Goal: Task Accomplishment & Management: Manage account settings

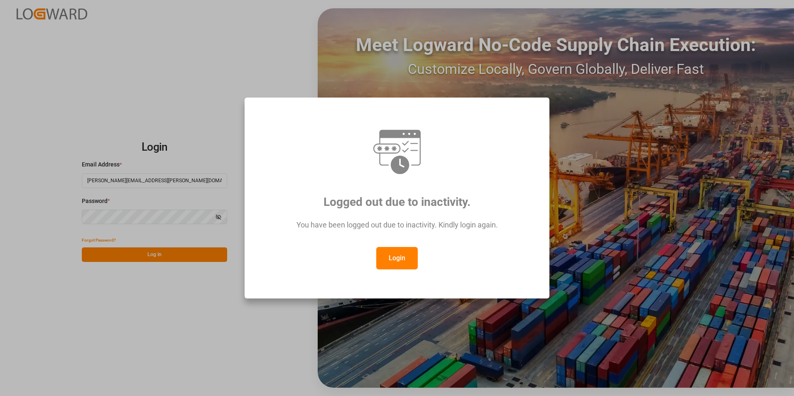
click at [403, 256] on button "Login" at bounding box center [397, 258] width 42 height 22
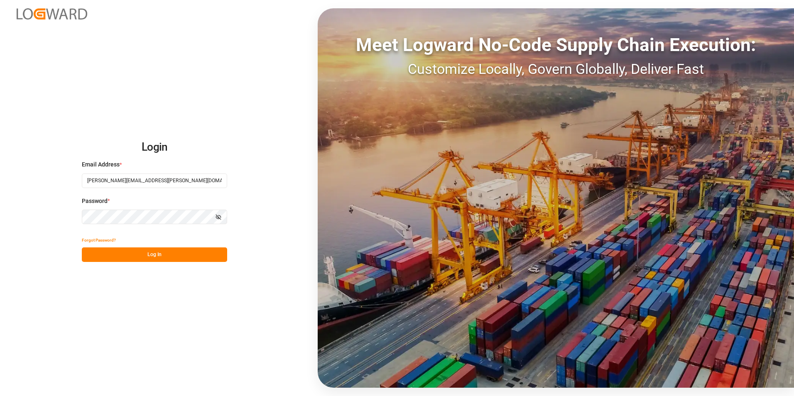
click at [140, 257] on button "Log In" at bounding box center [154, 255] width 145 height 15
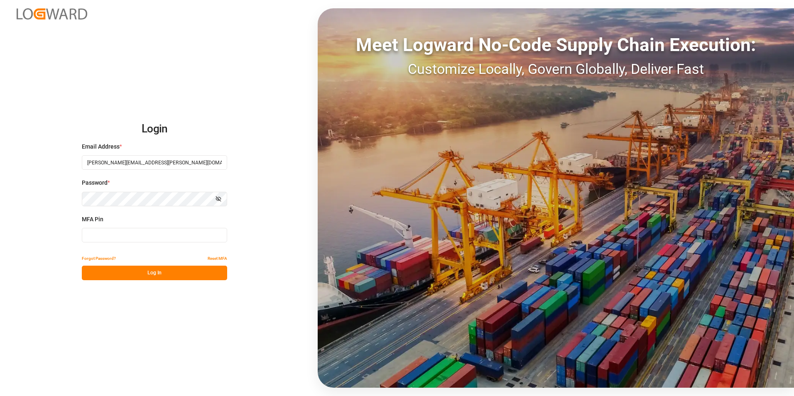
click at [128, 230] on input at bounding box center [154, 235] width 145 height 15
click at [88, 235] on input "04349" at bounding box center [154, 235] width 145 height 15
type input "204349"
click at [146, 269] on button "Log In" at bounding box center [154, 273] width 145 height 15
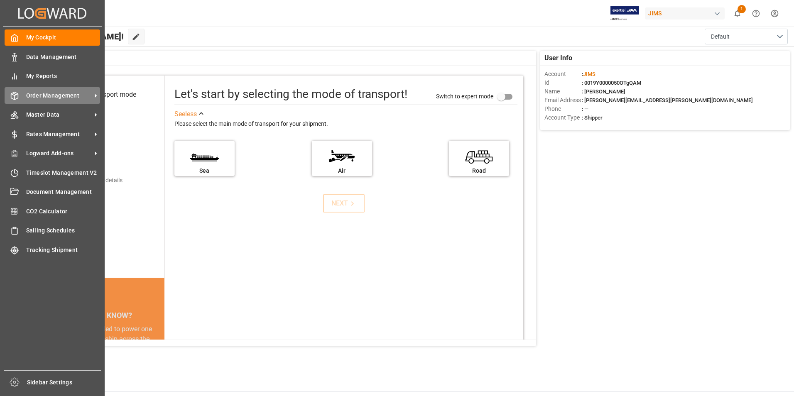
click at [59, 92] on span "Order Management" at bounding box center [59, 95] width 66 height 9
click at [57, 92] on span "Order Management" at bounding box center [59, 95] width 66 height 9
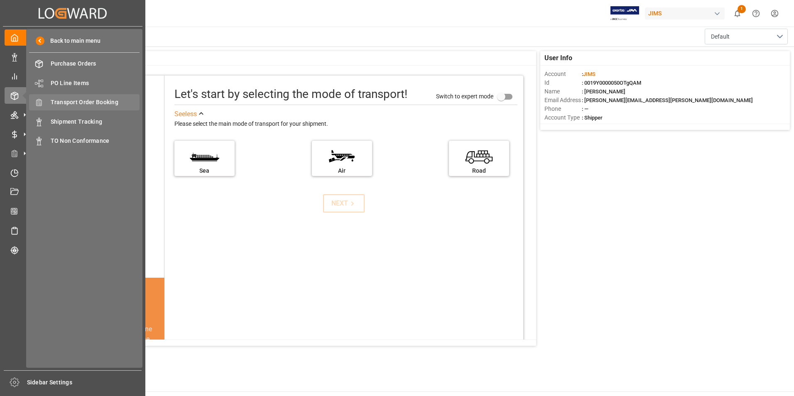
click at [109, 99] on span "Transport Order Booking" at bounding box center [95, 102] width 89 height 9
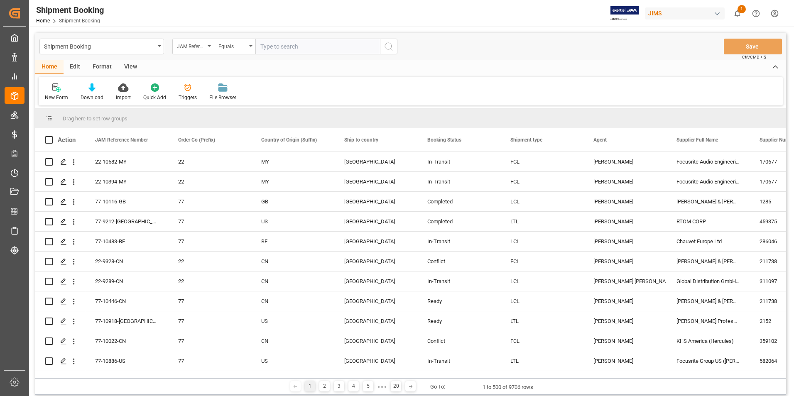
click at [298, 51] on input "text" at bounding box center [317, 47] width 125 height 16
paste input "77-10919-[GEOGRAPHIC_DATA]"
type input "77-10919-[GEOGRAPHIC_DATA]"
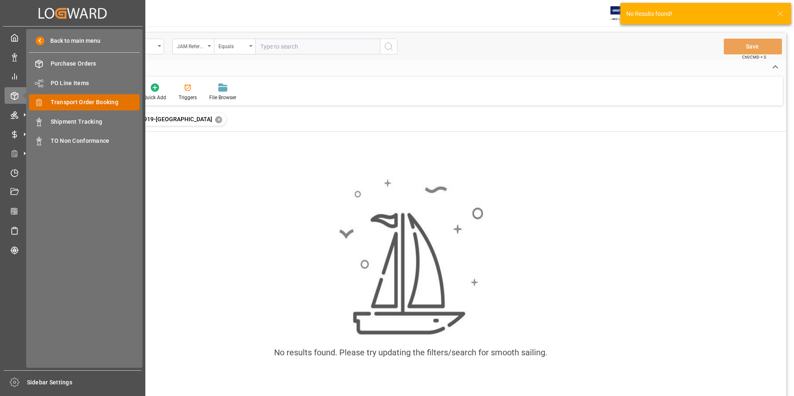
click at [72, 105] on span "Transport Order Booking" at bounding box center [95, 102] width 89 height 9
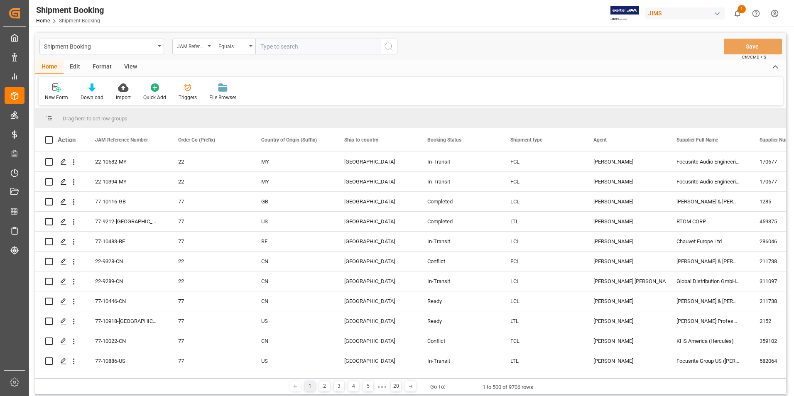
click at [284, 45] on input "text" at bounding box center [317, 47] width 125 height 16
type input "77-10919-[GEOGRAPHIC_DATA]"
click at [387, 47] on icon "search button" at bounding box center [389, 47] width 10 height 10
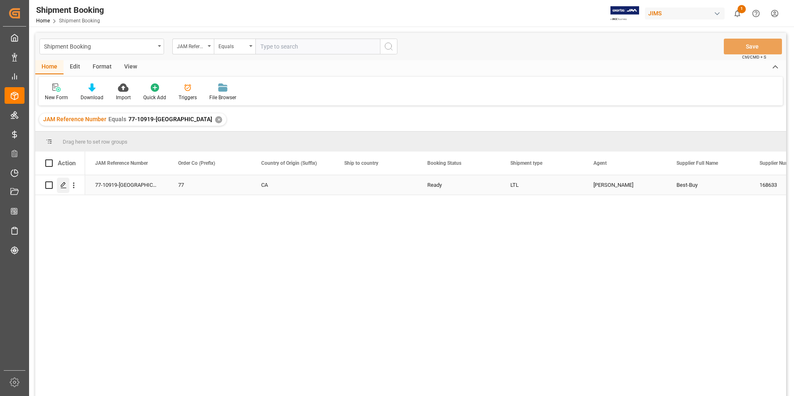
click at [66, 184] on icon "Press SPACE to select this row." at bounding box center [63, 185] width 7 height 7
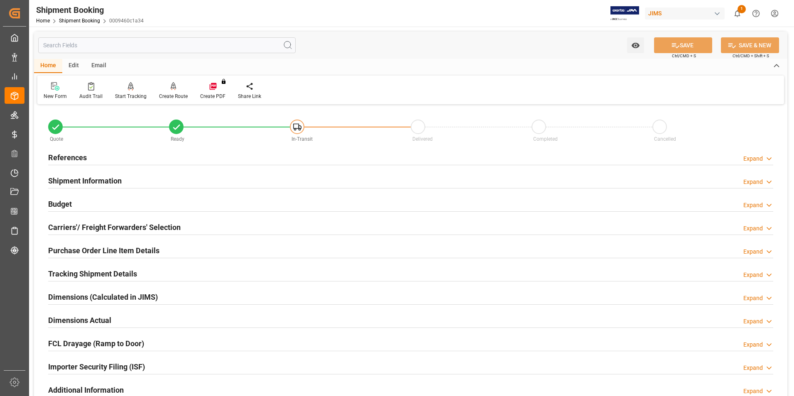
click at [85, 181] on h2 "Shipment Information" at bounding box center [85, 180] width 74 height 11
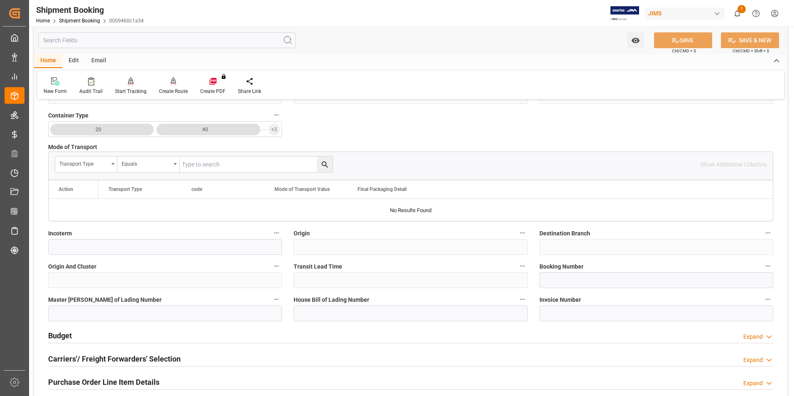
scroll to position [208, 0]
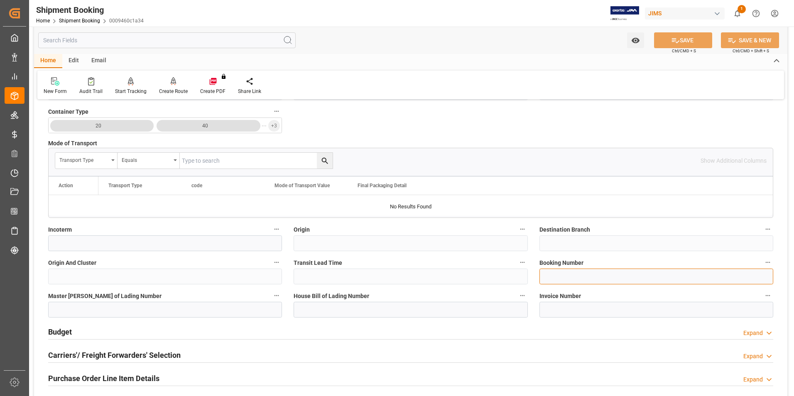
click at [566, 278] on input at bounding box center [656, 277] width 234 height 16
click at [508, 278] on div "Quote Ready In-Transit Delivered Completed Cancelled References Expand JAM Refe…" at bounding box center [410, 242] width 753 height 686
type input "x0k000185900"
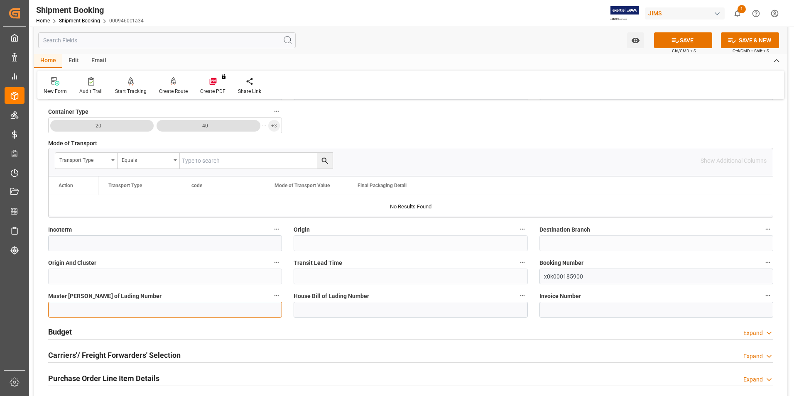
click at [103, 309] on input at bounding box center [165, 310] width 234 height 16
paste input "x0k000185900"
type input "x0k000185900"
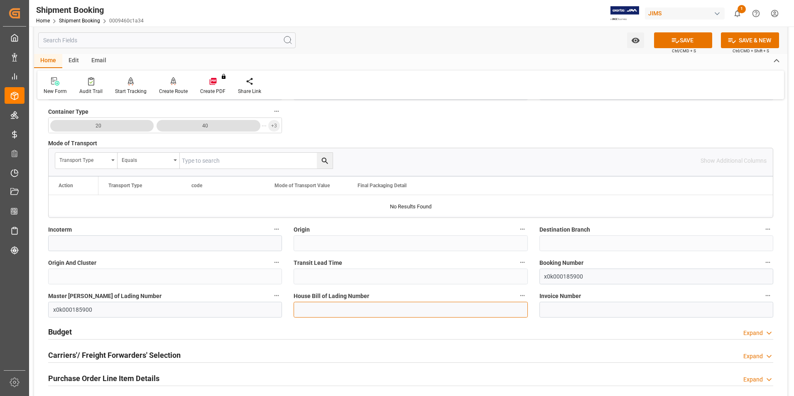
click at [301, 314] on input at bounding box center [411, 310] width 234 height 16
paste input "x0k000185900"
type input "x0k000185900"
click at [684, 39] on button "SAVE" at bounding box center [683, 40] width 58 height 16
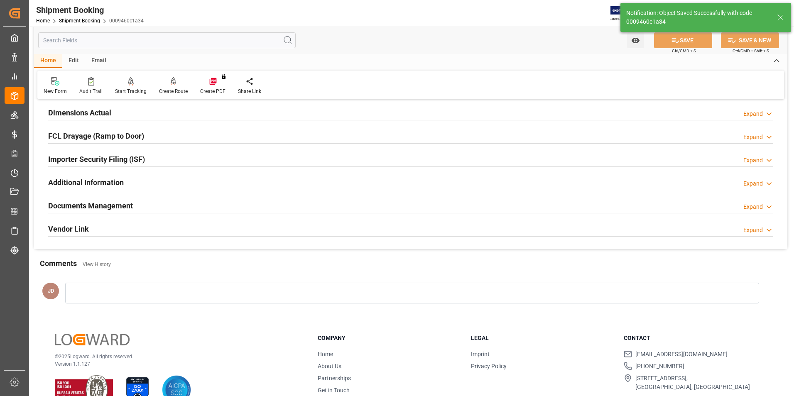
scroll to position [0, 0]
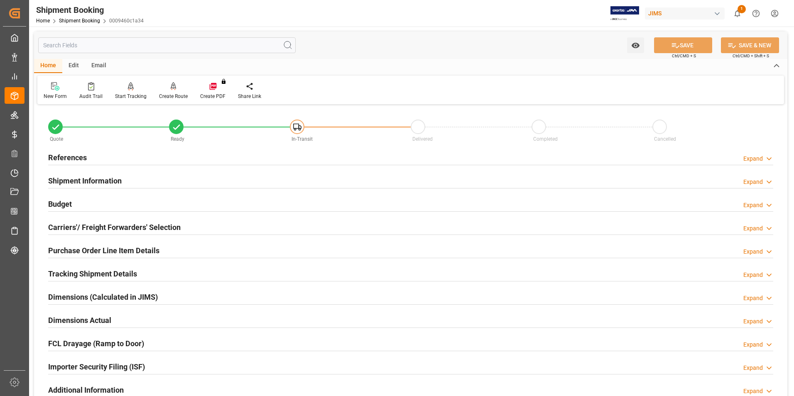
click at [54, 201] on h2 "Budget" at bounding box center [60, 204] width 24 height 11
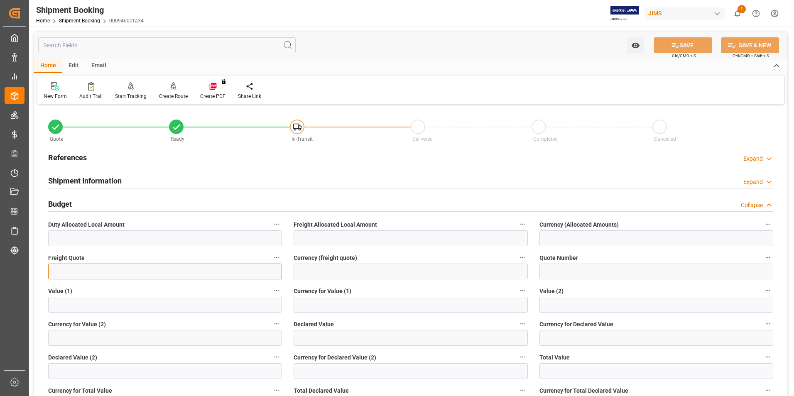
click at [92, 272] on input "text" at bounding box center [165, 272] width 234 height 16
type input "0"
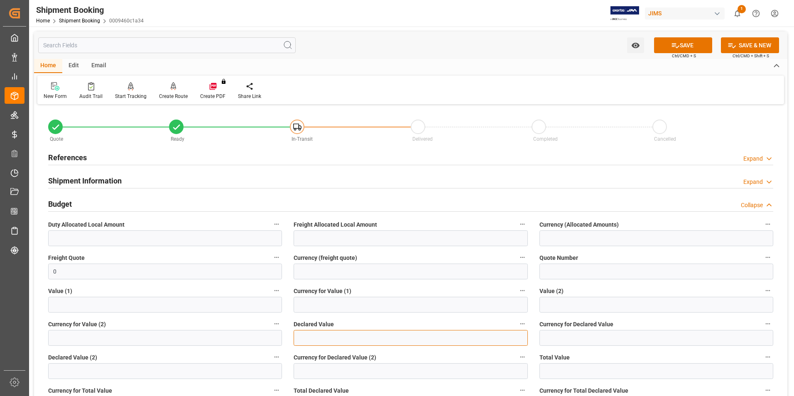
click at [319, 338] on input "text" at bounding box center [411, 338] width 234 height 16
type input "0.1"
click at [553, 336] on input at bounding box center [656, 338] width 234 height 16
type input "cad"
click at [681, 48] on button "SAVE" at bounding box center [683, 45] width 58 height 16
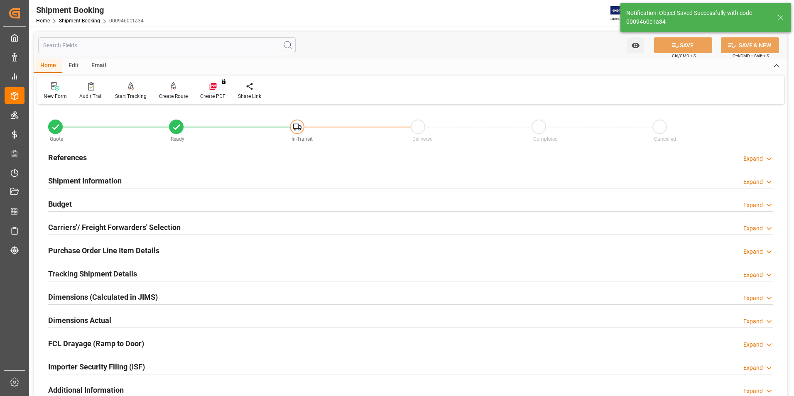
click at [73, 226] on h2 "Carriers'/ Freight Forwarders' Selection" at bounding box center [114, 227] width 132 height 11
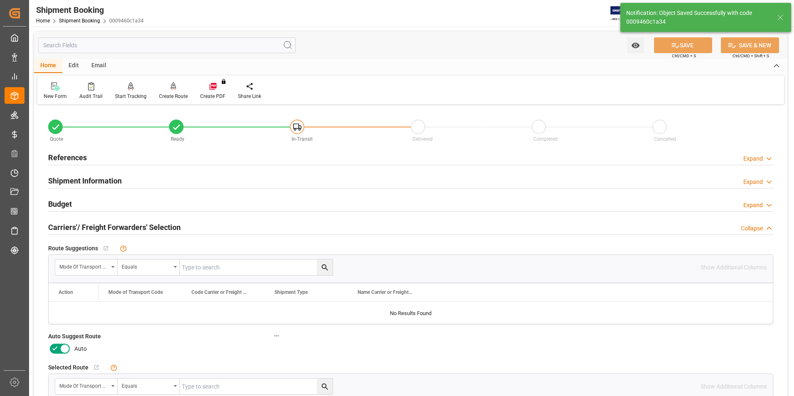
click at [61, 344] on icon at bounding box center [65, 349] width 10 height 10
click at [0, 0] on input "checkbox" at bounding box center [0, 0] width 0 height 0
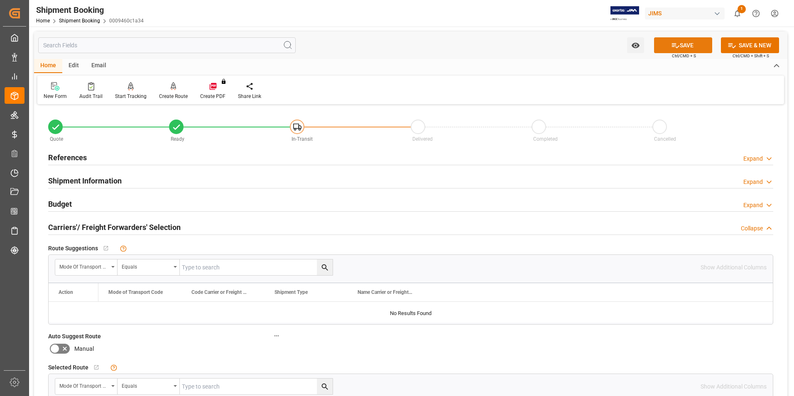
click at [686, 43] on button "SAVE" at bounding box center [683, 45] width 58 height 16
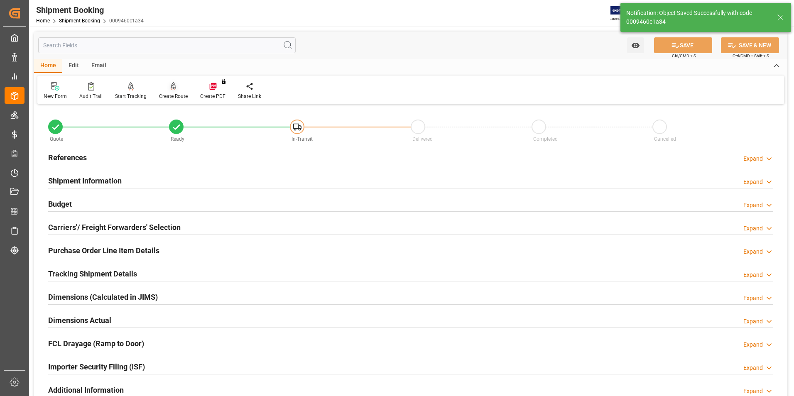
click at [172, 94] on div "Create Route" at bounding box center [173, 96] width 29 height 7
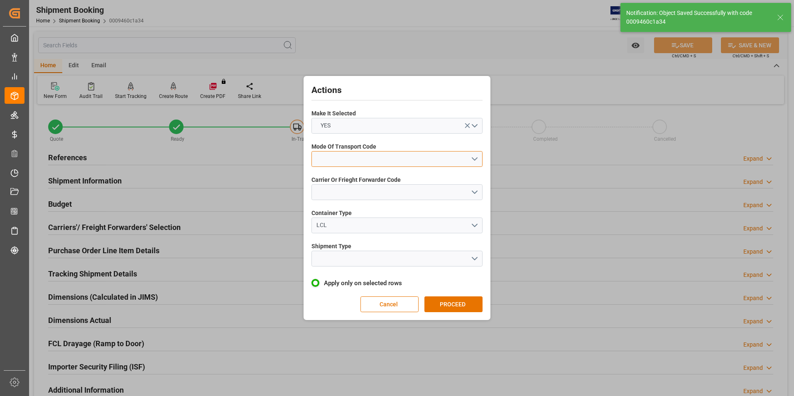
click at [357, 162] on button "open menu" at bounding box center [396, 159] width 171 height 16
click at [380, 234] on div "5- COURIER GROUND" at bounding box center [397, 230] width 170 height 17
click at [377, 193] on button "open menu" at bounding box center [396, 192] width 171 height 16
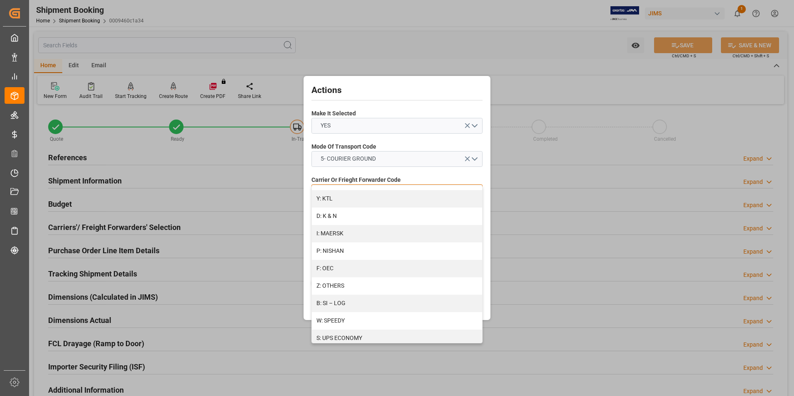
scroll to position [415, 0]
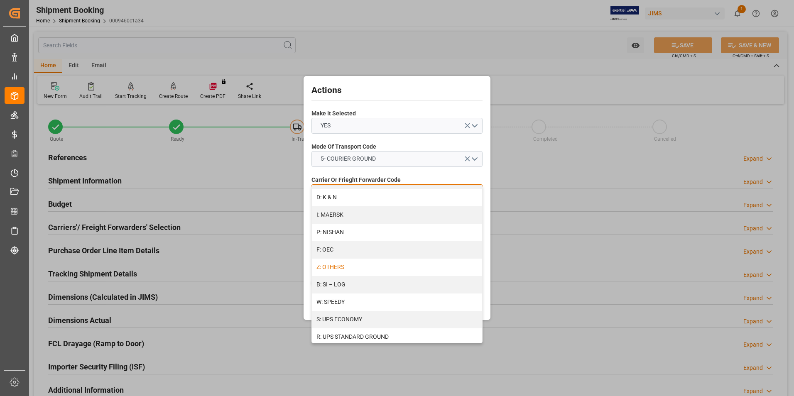
click at [361, 265] on div "Z: OTHERS" at bounding box center [397, 267] width 170 height 17
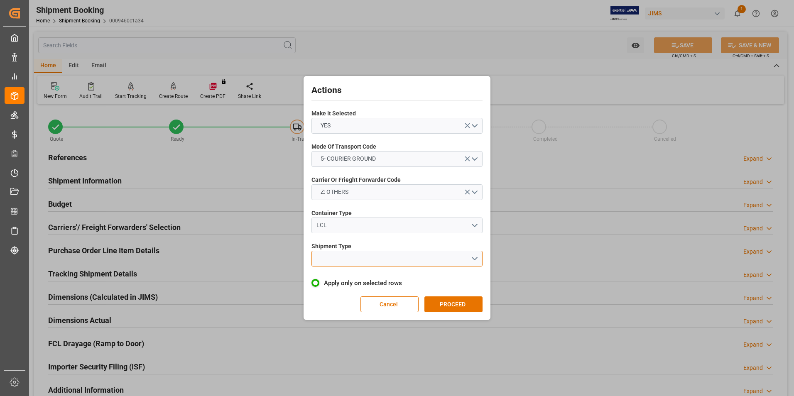
click at [344, 258] on button "open menu" at bounding box center [396, 259] width 171 height 16
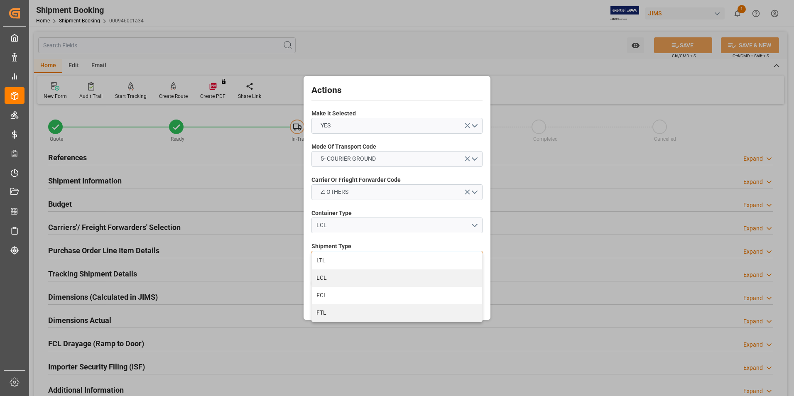
click at [365, 262] on div "LTL" at bounding box center [397, 260] width 170 height 17
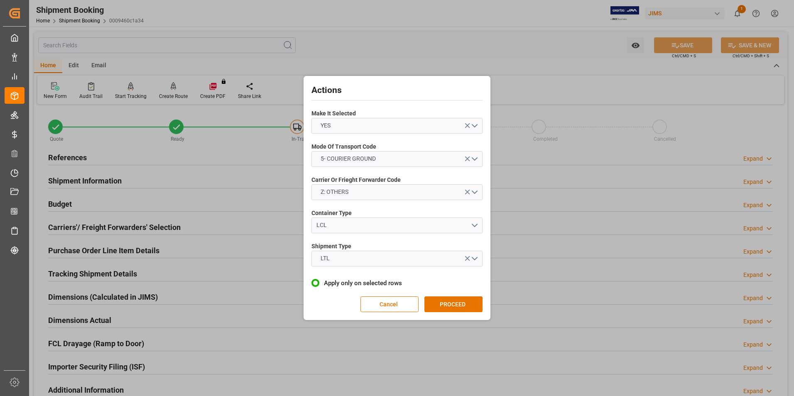
click at [450, 304] on button "PROCEED" at bounding box center [453, 305] width 58 height 16
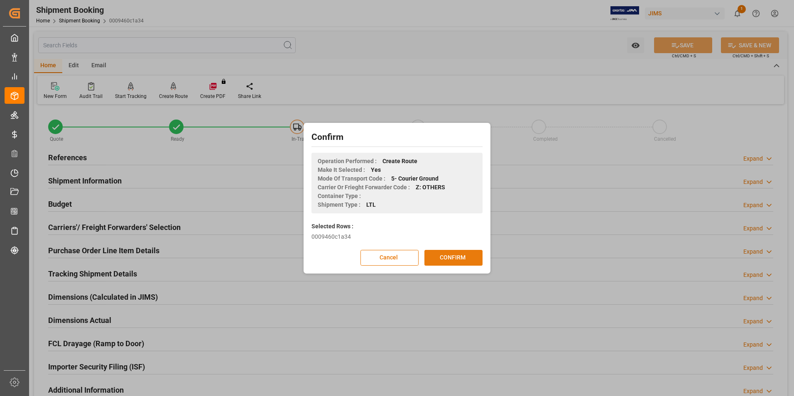
click at [451, 257] on button "CONFIRM" at bounding box center [453, 258] width 58 height 16
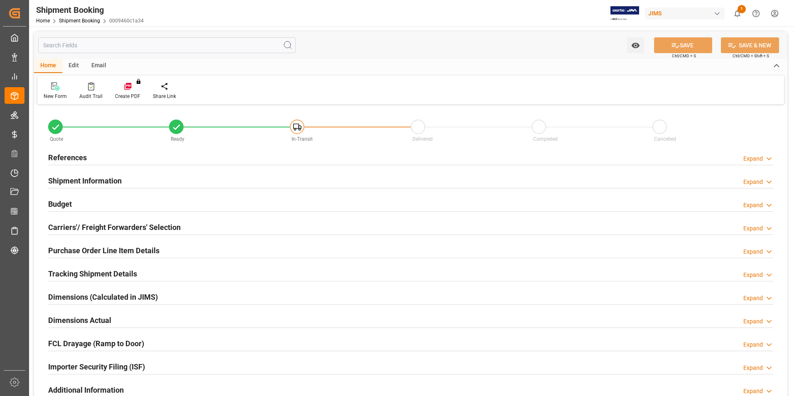
type input "0"
click at [68, 316] on h2 "Dimensions Actual" at bounding box center [79, 320] width 63 height 11
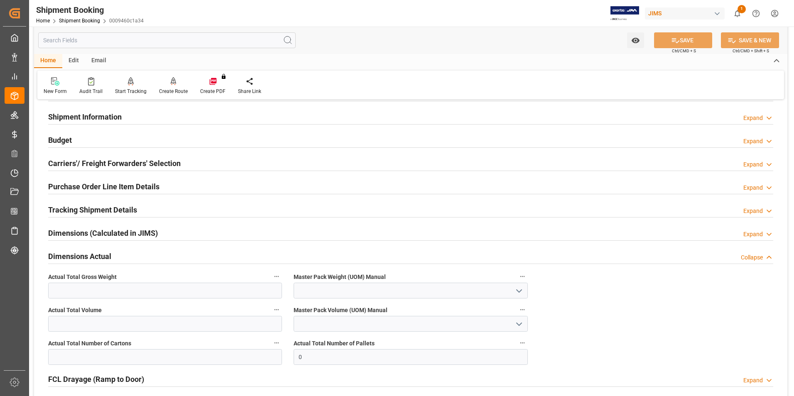
scroll to position [83, 0]
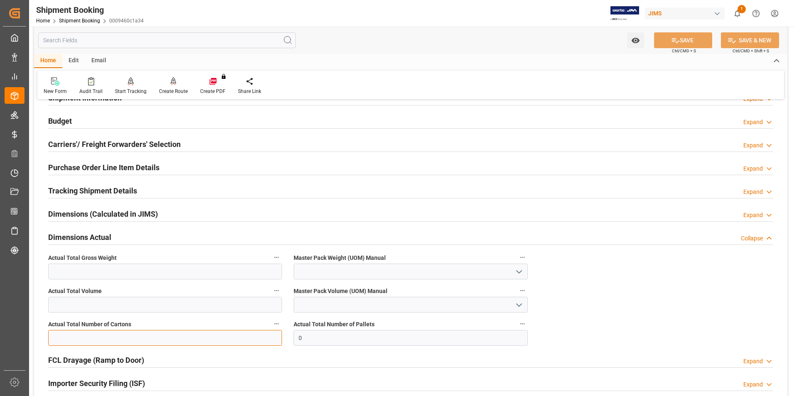
click at [94, 340] on input "text" at bounding box center [165, 338] width 234 height 16
type input "1"
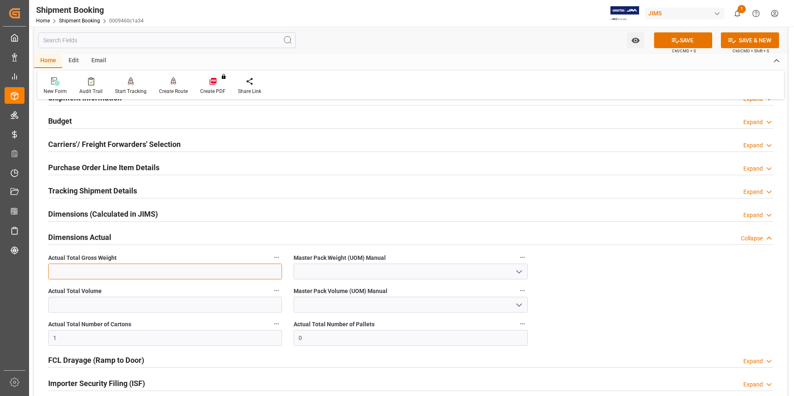
click at [57, 267] on input "text" at bounding box center [165, 272] width 234 height 16
type input "2"
click at [338, 268] on input at bounding box center [411, 272] width 234 height 16
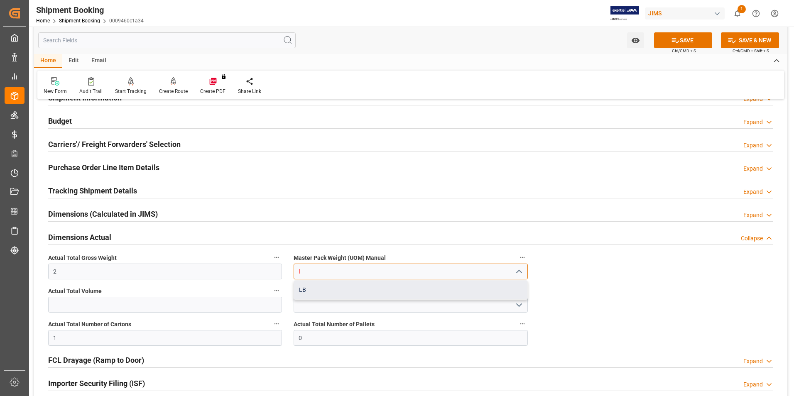
click at [381, 288] on div "LB" at bounding box center [410, 290] width 233 height 19
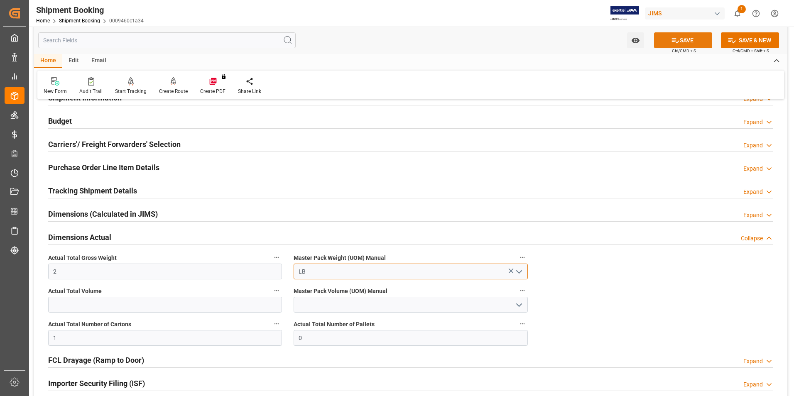
type input "LB"
click at [681, 38] on button "SAVE" at bounding box center [683, 40] width 58 height 16
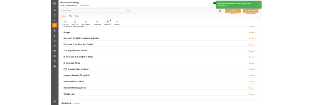
scroll to position [227, 0]
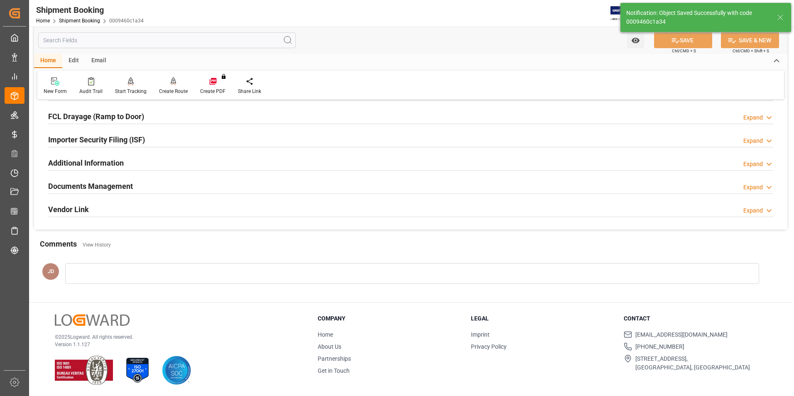
click at [153, 269] on div at bounding box center [412, 273] width 694 height 21
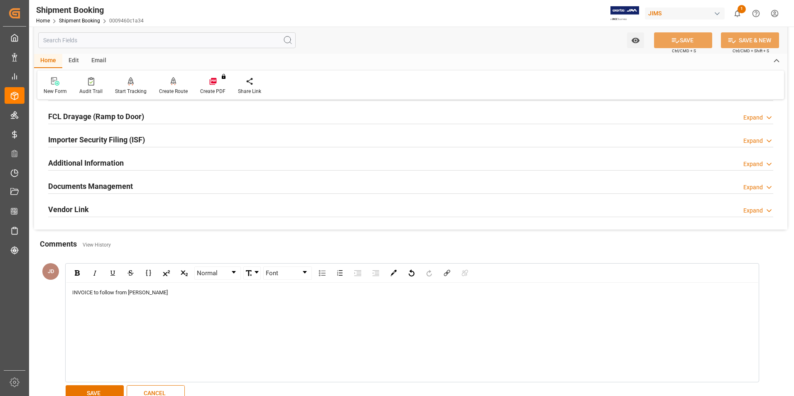
click at [110, 316] on div "INVOICE to follow from [PERSON_NAME]" at bounding box center [412, 332] width 692 height 99
click at [208, 295] on div "INVOICE to follow from [PERSON_NAME]" at bounding box center [412, 293] width 680 height 8
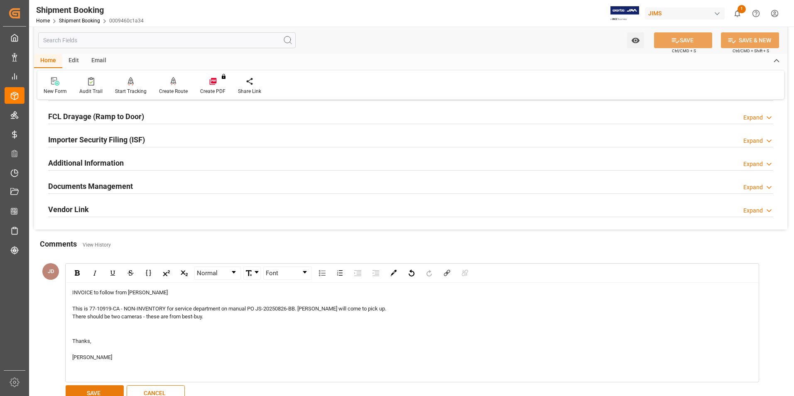
click at [117, 390] on button "SAVE" at bounding box center [95, 393] width 58 height 16
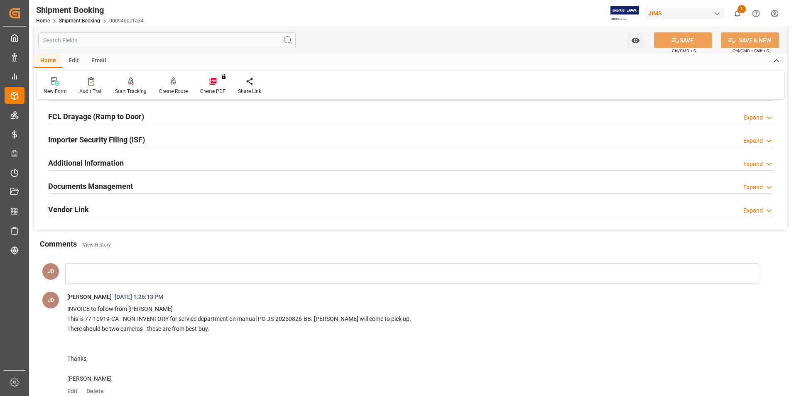
click at [106, 186] on h2 "Documents Management" at bounding box center [90, 186] width 85 height 11
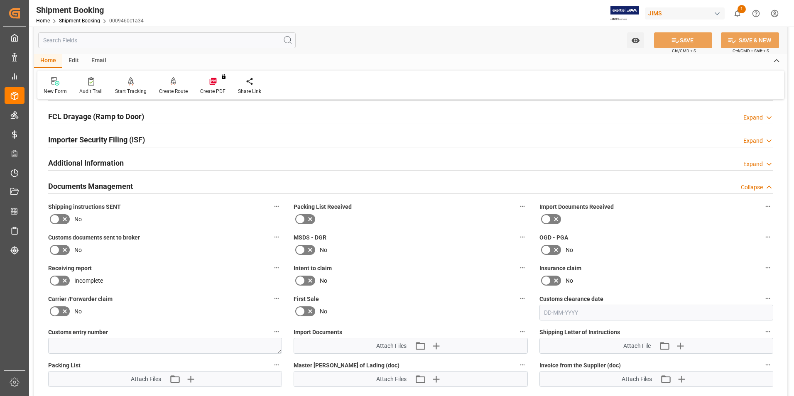
click at [552, 219] on icon at bounding box center [556, 219] width 10 height 10
click at [0, 0] on input "checkbox" at bounding box center [0, 0] width 0 height 0
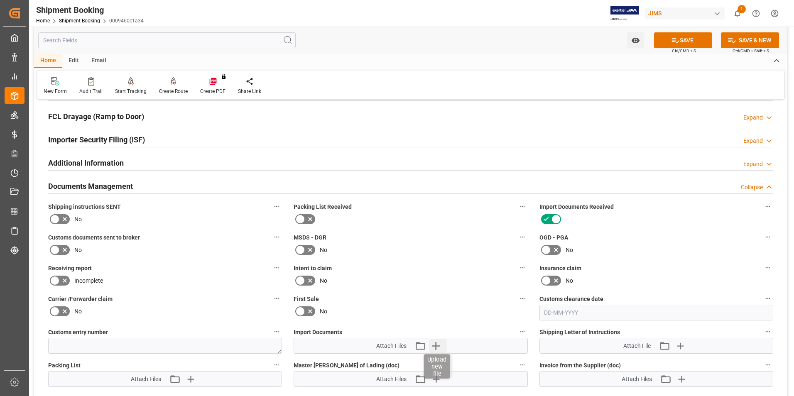
click at [440, 344] on icon "button" at bounding box center [435, 345] width 13 height 13
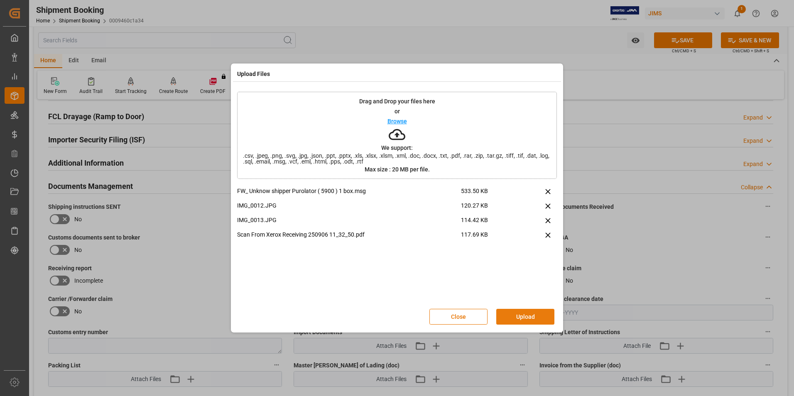
click at [530, 317] on button "Upload" at bounding box center [525, 317] width 58 height 16
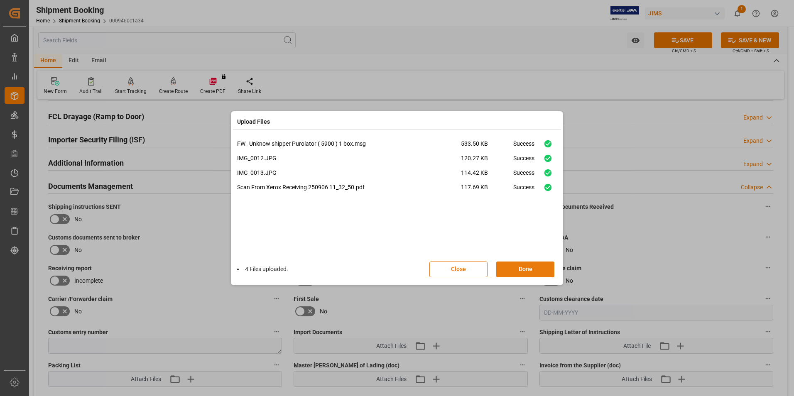
click at [513, 271] on button "Done" at bounding box center [525, 270] width 58 height 16
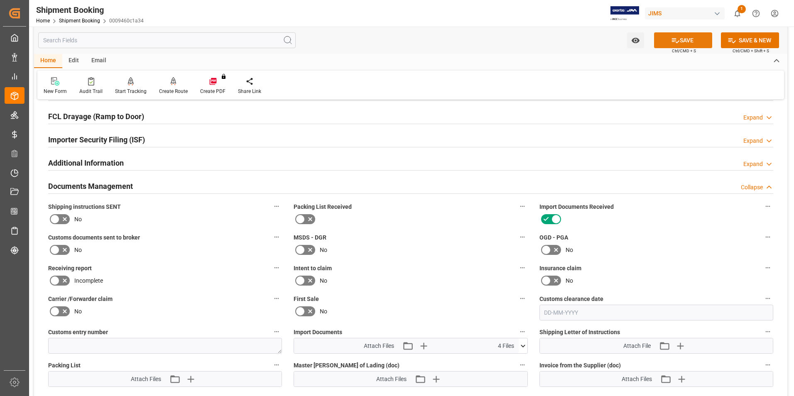
click at [689, 39] on button "SAVE" at bounding box center [683, 40] width 58 height 16
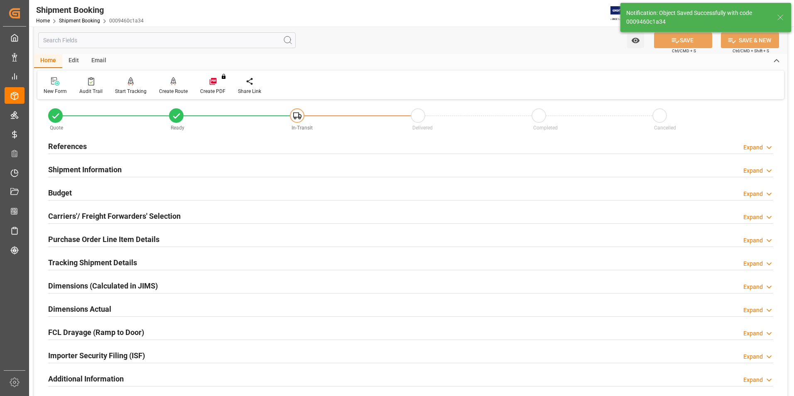
scroll to position [0, 0]
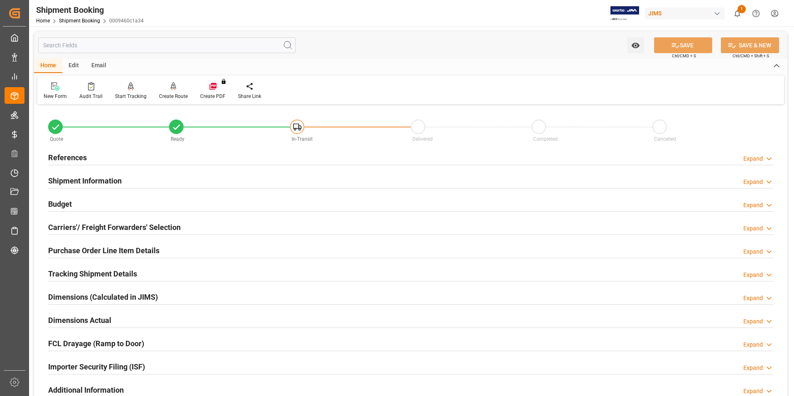
click at [80, 250] on h2 "Purchase Order Line Item Details" at bounding box center [103, 250] width 111 height 11
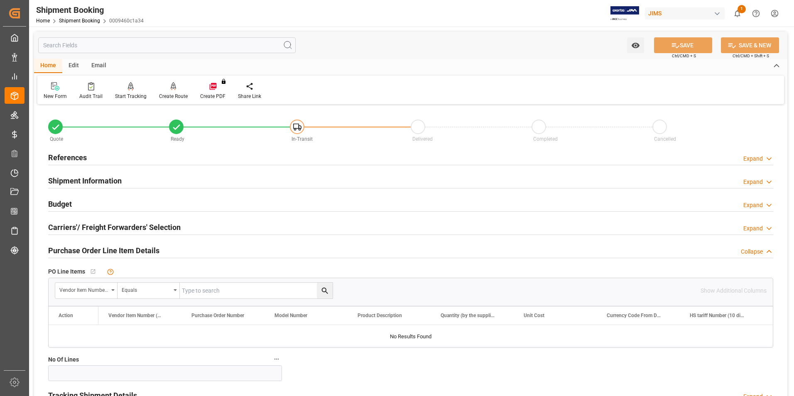
click at [76, 248] on h2 "Purchase Order Line Item Details" at bounding box center [103, 250] width 111 height 11
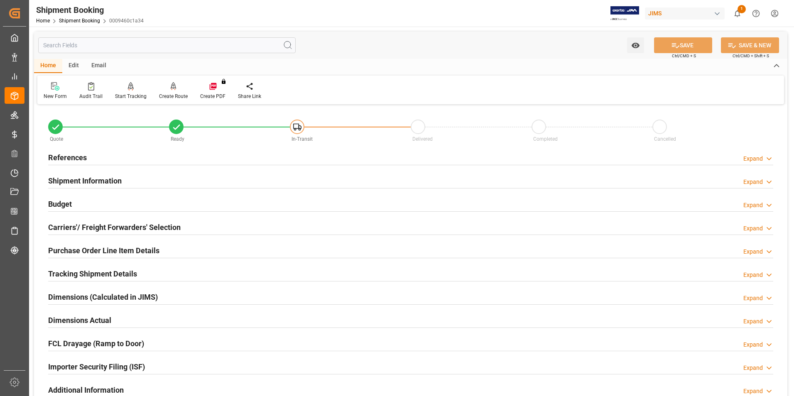
click at [76, 275] on h2 "Tracking Shipment Details" at bounding box center [92, 273] width 89 height 11
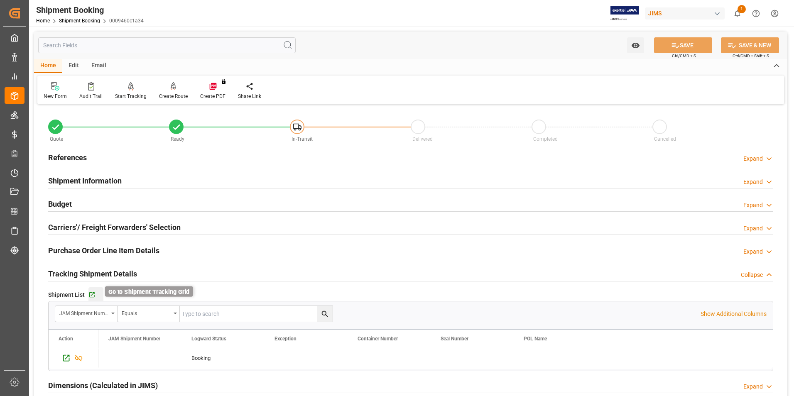
click at [93, 294] on icon "button" at bounding box center [91, 295] width 7 height 7
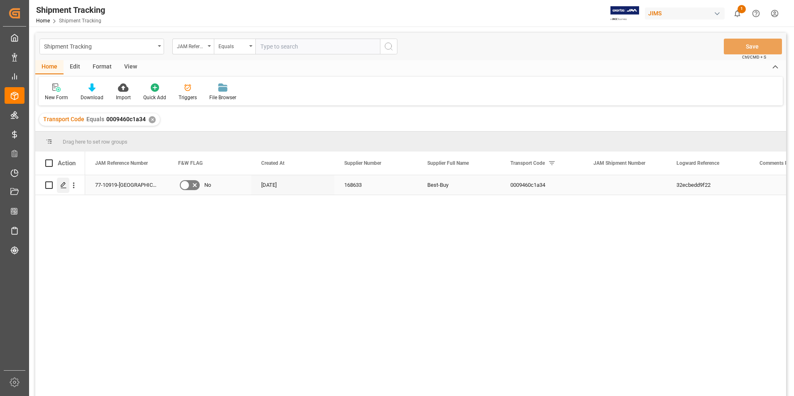
click at [63, 186] on polygon "Press SPACE to select this row." at bounding box center [63, 185] width 4 height 4
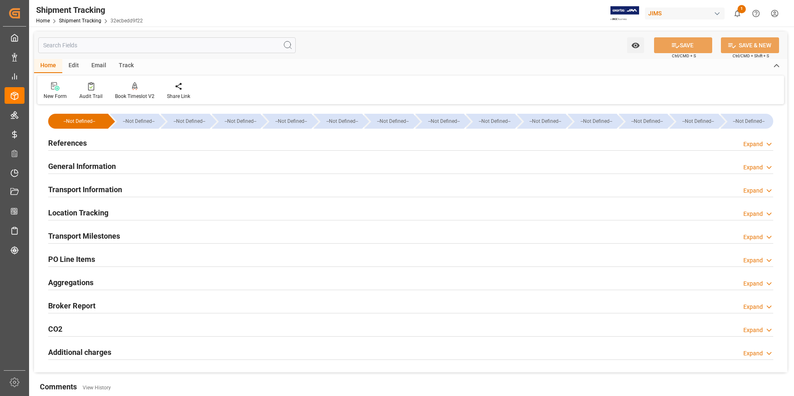
click at [68, 163] on h2 "General Information" at bounding box center [82, 166] width 68 height 11
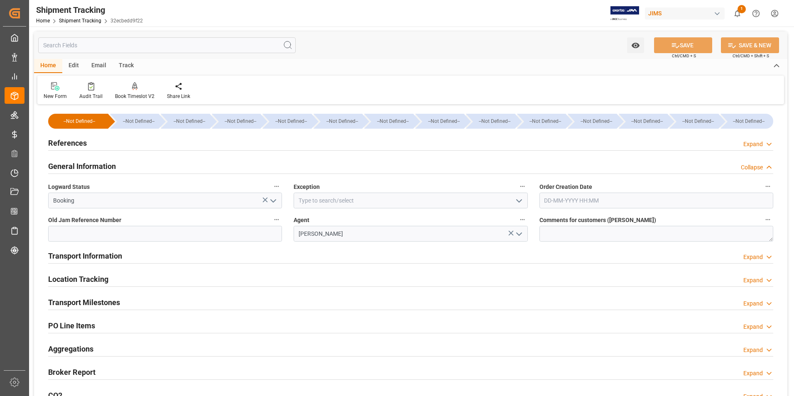
click at [273, 200] on icon "open menu" at bounding box center [273, 201] width 10 height 10
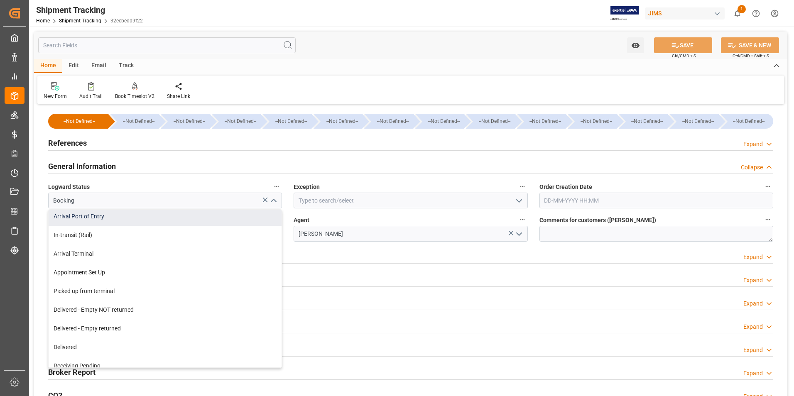
scroll to position [125, 0]
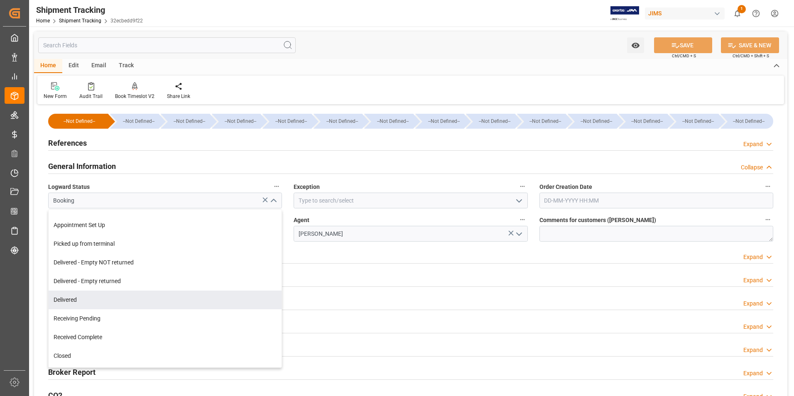
drag, startPoint x: 190, startPoint y: 295, endPoint x: 302, endPoint y: 224, distance: 132.7
click at [189, 295] on div "Delivered" at bounding box center [165, 300] width 233 height 19
type input "Delivered"
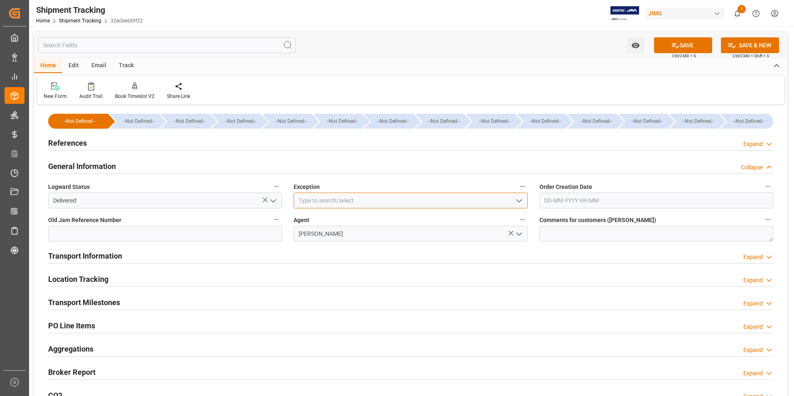
click at [346, 198] on input at bounding box center [411, 201] width 234 height 16
click at [516, 200] on icon "open menu" at bounding box center [519, 201] width 10 height 10
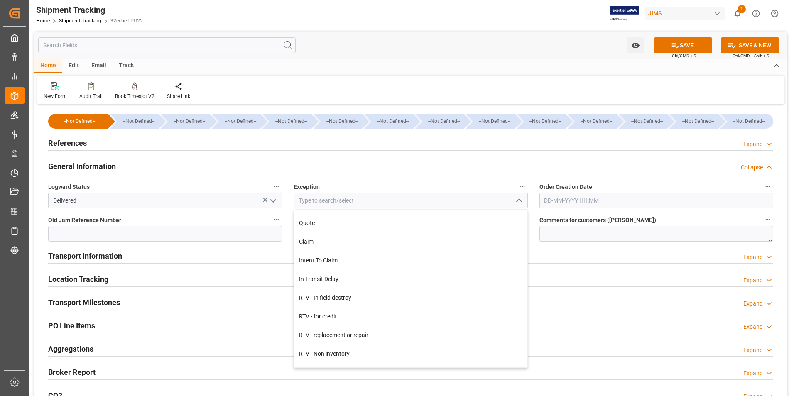
scroll to position [365, 0]
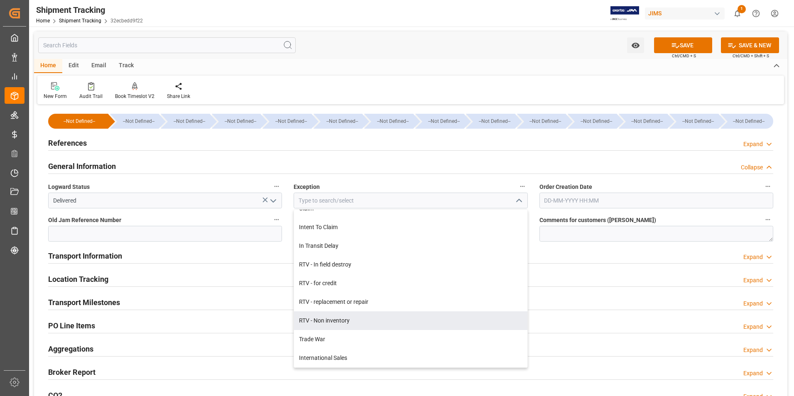
click at [400, 324] on div "RTV - Non inventory" at bounding box center [410, 320] width 233 height 19
type input "RTV - Non inventory"
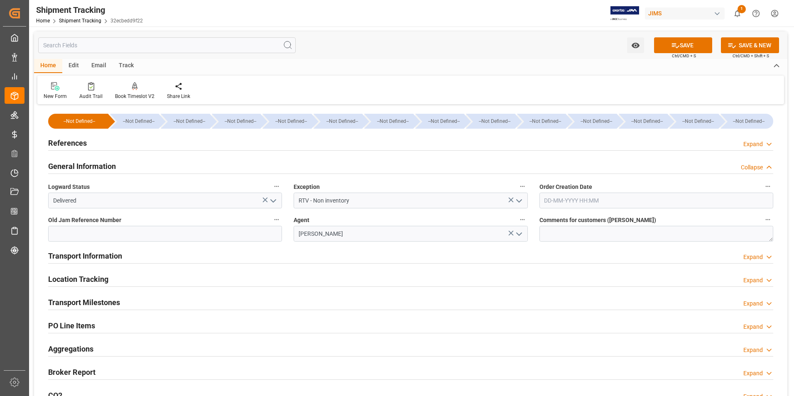
click at [84, 275] on h2 "Location Tracking" at bounding box center [78, 279] width 60 height 11
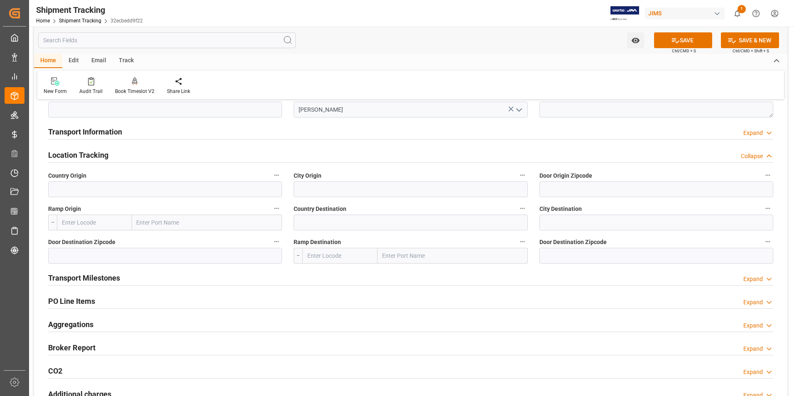
scroll to position [125, 0]
click at [83, 280] on h2 "Transport Milestones" at bounding box center [84, 277] width 72 height 11
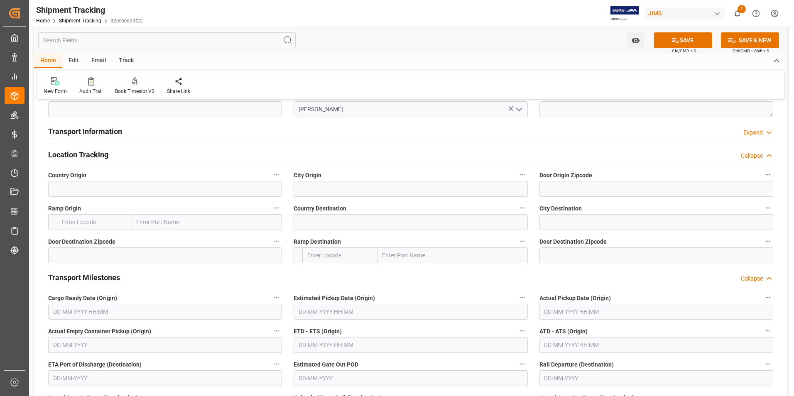
click at [89, 131] on h2 "Transport Information" at bounding box center [85, 131] width 74 height 11
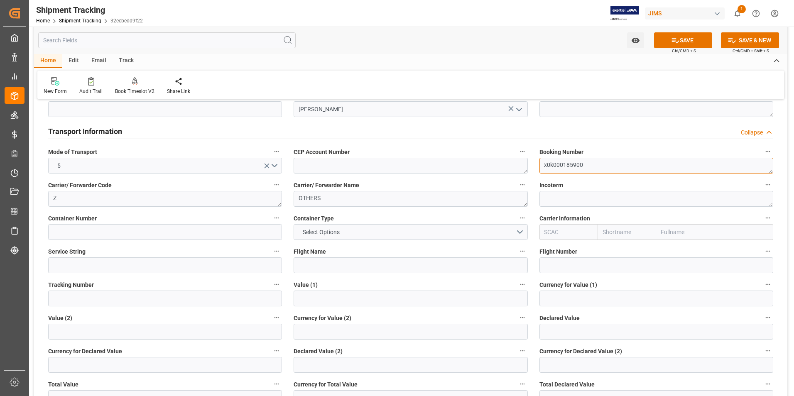
drag, startPoint x: 588, startPoint y: 161, endPoint x: 512, endPoint y: 170, distance: 77.0
click at [86, 301] on input at bounding box center [165, 299] width 234 height 16
paste input "x0k000185900"
type input "x0k000185900"
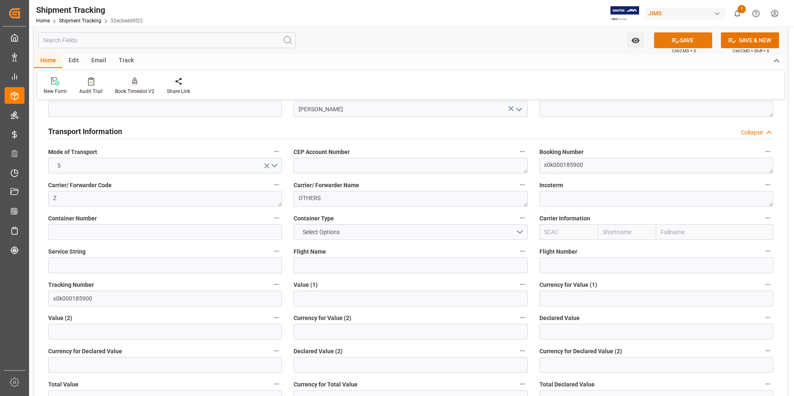
click at [684, 42] on button "SAVE" at bounding box center [683, 40] width 58 height 16
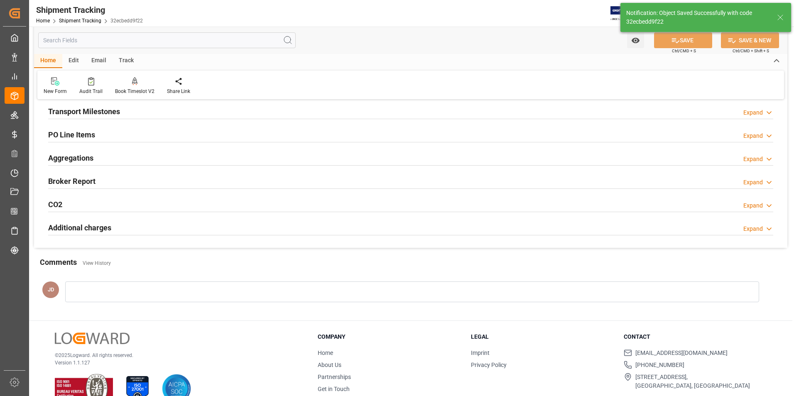
click at [110, 113] on h2 "Transport Milestones" at bounding box center [84, 111] width 72 height 11
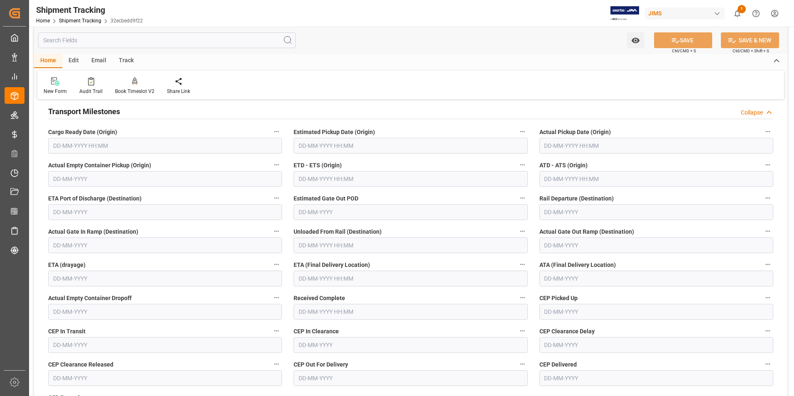
click at [559, 148] on input "text" at bounding box center [656, 146] width 234 height 16
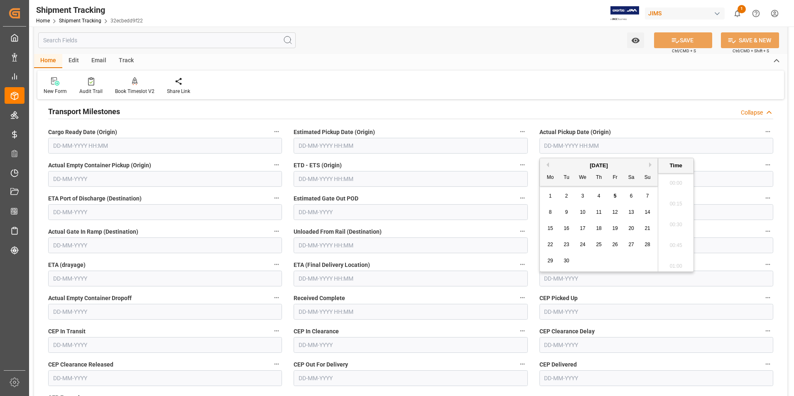
scroll to position [1062, 0]
click at [544, 201] on div "1 2 3 4 5 6 7" at bounding box center [598, 196] width 113 height 16
click at [584, 194] on div "3" at bounding box center [583, 196] width 10 height 10
type input "03-09-2025 00:00"
click at [341, 180] on input "text" at bounding box center [411, 179] width 234 height 16
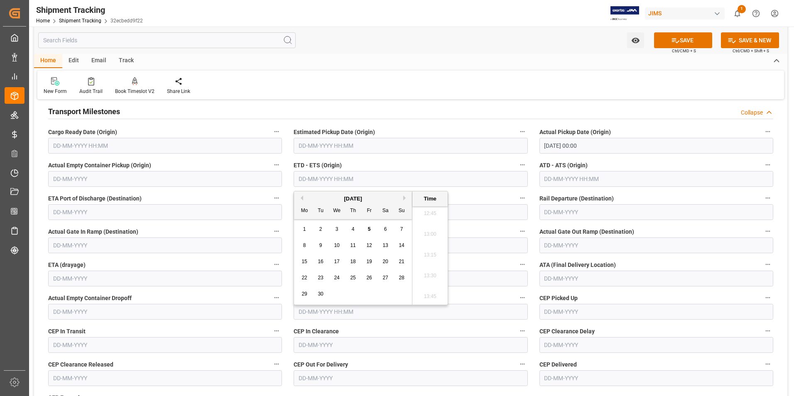
click at [300, 229] on div "1" at bounding box center [304, 230] width 10 height 10
click at [341, 231] on div "3" at bounding box center [337, 230] width 10 height 10
type input "03-09-2025 00:00"
click at [554, 175] on input "text" at bounding box center [656, 179] width 234 height 16
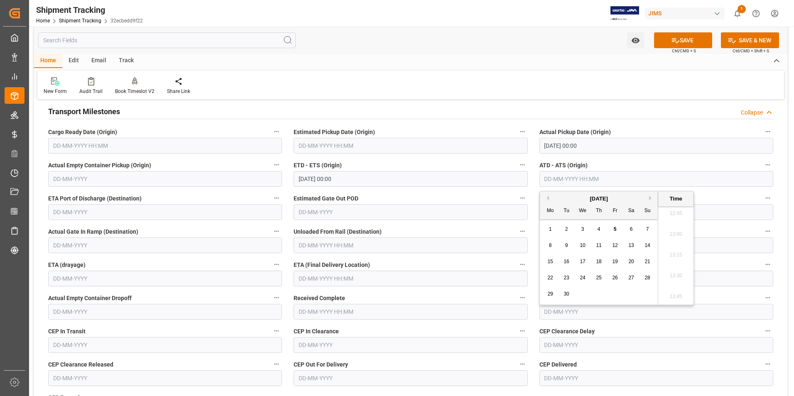
click at [544, 232] on div "1 2 3 4 5 6 7" at bounding box center [598, 229] width 113 height 16
click at [586, 229] on div "3" at bounding box center [583, 230] width 10 height 10
type input "03-09-2025 00:00"
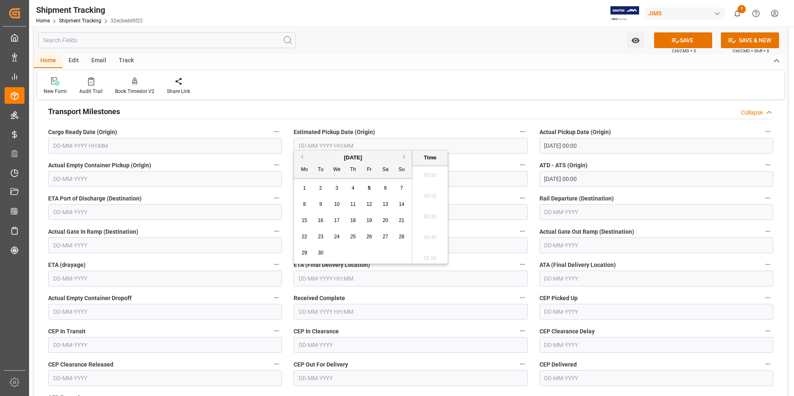
click at [331, 282] on input "text" at bounding box center [411, 279] width 234 height 16
click at [369, 185] on span "5" at bounding box center [369, 188] width 3 height 6
type input "05-09-2025 00:00"
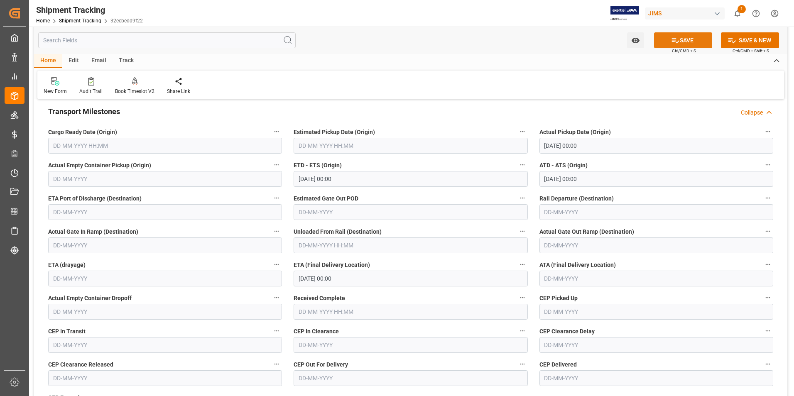
click at [679, 43] on button "SAVE" at bounding box center [683, 40] width 58 height 16
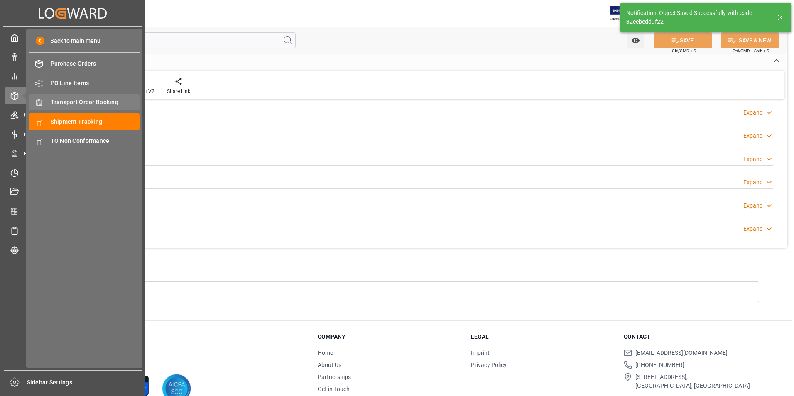
click at [82, 98] on span "Transport Order Booking" at bounding box center [95, 102] width 89 height 9
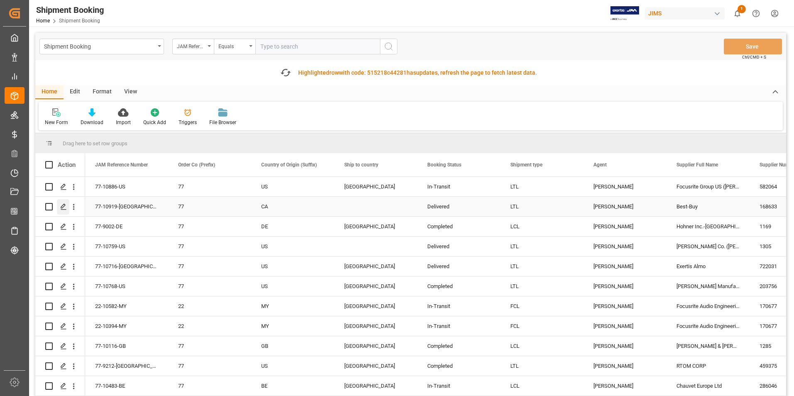
click at [64, 206] on icon "Press SPACE to select this row." at bounding box center [63, 207] width 7 height 7
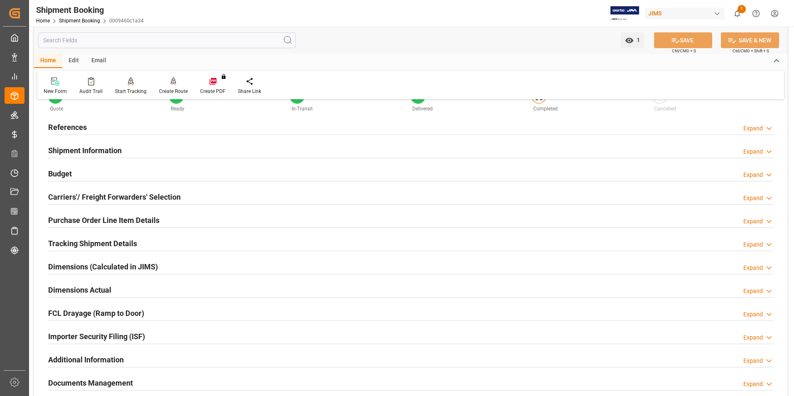
scroll to position [42, 0]
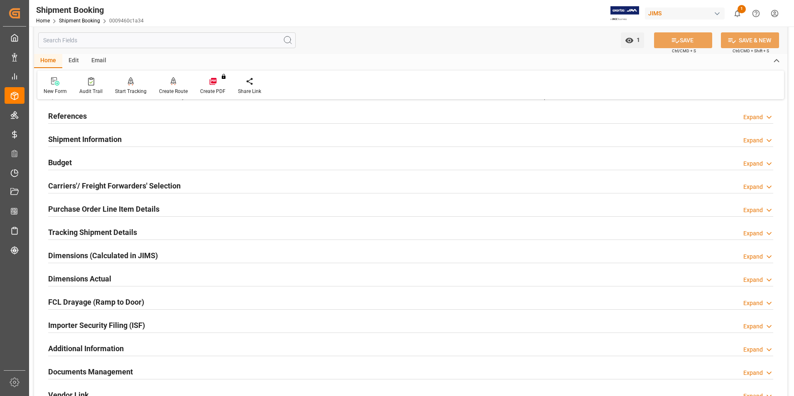
click at [64, 160] on h2 "Budget" at bounding box center [60, 162] width 24 height 11
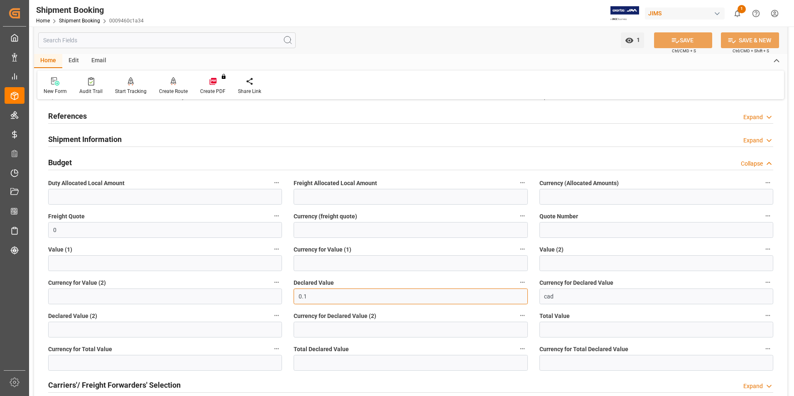
click at [319, 293] on input "0.1" at bounding box center [411, 297] width 234 height 16
type input "0"
type input "399.98"
click at [704, 44] on button "SAVE" at bounding box center [683, 40] width 58 height 16
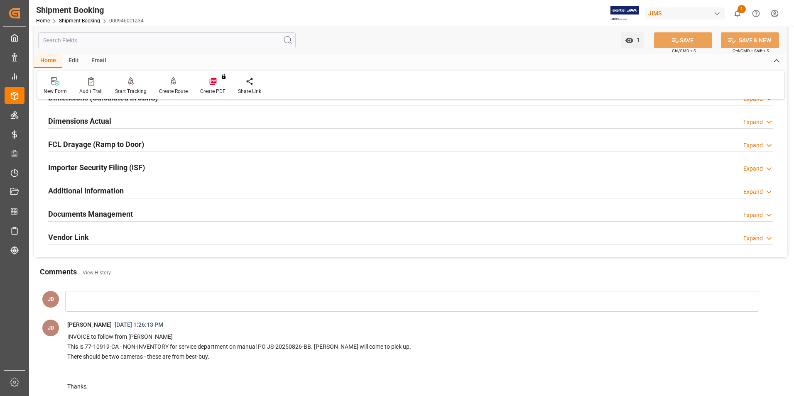
scroll to position [208, 0]
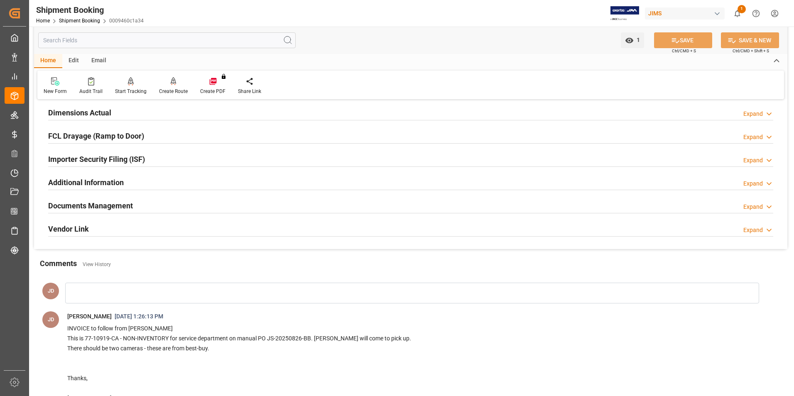
click at [85, 202] on h2 "Documents Management" at bounding box center [90, 205] width 85 height 11
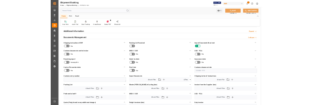
scroll to position [291, 0]
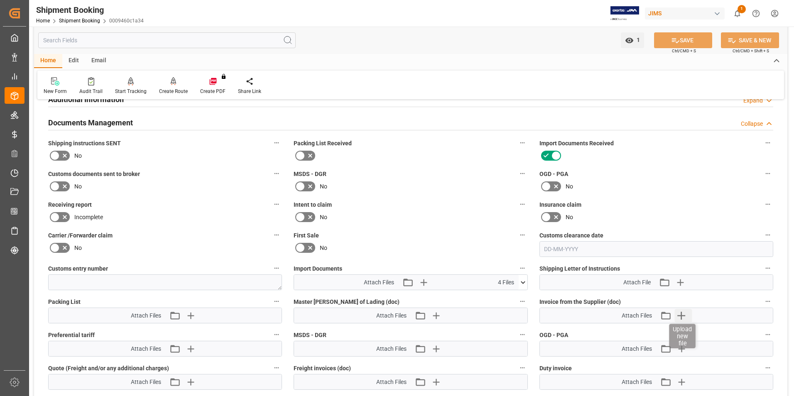
click at [682, 312] on icon "button" at bounding box center [682, 316] width 8 height 8
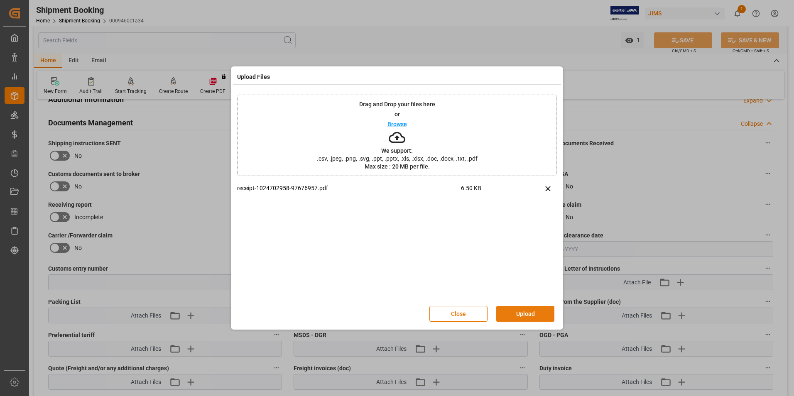
click at [508, 316] on button "Upload" at bounding box center [525, 314] width 58 height 16
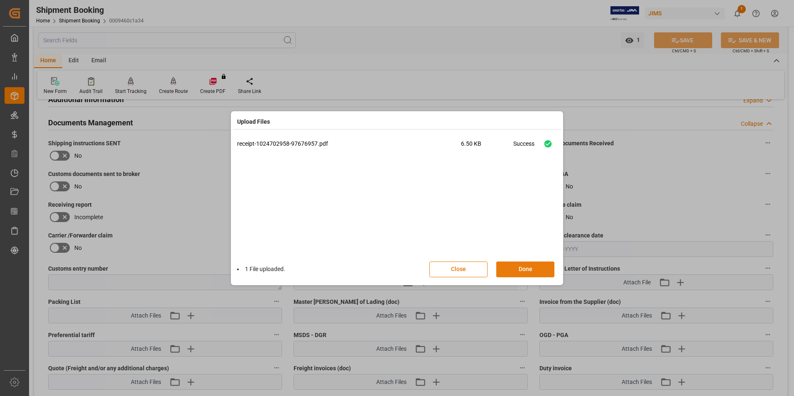
click at [524, 267] on button "Done" at bounding box center [525, 270] width 58 height 16
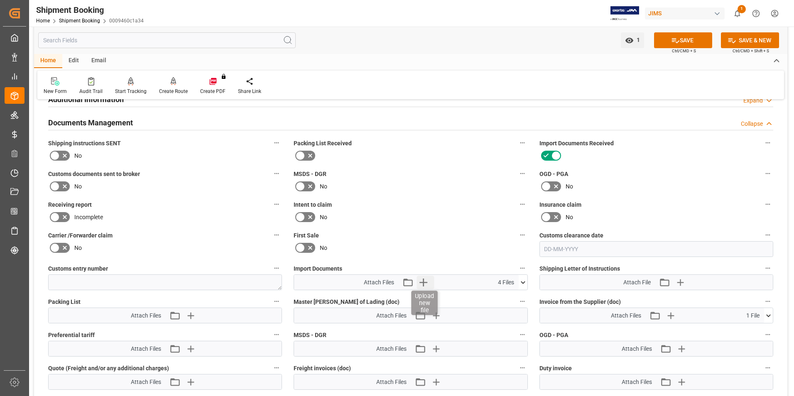
click at [423, 280] on icon "button" at bounding box center [423, 283] width 8 height 8
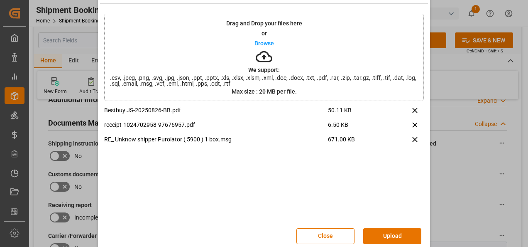
scroll to position [33, 0]
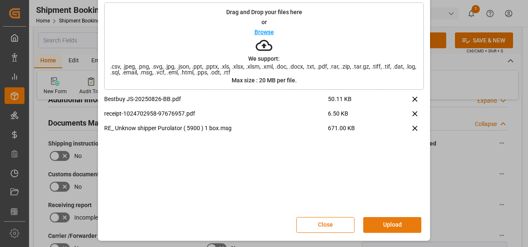
click at [382, 223] on button "Upload" at bounding box center [392, 225] width 58 height 16
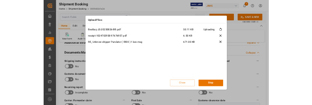
scroll to position [0, 0]
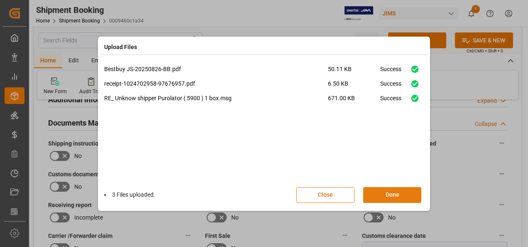
click at [394, 196] on button "Done" at bounding box center [392, 195] width 58 height 16
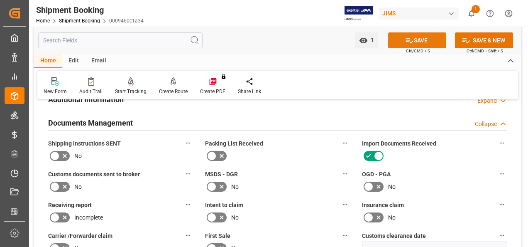
click at [425, 40] on button "SAVE" at bounding box center [417, 40] width 58 height 16
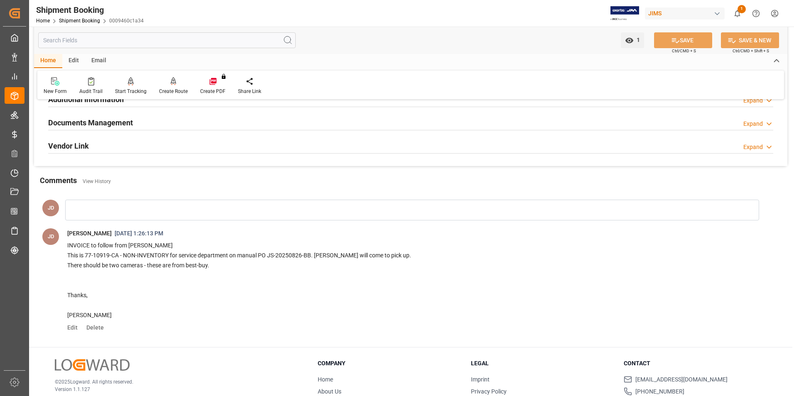
scroll to position [291, 0]
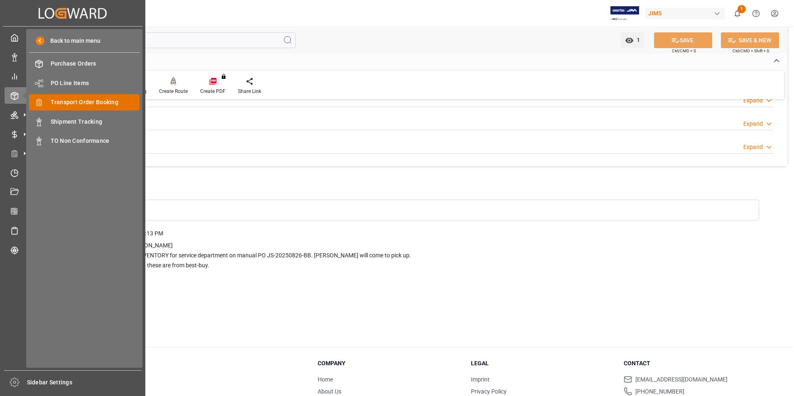
click at [98, 103] on span "Transport Order Booking" at bounding box center [95, 102] width 89 height 9
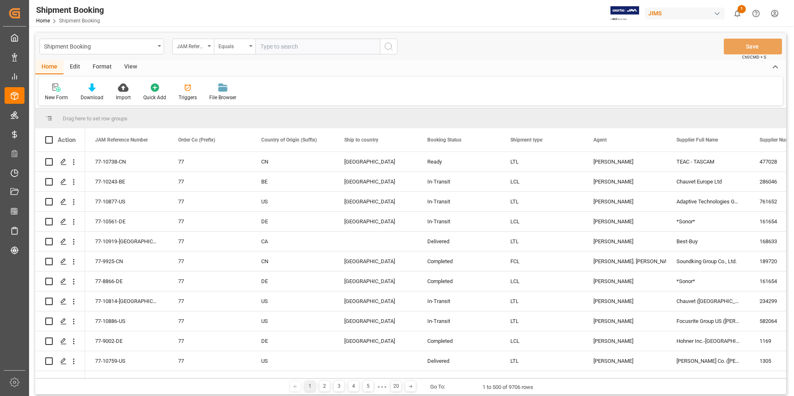
click at [297, 43] on input "text" at bounding box center [317, 47] width 125 height 16
type input "77-10887-US"
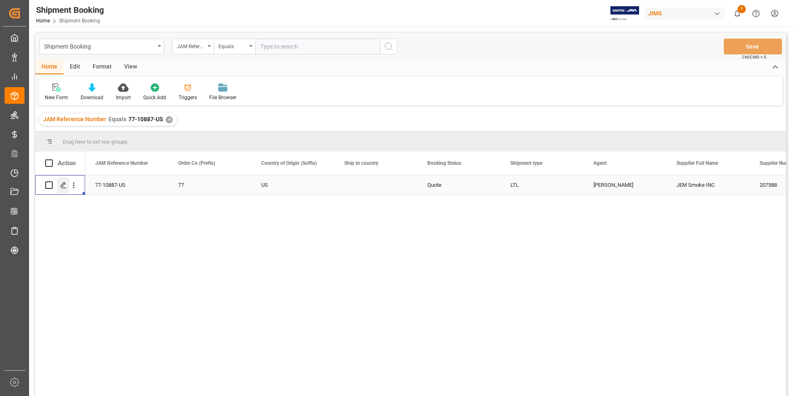
click at [59, 182] on div "Press SPACE to select this row." at bounding box center [63, 185] width 12 height 15
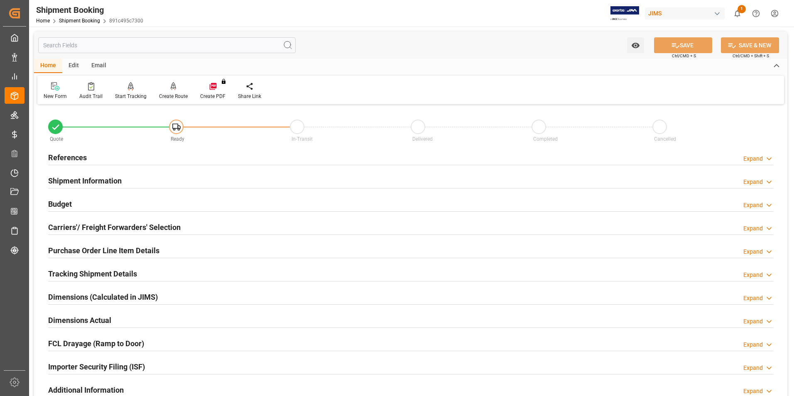
click at [89, 182] on h2 "Shipment Information" at bounding box center [85, 180] width 74 height 11
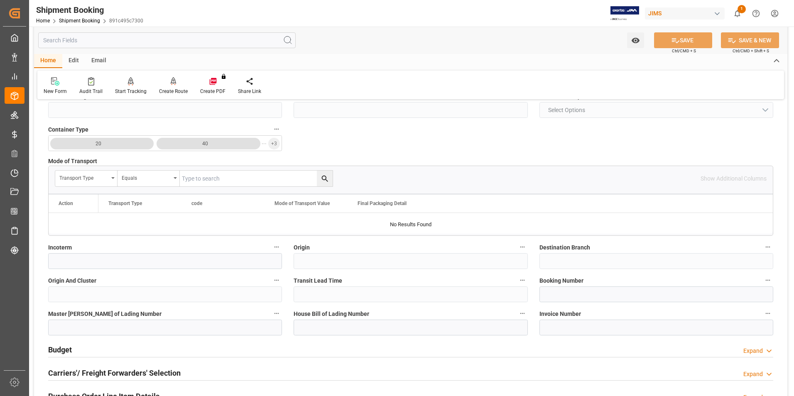
scroll to position [208, 0]
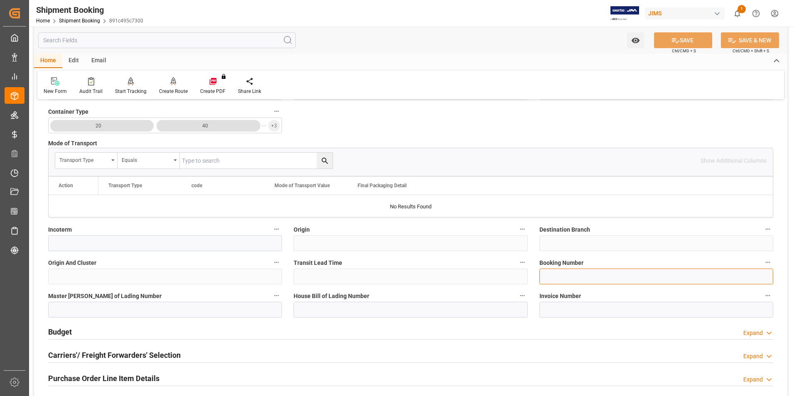
click at [592, 276] on input at bounding box center [656, 277] width 234 height 16
paste input "1Z08685A6632018062"
type input "1Z08685A6632018062"
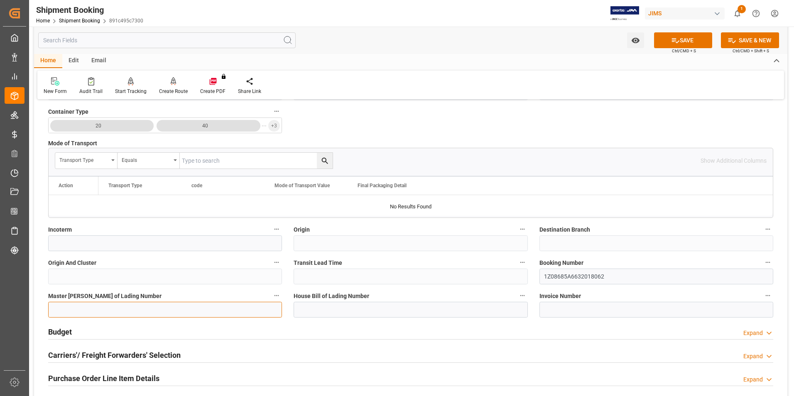
click at [185, 310] on input at bounding box center [165, 310] width 234 height 16
paste input "1Z08685A6632018062"
type input "1Z08685A6632018062"
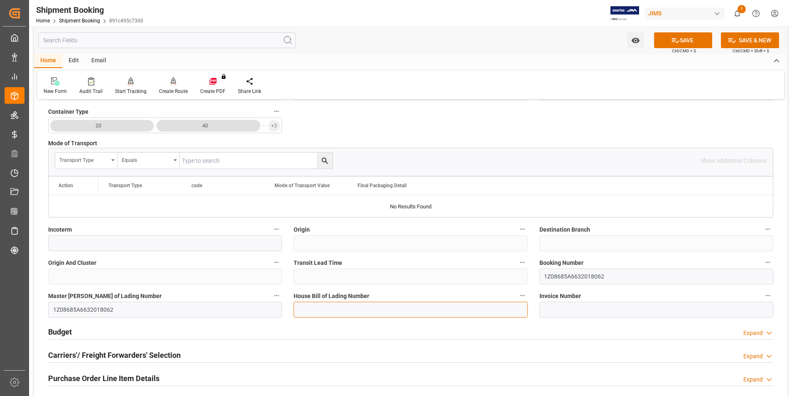
click at [321, 306] on input at bounding box center [411, 310] width 234 height 16
paste input "1Z08685A6632018062"
type input "1Z08685A6632018062"
click at [674, 40] on icon at bounding box center [675, 40] width 7 height 5
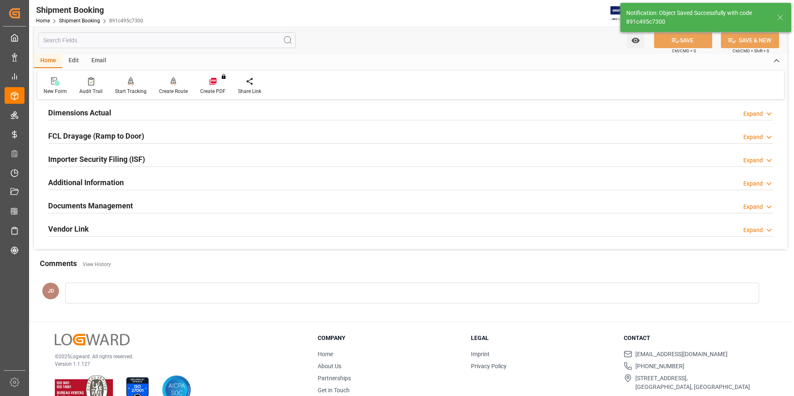
scroll to position [0, 0]
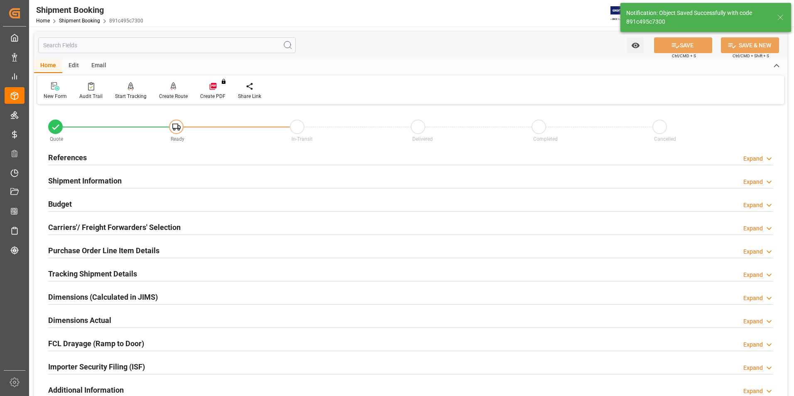
click at [60, 199] on h2 "Budget" at bounding box center [60, 204] width 24 height 11
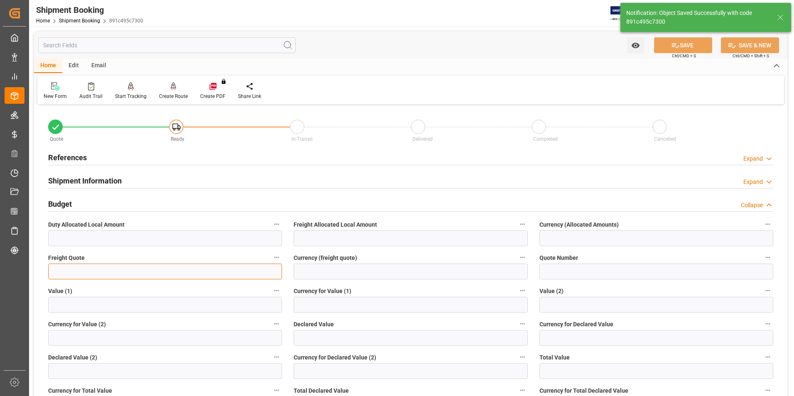
click at [86, 271] on input "text" at bounding box center [165, 272] width 234 height 16
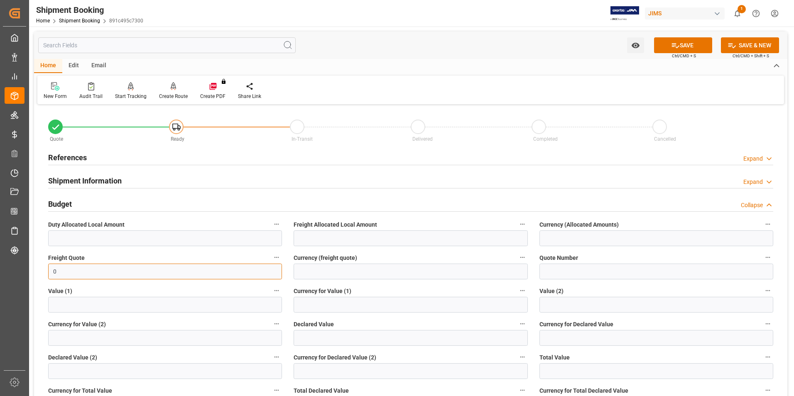
type input "0"
drag, startPoint x: 319, startPoint y: 342, endPoint x: 316, endPoint y: 338, distance: 5.1
click at [319, 342] on input "text" at bounding box center [411, 338] width 234 height 16
type input "141.15"
click at [569, 338] on input at bounding box center [656, 338] width 234 height 16
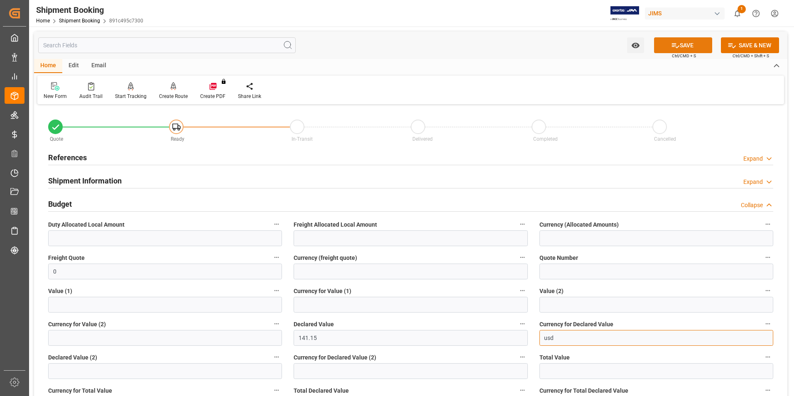
type input "usd"
click at [707, 47] on button "SAVE" at bounding box center [683, 45] width 58 height 16
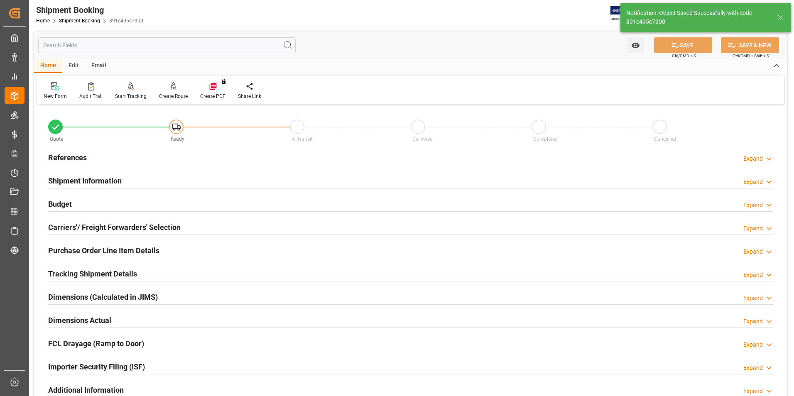
click at [77, 224] on h2 "Carriers'/ Freight Forwarders' Selection" at bounding box center [114, 227] width 132 height 11
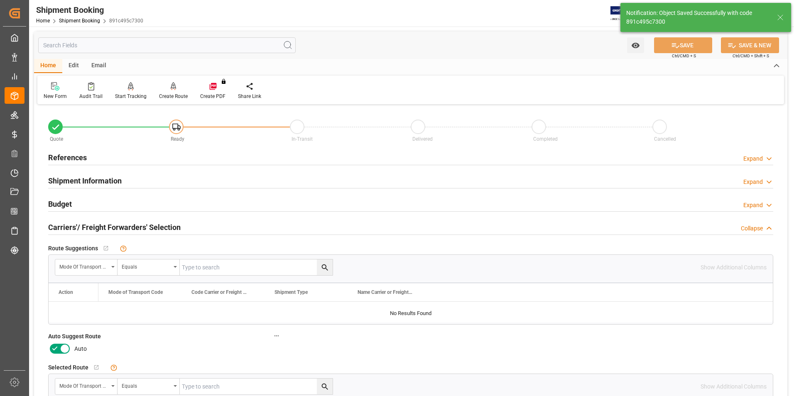
click at [57, 345] on icon at bounding box center [55, 349] width 10 height 10
click at [0, 0] on input "checkbox" at bounding box center [0, 0] width 0 height 0
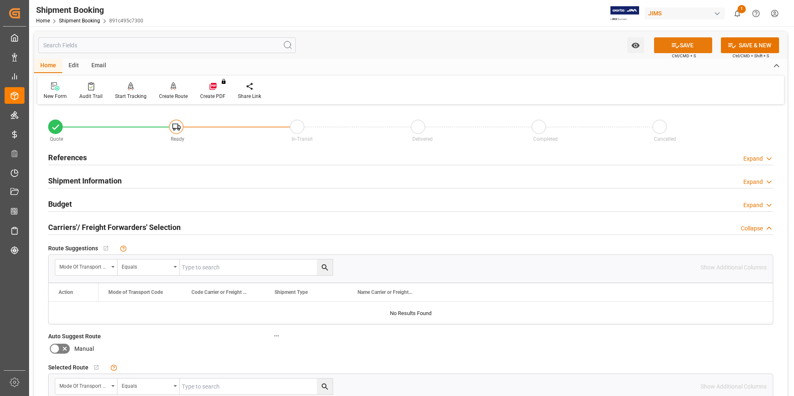
click at [691, 45] on button "SAVE" at bounding box center [683, 45] width 58 height 16
click at [165, 93] on div "Create Route" at bounding box center [173, 96] width 29 height 7
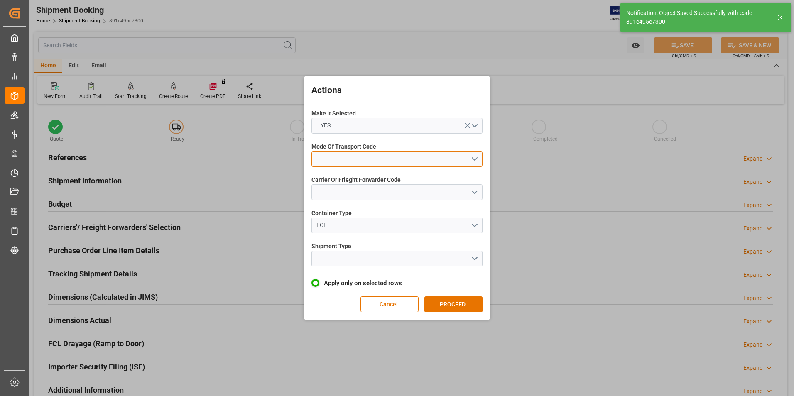
click at [349, 162] on button "open menu" at bounding box center [396, 159] width 171 height 16
click at [357, 177] on div "2- COURIER AIR" at bounding box center [397, 178] width 170 height 17
click at [364, 194] on button "open menu" at bounding box center [396, 192] width 171 height 16
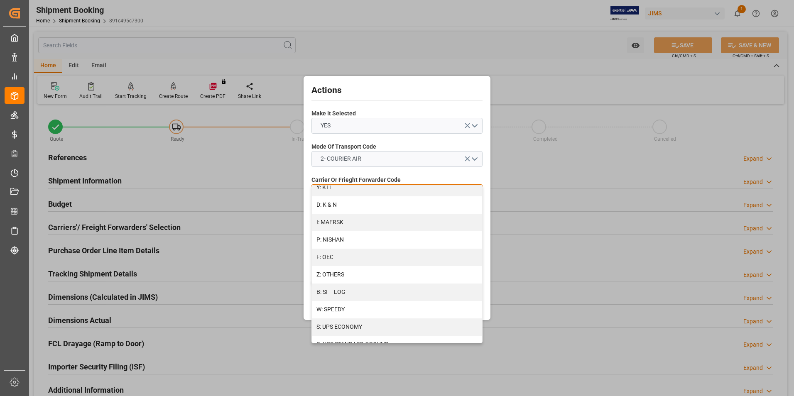
scroll to position [444, 0]
click at [393, 286] on div "S: UPS ECONOMY" at bounding box center [397, 290] width 170 height 17
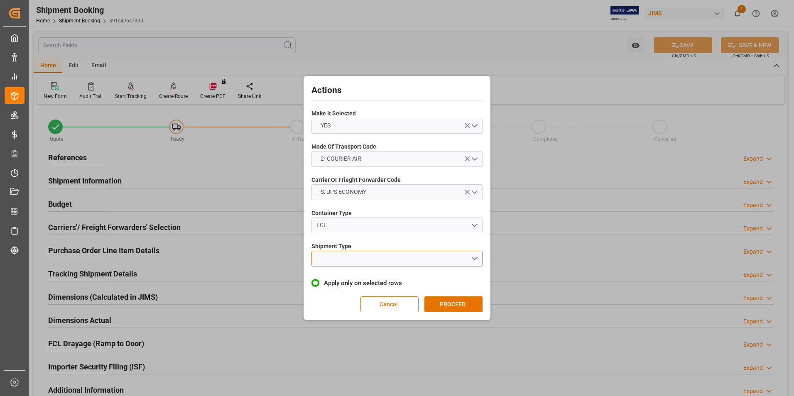
click at [378, 257] on button "open menu" at bounding box center [396, 259] width 171 height 16
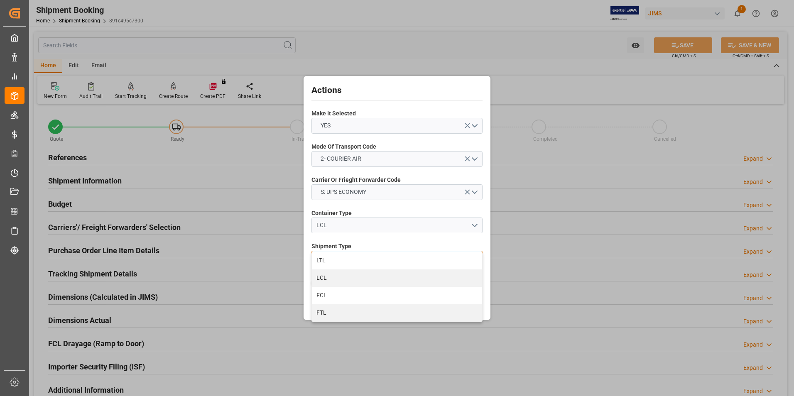
click at [377, 264] on div "LTL" at bounding box center [397, 260] width 170 height 17
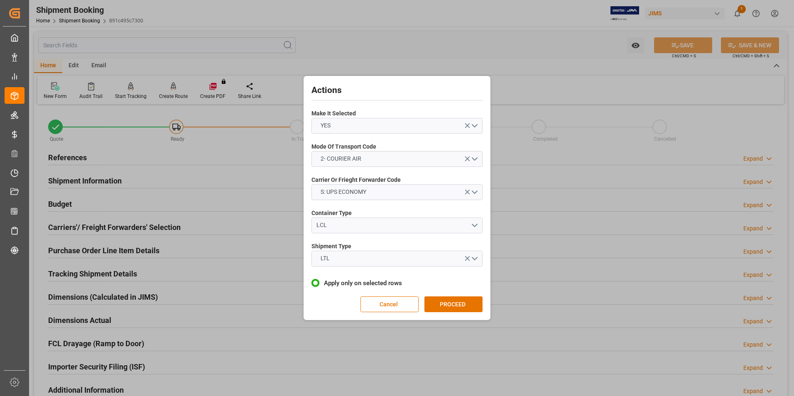
click at [446, 302] on button "PROCEED" at bounding box center [453, 305] width 58 height 16
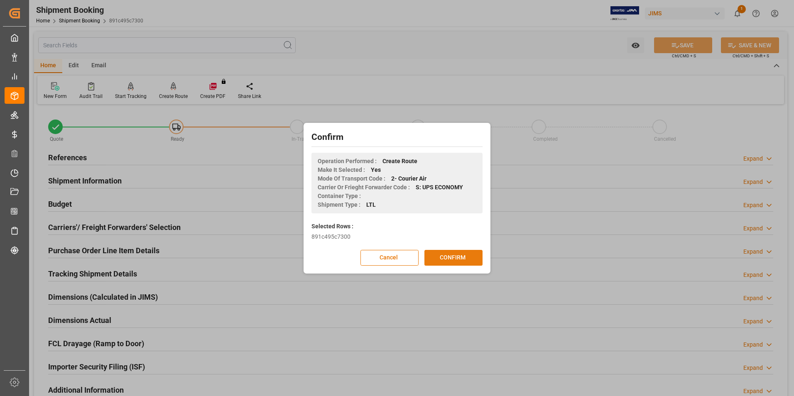
click at [460, 259] on button "CONFIRM" at bounding box center [453, 258] width 58 height 16
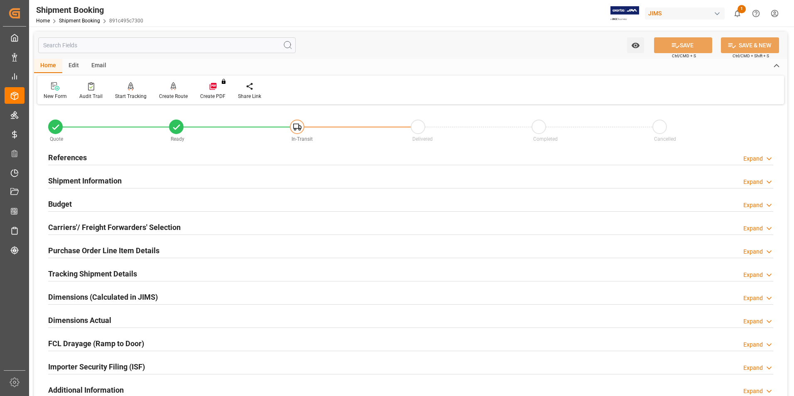
click at [74, 319] on h2 "Dimensions Actual" at bounding box center [79, 320] width 63 height 11
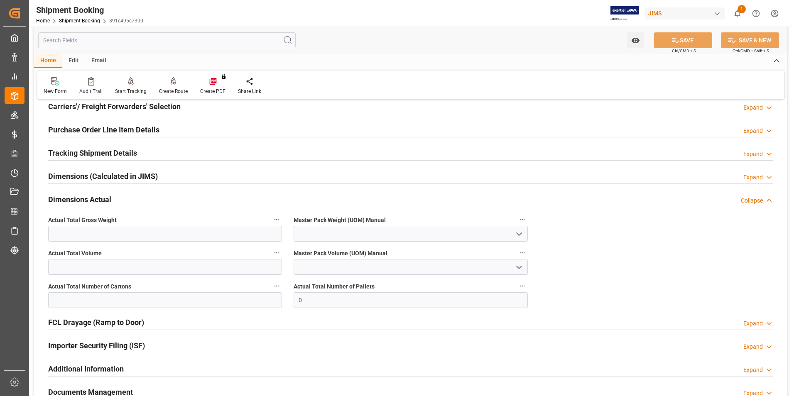
scroll to position [166, 0]
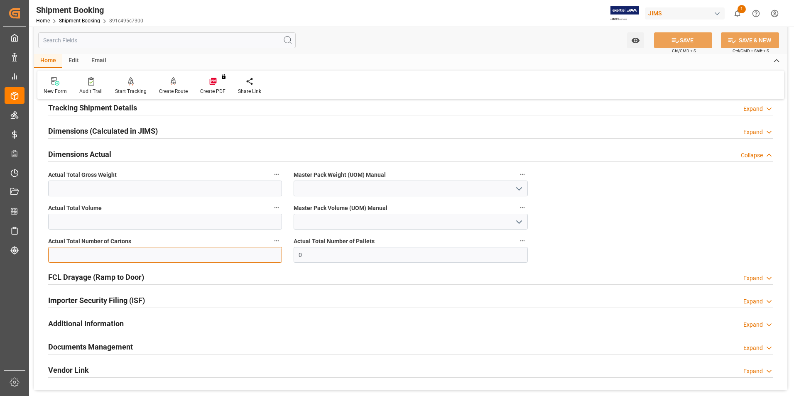
click at [81, 258] on input "text" at bounding box center [165, 255] width 234 height 16
type input "1"
click at [69, 191] on input "text" at bounding box center [165, 189] width 234 height 16
type input "3"
type input "LB"
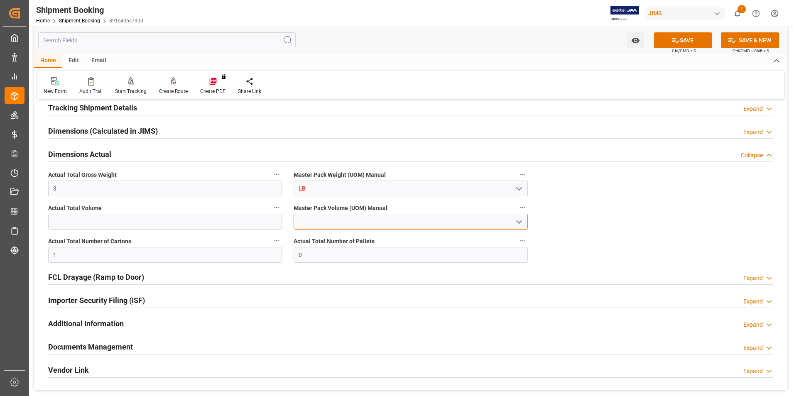
type input "LB"
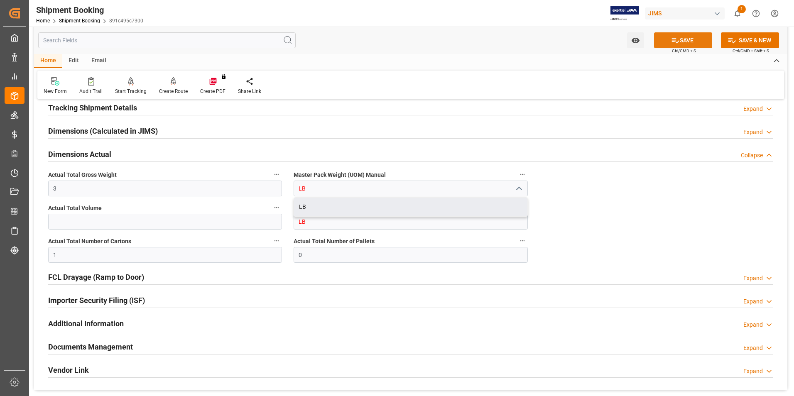
click at [672, 37] on icon at bounding box center [675, 40] width 9 height 9
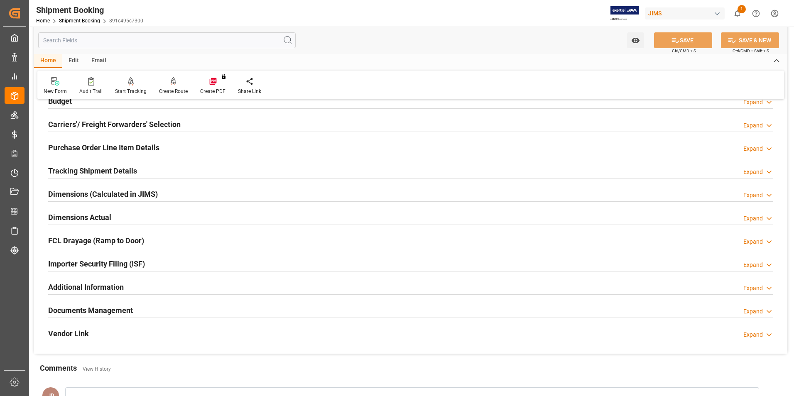
scroll to position [83, 0]
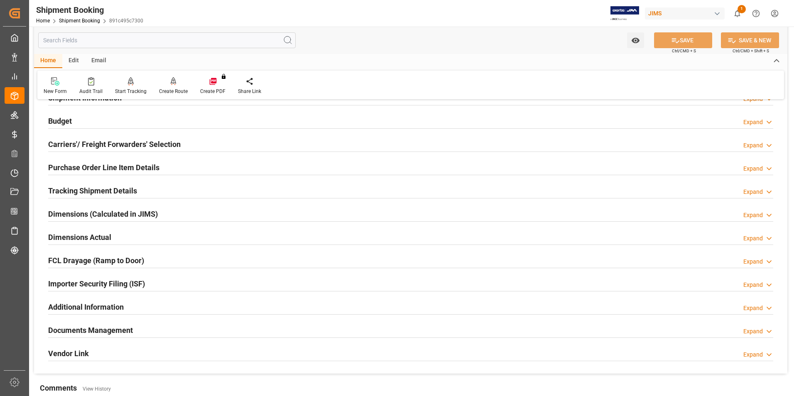
click at [83, 189] on h2 "Tracking Shipment Details" at bounding box center [92, 190] width 89 height 11
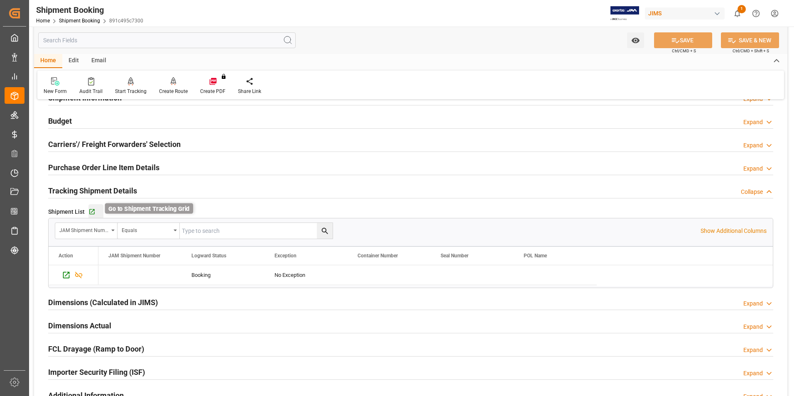
click at [91, 209] on icon "button" at bounding box center [91, 211] width 5 height 5
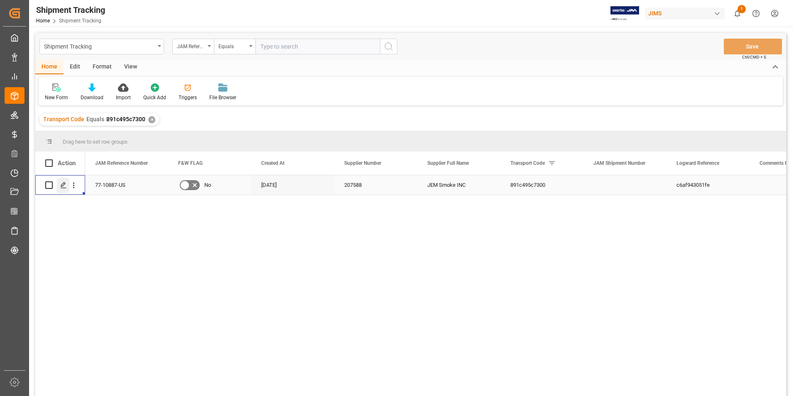
click at [65, 184] on polygon "Press SPACE to select this row." at bounding box center [63, 185] width 4 height 4
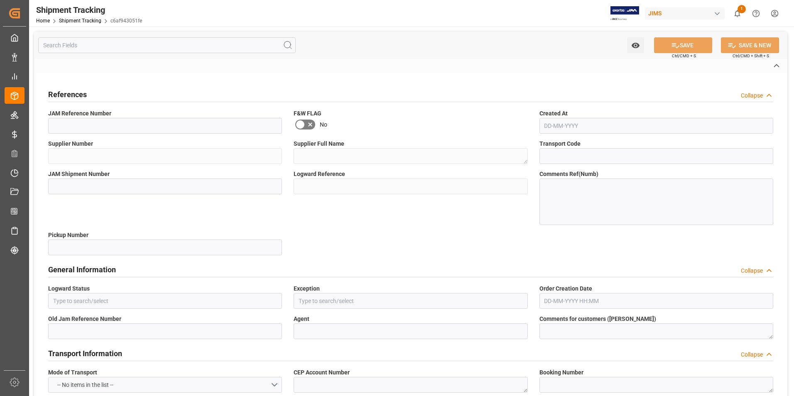
type input "77-10887-US"
type input "207588"
type textarea "JEM Smoke INC"
type input "891c495c7300"
type input "c6af943051fe"
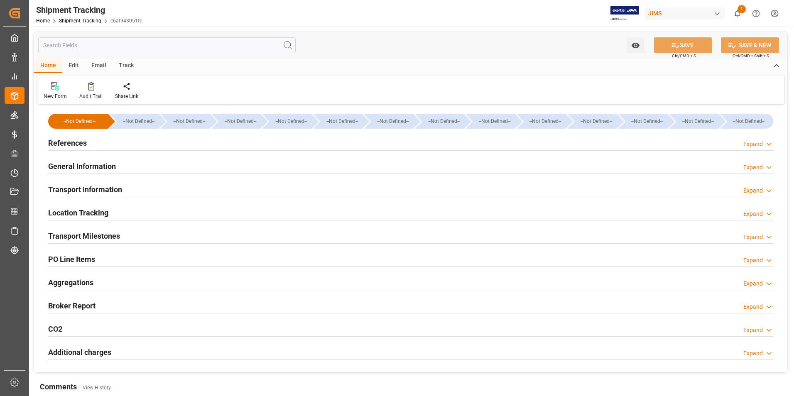
type input "[DATE]"
click at [68, 143] on h2 "References" at bounding box center [67, 142] width 39 height 11
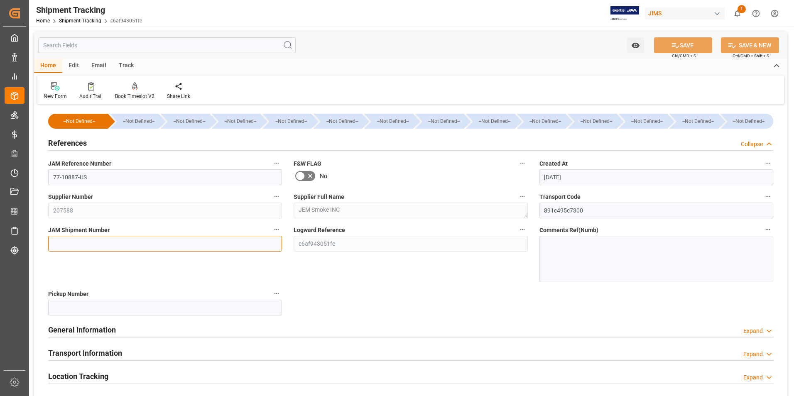
click at [103, 244] on input at bounding box center [165, 244] width 234 height 16
type input "72902"
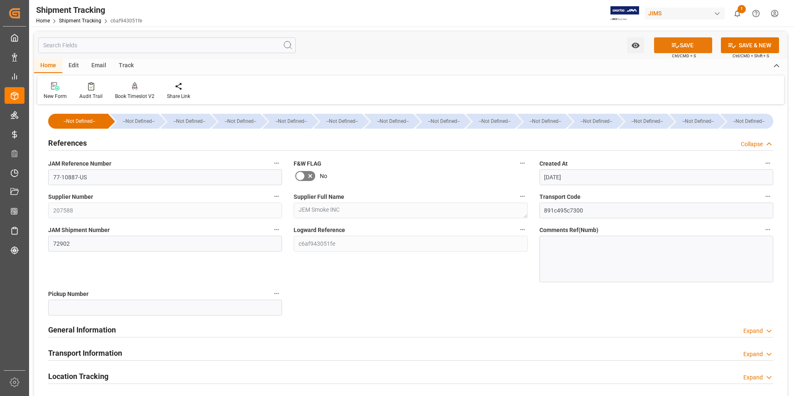
click at [685, 47] on button "SAVE" at bounding box center [683, 45] width 58 height 16
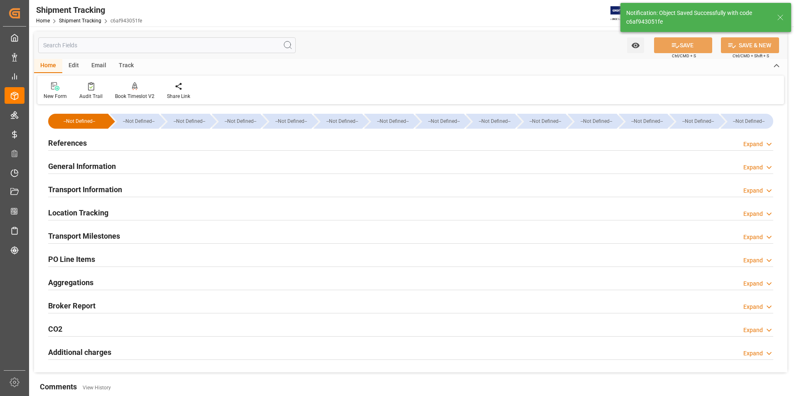
click at [95, 189] on h2 "Transport Information" at bounding box center [85, 189] width 74 height 11
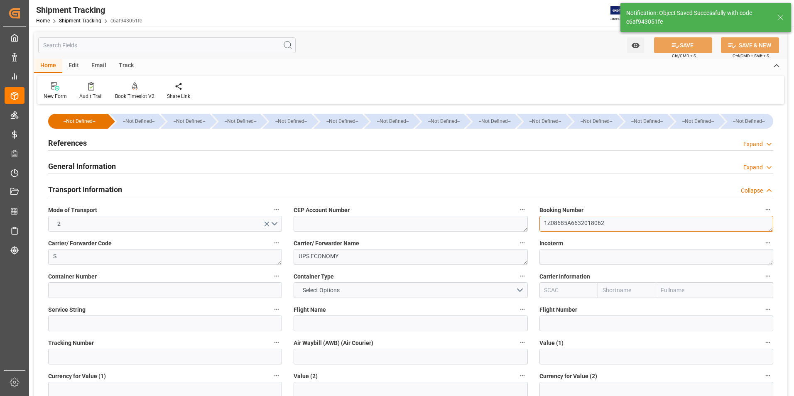
drag, startPoint x: 624, startPoint y: 223, endPoint x: 527, endPoint y: 227, distance: 97.3
click at [527, 227] on div "--Not Defined-- --Not Defined-- --Not Defined-- --Not Defined-- --Not Defined--…" at bounding box center [410, 389] width 753 height 565
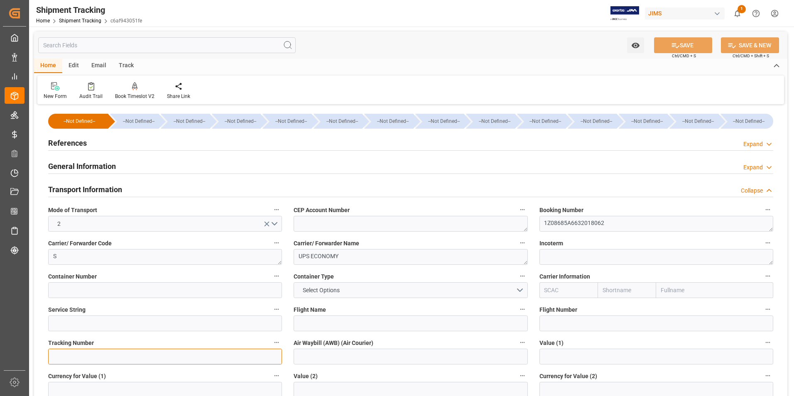
click at [136, 356] on input at bounding box center [165, 357] width 234 height 16
paste input "1Z08685A6632018062"
type input "1Z08685A6632018062"
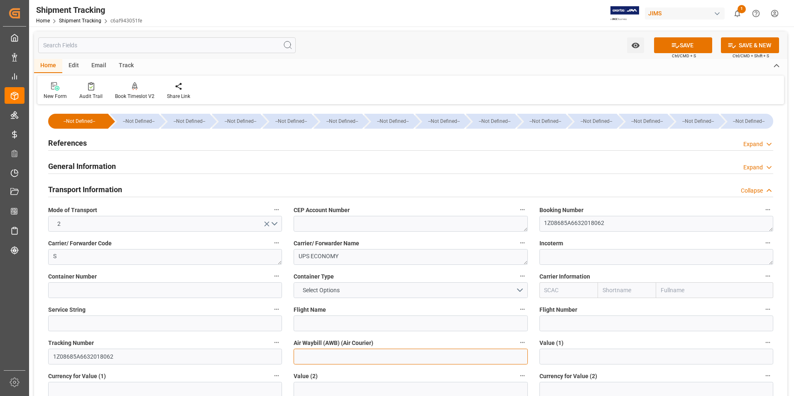
click at [348, 358] on input at bounding box center [411, 357] width 234 height 16
paste input "1Z08685A6632018062"
type input "1Z08685A6632018062"
click at [676, 40] on button "SAVE" at bounding box center [683, 45] width 58 height 16
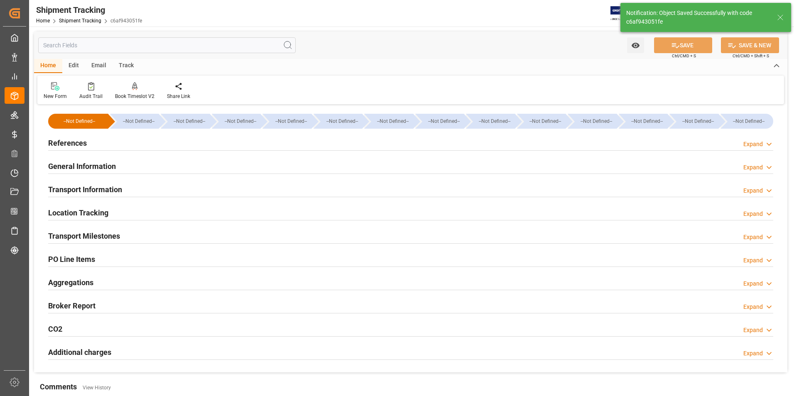
click at [85, 236] on h2 "Transport Milestones" at bounding box center [84, 235] width 72 height 11
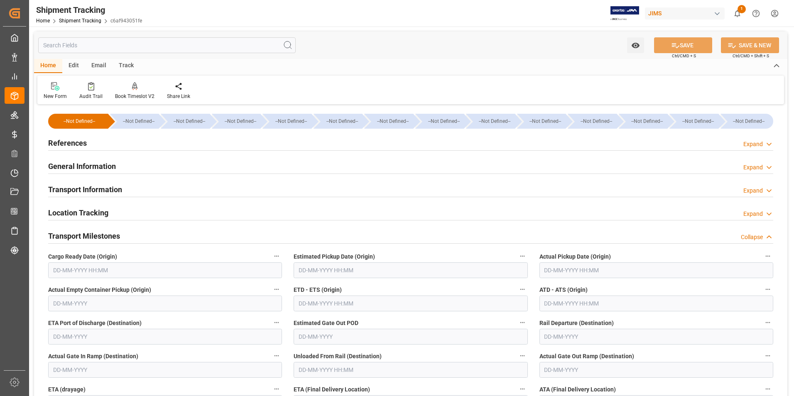
click at [568, 273] on input "text" at bounding box center [656, 270] width 234 height 16
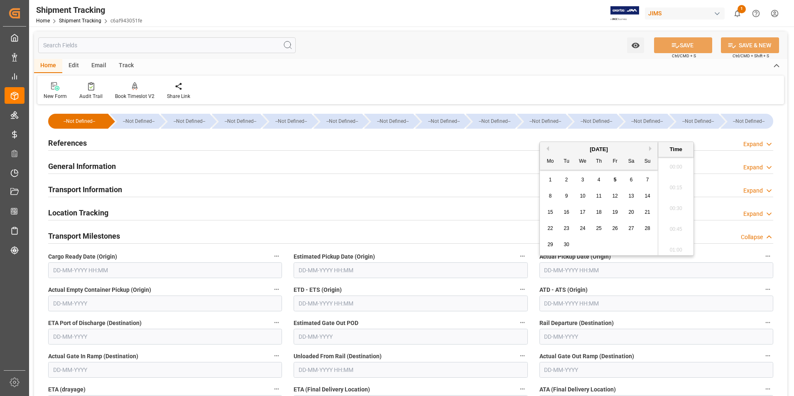
scroll to position [1124, 0]
click at [617, 181] on div "5" at bounding box center [615, 180] width 10 height 10
type input "05-09-2025 00:00"
click at [370, 303] on input "text" at bounding box center [411, 304] width 234 height 16
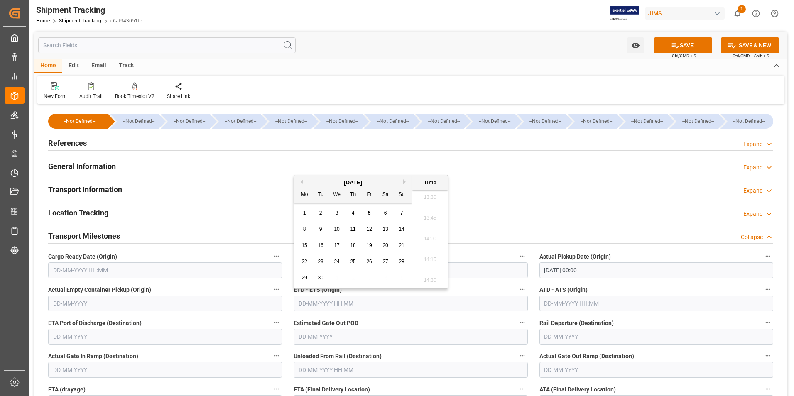
click at [299, 226] on div "8 9 10 11 12 13 14" at bounding box center [353, 229] width 113 height 16
click at [368, 211] on span "5" at bounding box center [369, 213] width 3 height 6
type input "05-09-2025 00:00"
click at [563, 299] on input "text" at bounding box center [656, 304] width 234 height 16
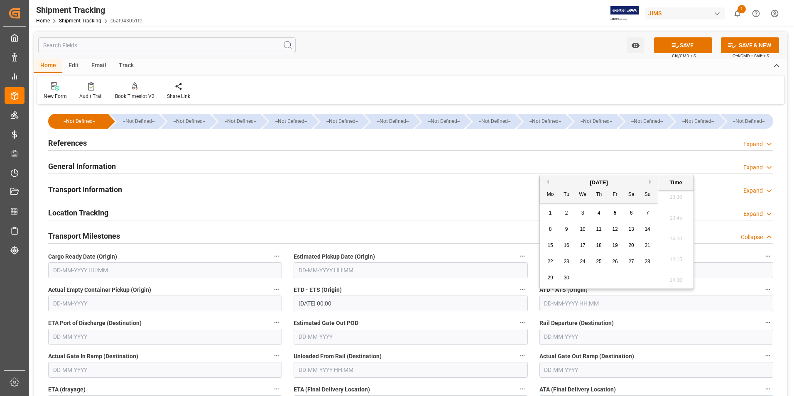
click at [546, 233] on div "8" at bounding box center [550, 230] width 10 height 10
click at [616, 214] on span "5" at bounding box center [615, 213] width 3 height 6
type input "05-09-2025 00:00"
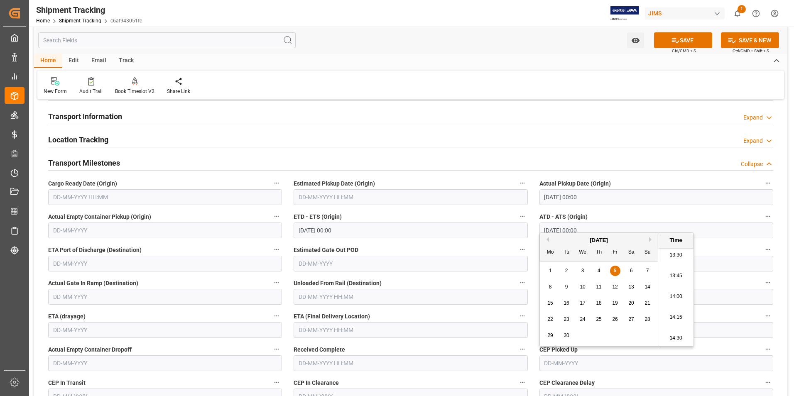
scroll to position [83, 0]
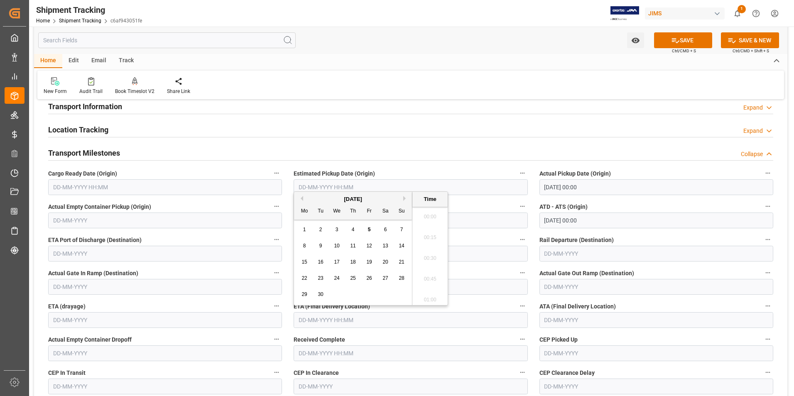
click at [334, 317] on input "text" at bounding box center [411, 320] width 234 height 16
click at [295, 234] on div "September 2025 Mo Tu We Th Fr Sa Su 1 2 3 4 5 6 7 8 9 10 11 12 13 14 15 16 17 1…" at bounding box center [353, 248] width 118 height 113
click at [322, 244] on span "9" at bounding box center [320, 246] width 3 height 6
type input "09-09-2025 00:00"
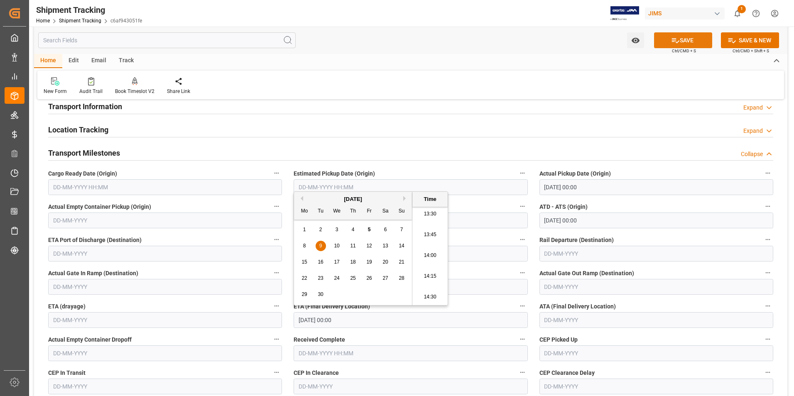
click at [692, 33] on button "SAVE" at bounding box center [683, 40] width 58 height 16
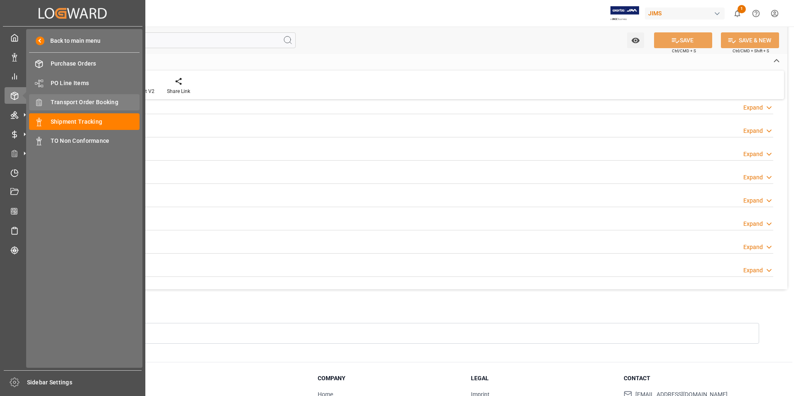
click at [87, 101] on span "Transport Order Booking" at bounding box center [95, 102] width 89 height 9
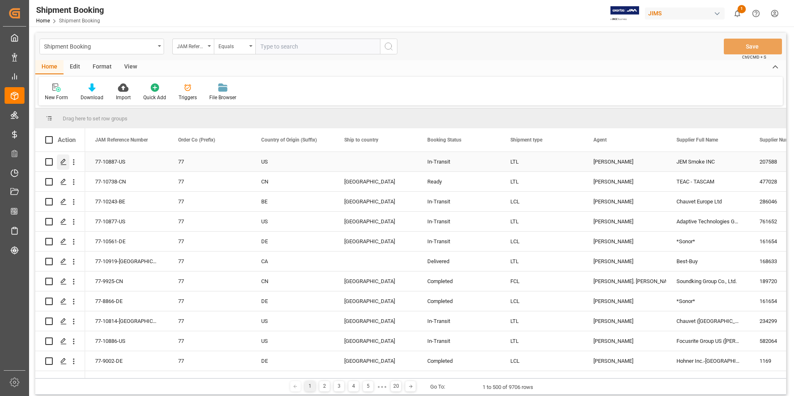
click at [61, 160] on icon "Press SPACE to select this row." at bounding box center [63, 162] width 7 height 7
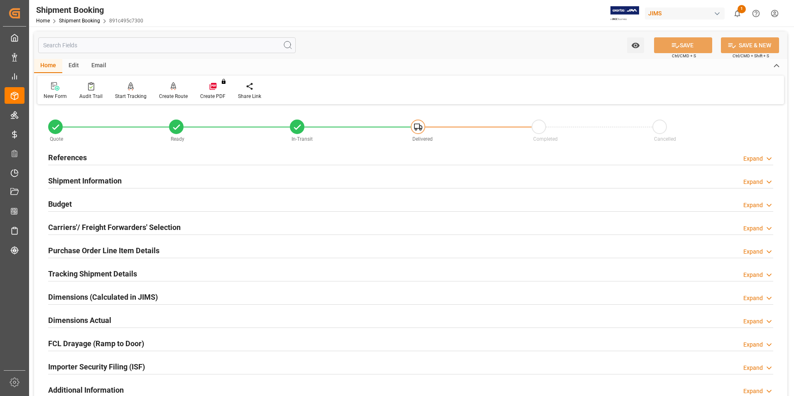
click at [86, 247] on h2 "Purchase Order Line Item Details" at bounding box center [103, 250] width 111 height 11
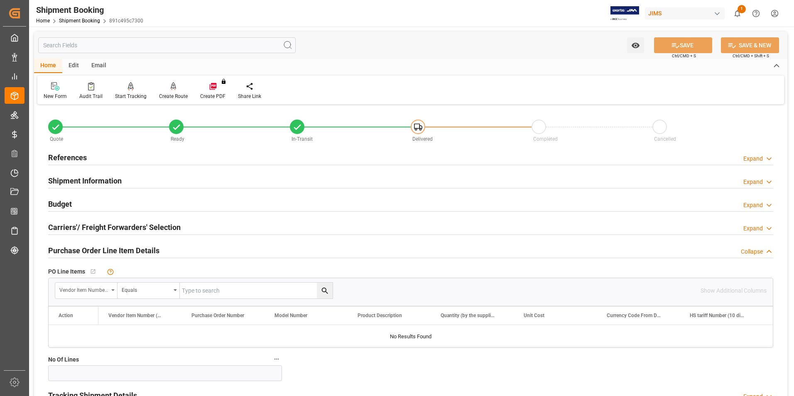
click at [112, 289] on icon "open menu" at bounding box center [112, 290] width 3 height 2
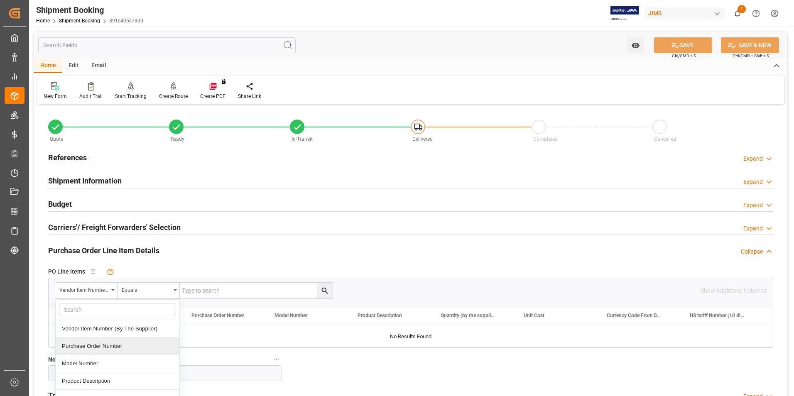
click at [86, 344] on div "Purchase Order Number" at bounding box center [118, 346] width 124 height 17
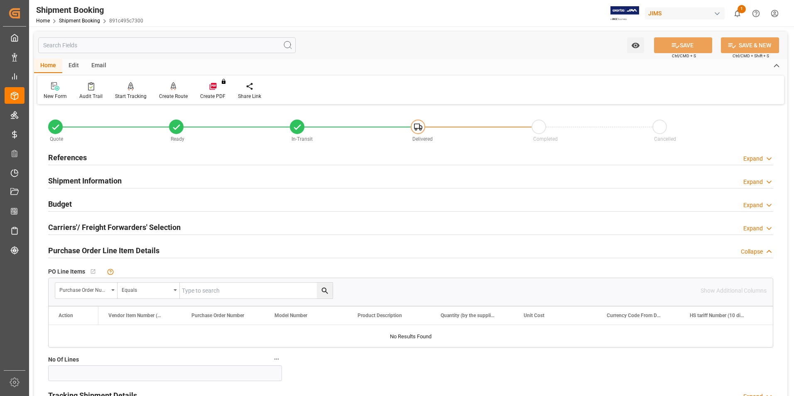
click at [215, 288] on input "text" at bounding box center [256, 291] width 153 height 16
type input "864514"
click at [324, 289] on icon "search button" at bounding box center [325, 291] width 9 height 9
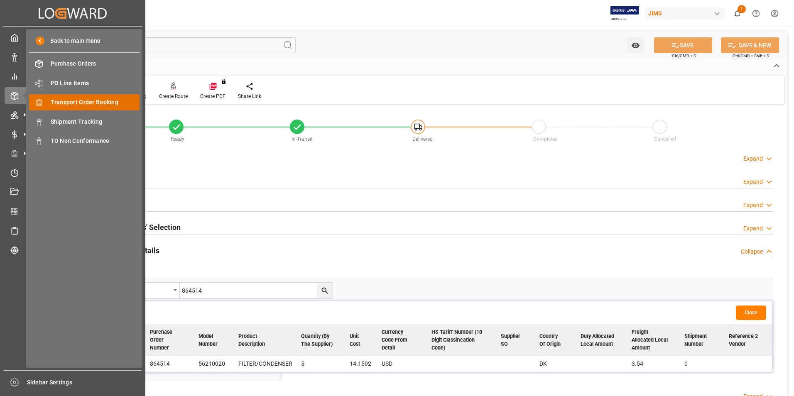
click at [99, 99] on span "Transport Order Booking" at bounding box center [95, 102] width 89 height 9
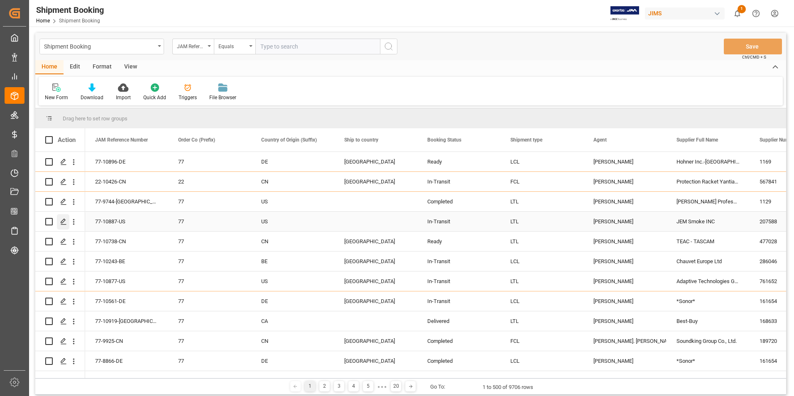
click at [63, 220] on icon "Press SPACE to select this row." at bounding box center [63, 221] width 7 height 7
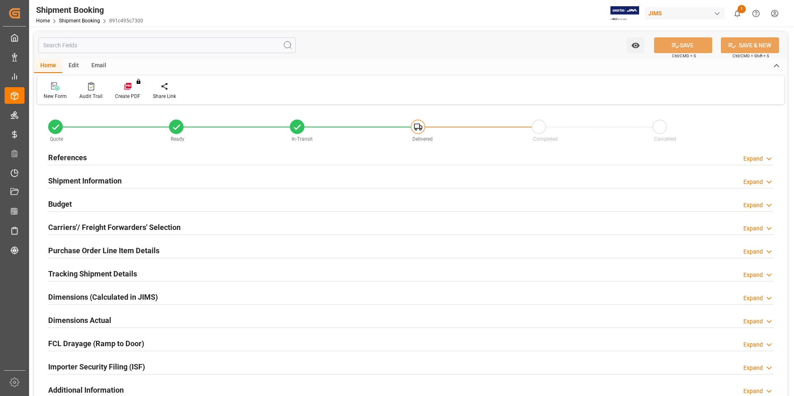
type input "1"
click at [67, 201] on h2 "Budget" at bounding box center [60, 204] width 24 height 11
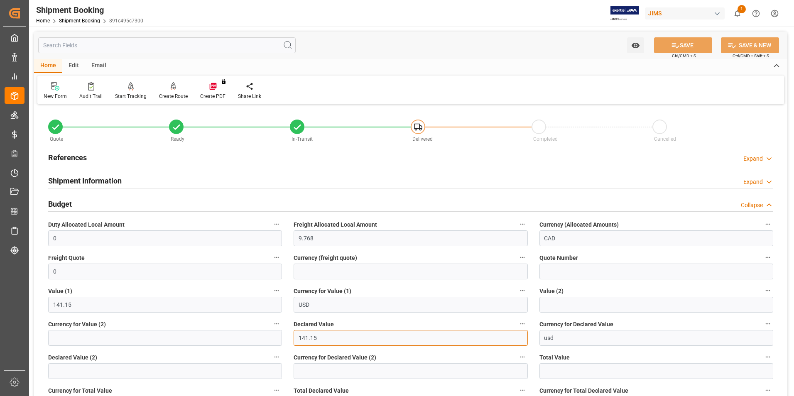
drag, startPoint x: 329, startPoint y: 341, endPoint x: 281, endPoint y: 338, distance: 47.8
click at [281, 338] on div "Quote Ready In-Transit Delivered Completed Cancelled References Expand JAM Refe…" at bounding box center [410, 381] width 753 height 549
type input "51.15"
click at [681, 47] on button "SAVE" at bounding box center [683, 45] width 58 height 16
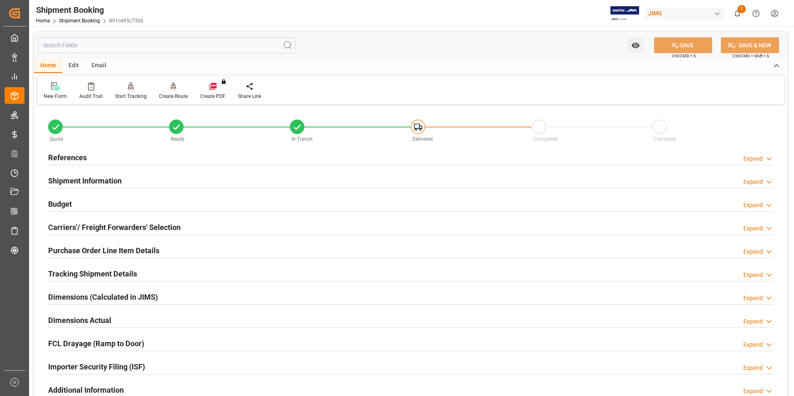
click at [93, 253] on h2 "Purchase Order Line Item Details" at bounding box center [103, 250] width 111 height 11
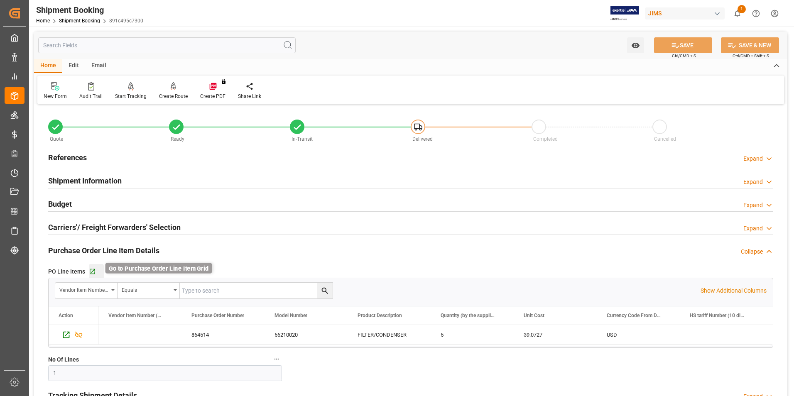
click at [92, 270] on icon "button" at bounding box center [92, 271] width 7 height 7
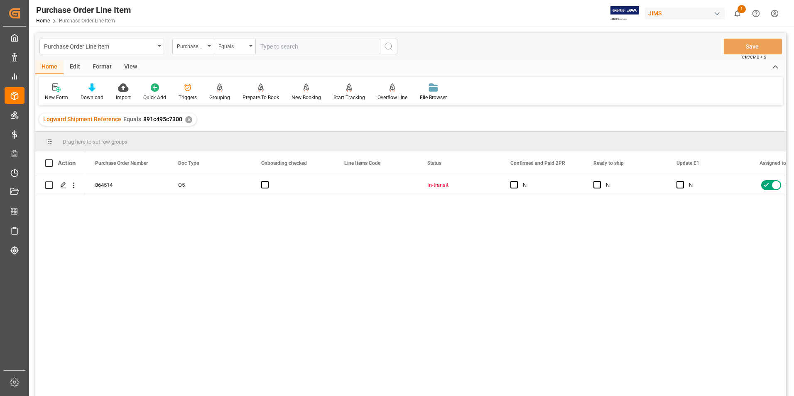
click at [125, 66] on div "View" at bounding box center [130, 67] width 25 height 14
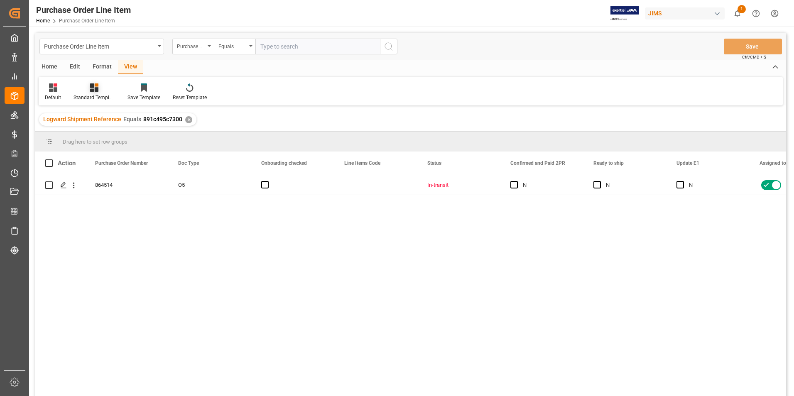
click at [88, 91] on div at bounding box center [95, 87] width 42 height 9
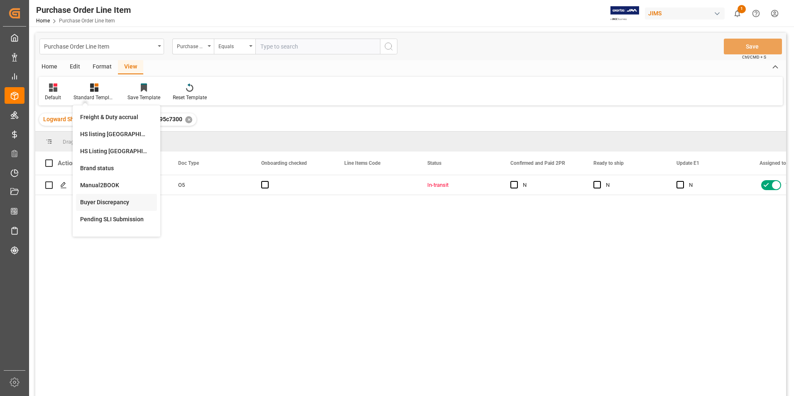
click at [112, 202] on div "Buyer Discrepancy" at bounding box center [116, 202] width 73 height 9
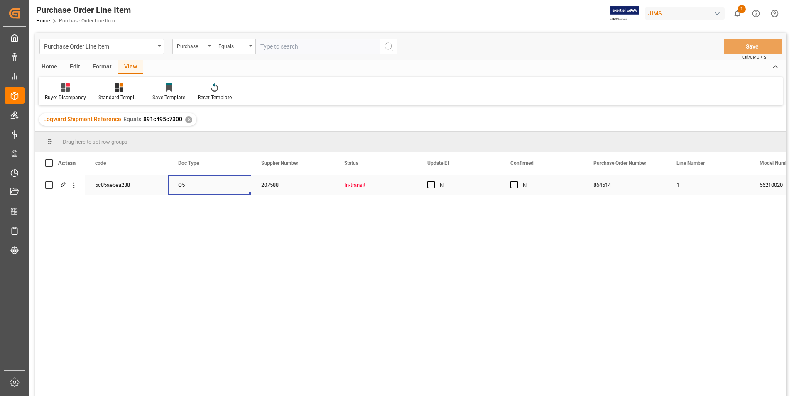
click at [219, 188] on div "O5" at bounding box center [209, 185] width 83 height 20
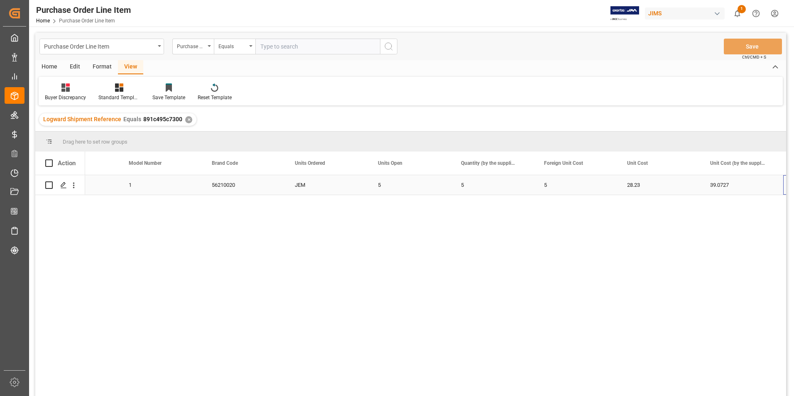
scroll to position [0, 631]
click at [571, 184] on div "28.23" at bounding box center [575, 185] width 83 height 20
click at [571, 184] on input "28.23" at bounding box center [576, 190] width 70 height 16
type input "10.23"
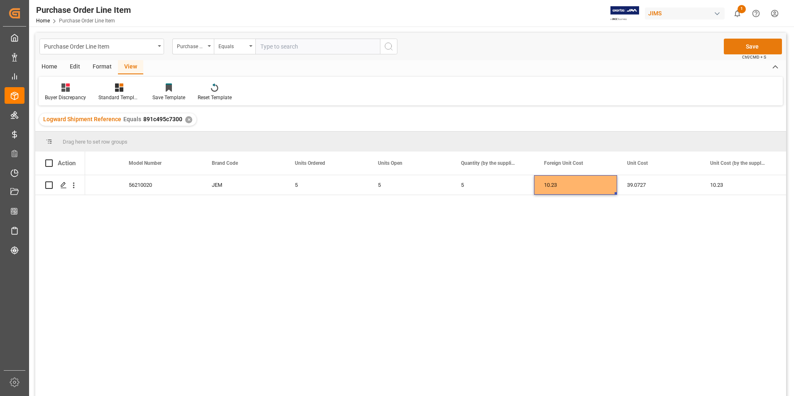
click at [749, 49] on button "Save" at bounding box center [753, 47] width 58 height 16
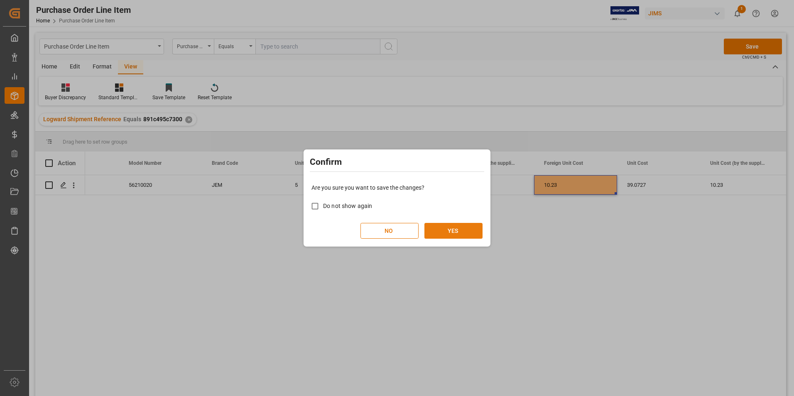
click at [473, 228] on button "YES" at bounding box center [453, 231] width 58 height 16
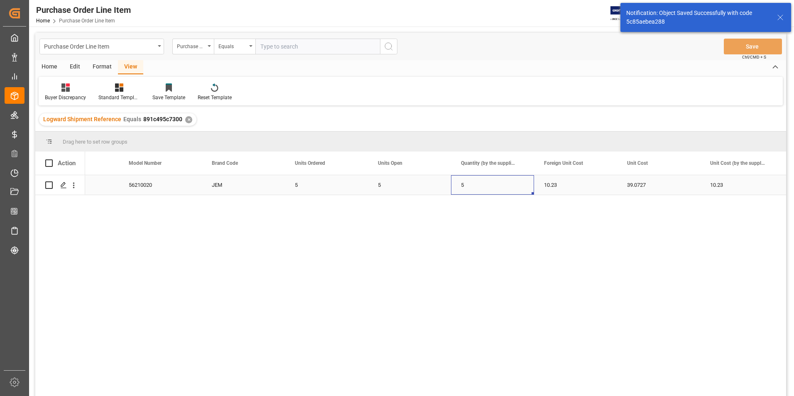
click at [510, 186] on div "5" at bounding box center [492, 185] width 83 height 20
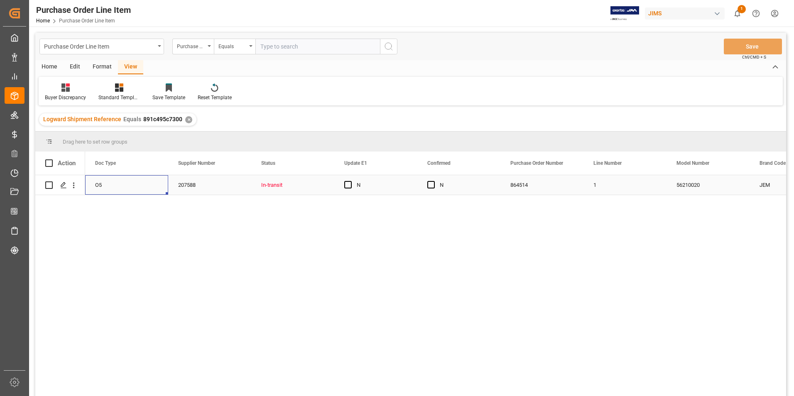
scroll to position [0, 0]
click at [512, 184] on span "Press SPACE to select this row." at bounding box center [513, 184] width 7 height 7
click at [517, 181] on input "Press SPACE to select this row." at bounding box center [517, 181] width 0 height 0
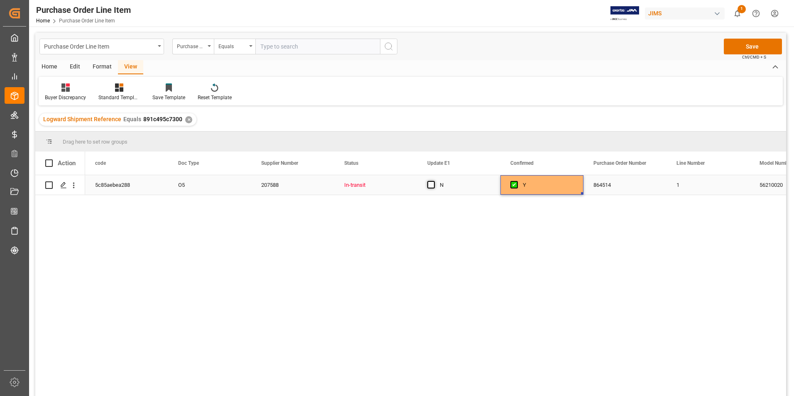
click at [433, 185] on span "Press SPACE to select this row." at bounding box center [430, 184] width 7 height 7
click at [434, 181] on input "Press SPACE to select this row." at bounding box center [434, 181] width 0 height 0
click at [749, 51] on button "Save" at bounding box center [753, 47] width 58 height 16
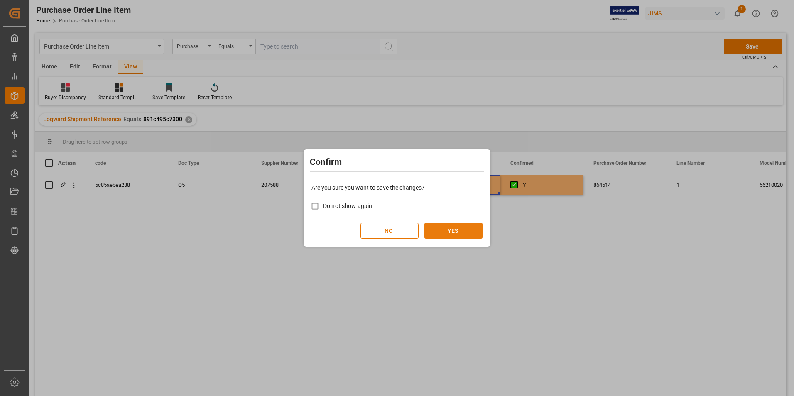
click at [476, 228] on button "YES" at bounding box center [453, 231] width 58 height 16
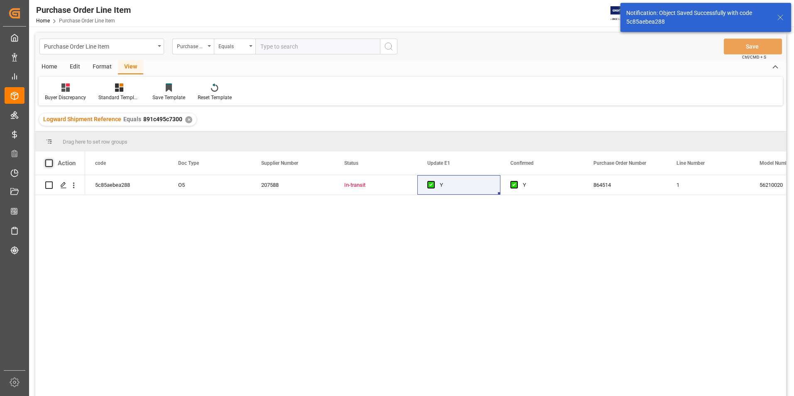
click at [51, 163] on span at bounding box center [48, 162] width 7 height 7
click at [51, 159] on input "checkbox" at bounding box center [51, 159] width 0 height 0
checkbox input "true"
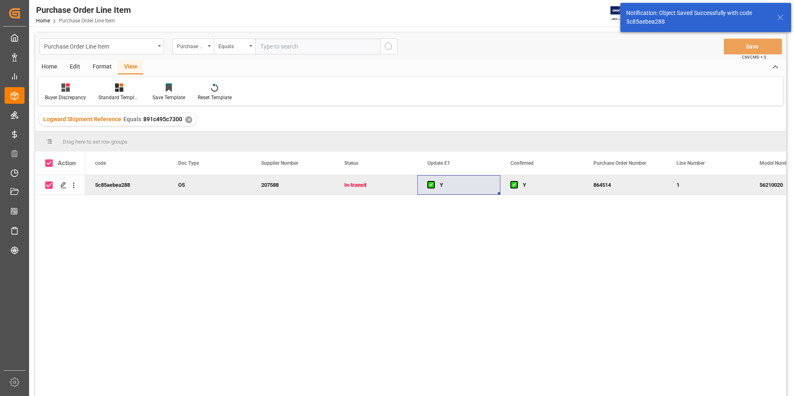
click at [46, 69] on div "Home" at bounding box center [49, 67] width 28 height 14
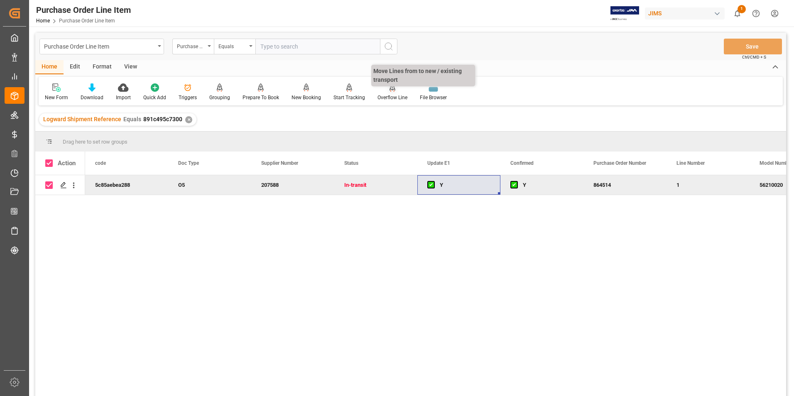
click at [390, 96] on div "Overflow Line" at bounding box center [393, 97] width 30 height 7
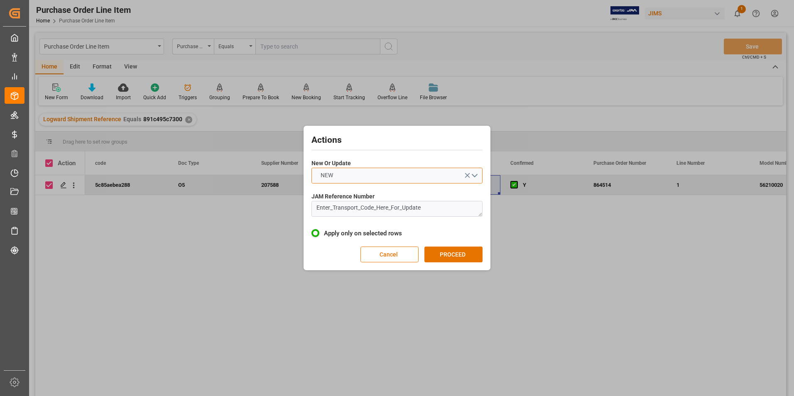
click at [352, 174] on button "NEW" at bounding box center [396, 176] width 171 height 16
click at [352, 192] on div "UPDATE" at bounding box center [397, 194] width 170 height 17
drag, startPoint x: 429, startPoint y: 209, endPoint x: 295, endPoint y: 200, distance: 134.5
click at [295, 200] on div "Actions New Or Update UPDATE JAM Reference Number Enter_Transport_Code_Here_For…" at bounding box center [397, 198] width 794 height 396
type textarea "77-10887-US"
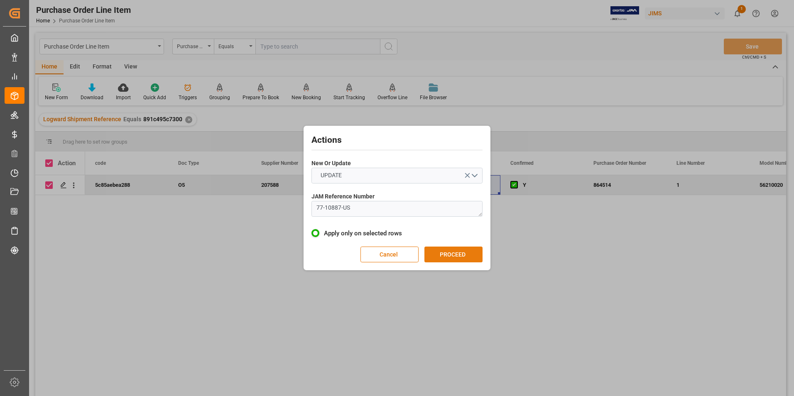
click at [476, 253] on button "PROCEED" at bounding box center [453, 255] width 58 height 16
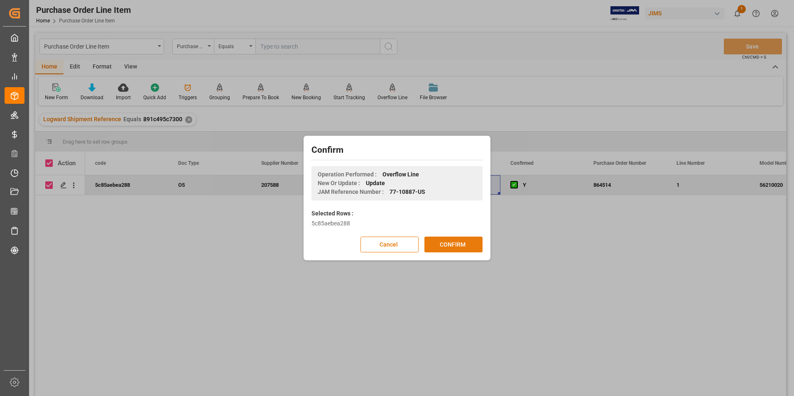
click at [471, 248] on button "CONFIRM" at bounding box center [453, 245] width 58 height 16
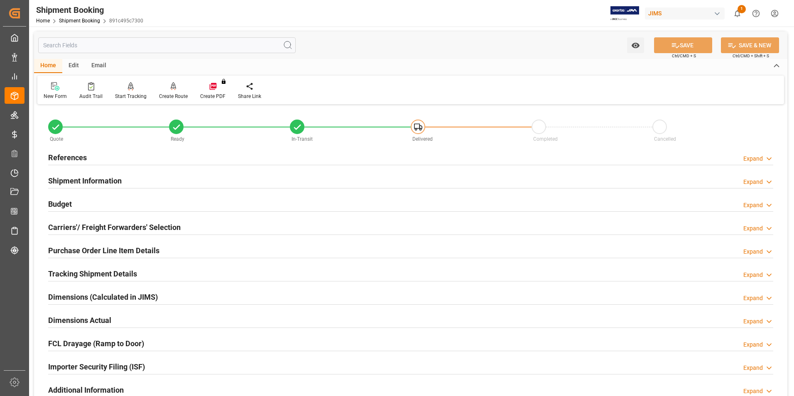
click at [84, 248] on h2 "Purchase Order Line Item Details" at bounding box center [103, 250] width 111 height 11
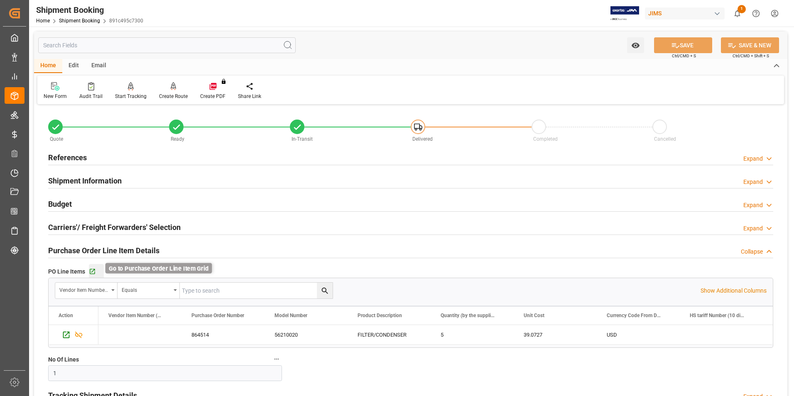
click at [93, 273] on icon "button" at bounding box center [92, 271] width 5 height 5
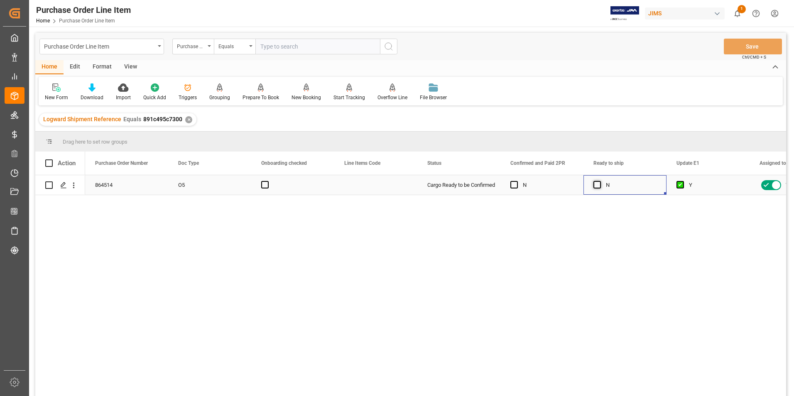
click at [599, 187] on span "Press SPACE to select this row." at bounding box center [596, 184] width 7 height 7
click at [600, 181] on input "Press SPACE to select this row." at bounding box center [600, 181] width 0 height 0
click at [752, 44] on button "Save" at bounding box center [753, 47] width 58 height 16
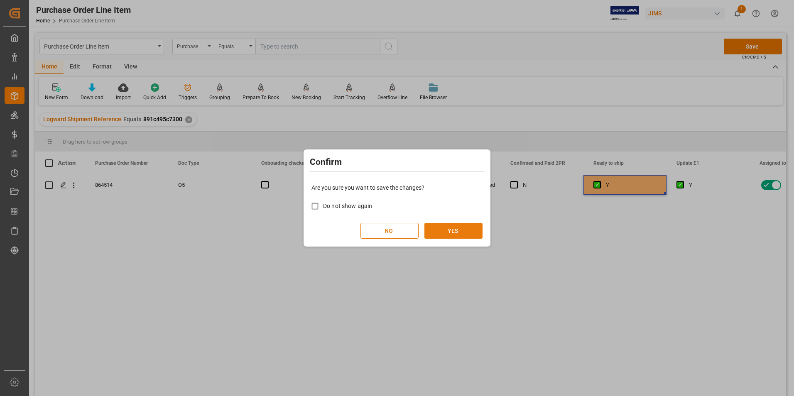
click at [447, 226] on button "YES" at bounding box center [453, 231] width 58 height 16
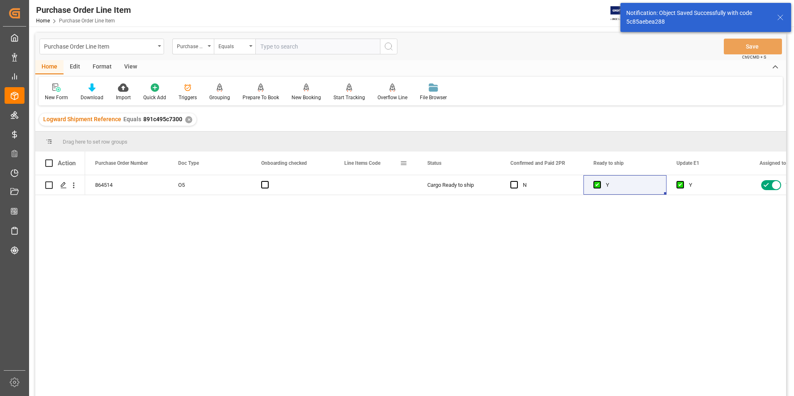
click at [405, 162] on span at bounding box center [403, 162] width 7 height 7
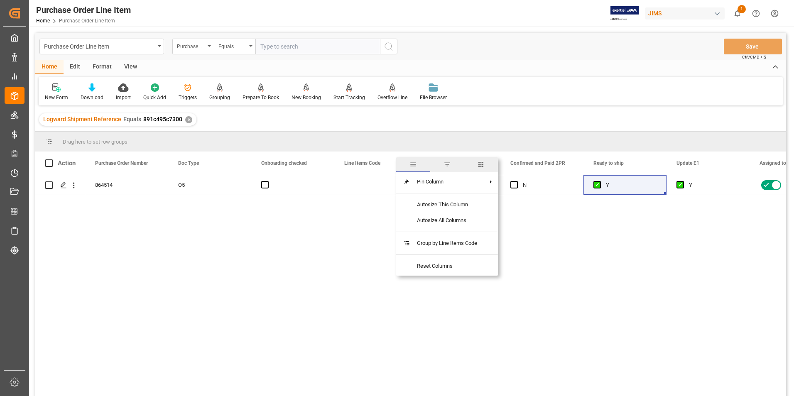
click at [483, 161] on span "columns" at bounding box center [480, 164] width 7 height 7
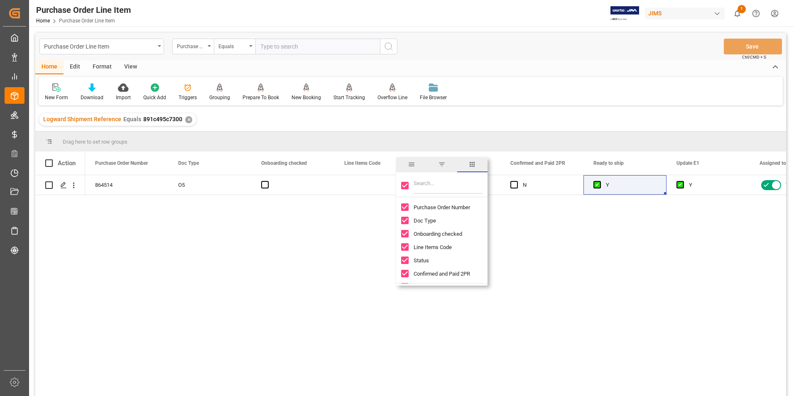
click at [405, 186] on input "Toggle Select All Columns" at bounding box center [404, 185] width 7 height 7
checkbox input "false"
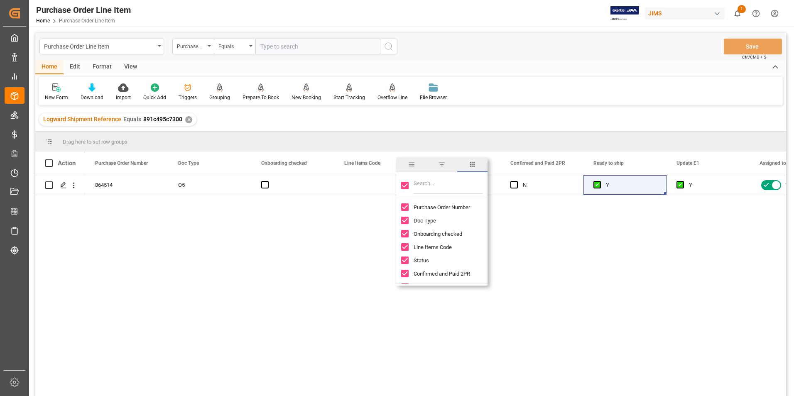
checkbox input "false"
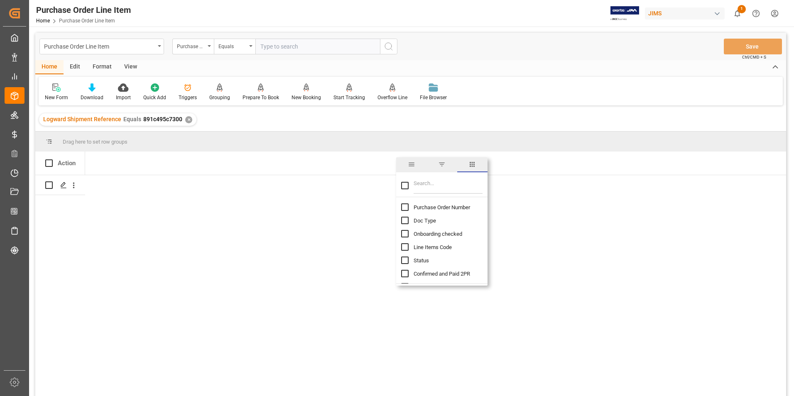
click at [405, 206] on input "Purchase Order Number column toggle visibility (hidden)" at bounding box center [404, 207] width 7 height 7
checkbox input "true"
checkbox input "false"
click at [426, 187] on input "Filter Columns Input" at bounding box center [448, 185] width 69 height 17
type input "incoterm"
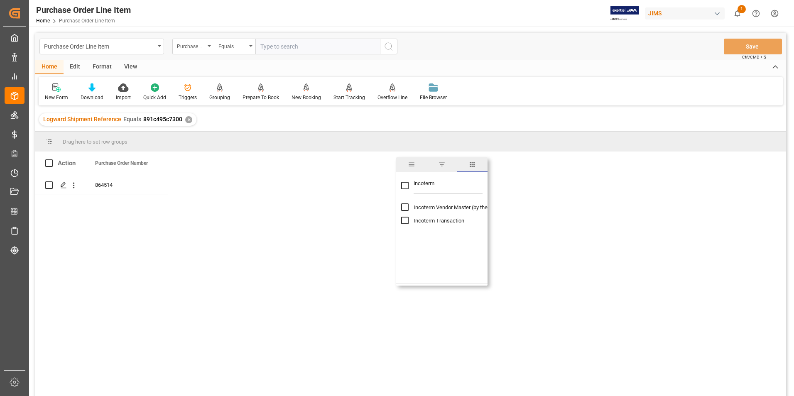
checkbox input "true"
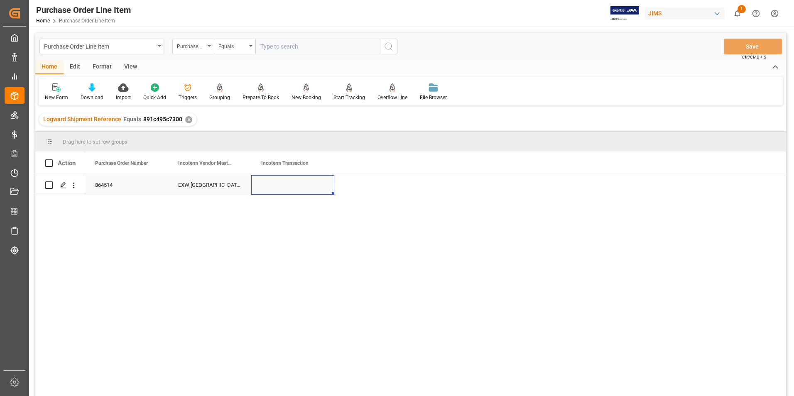
click at [288, 187] on div "Press SPACE to select this row." at bounding box center [292, 185] width 83 height 20
click at [288, 187] on input "Press SPACE to select this row." at bounding box center [293, 190] width 70 height 16
type input "CPT Jam Mtl"
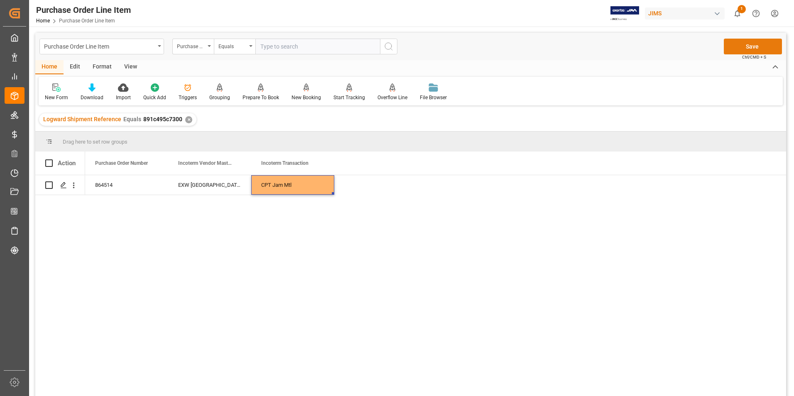
click at [731, 44] on button "Save" at bounding box center [753, 47] width 58 height 16
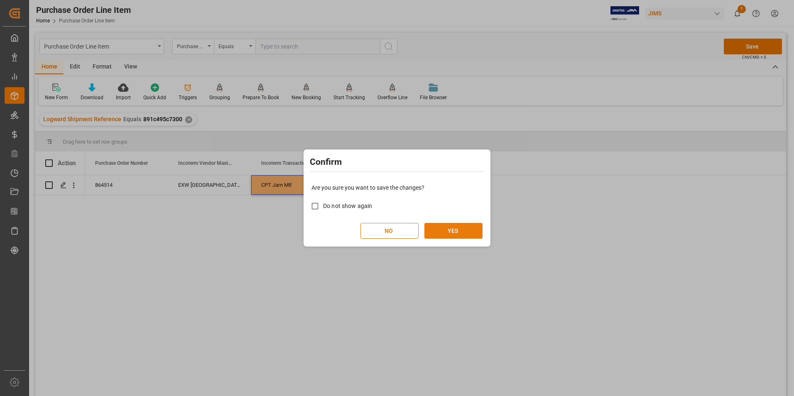
click at [445, 227] on button "YES" at bounding box center [453, 231] width 58 height 16
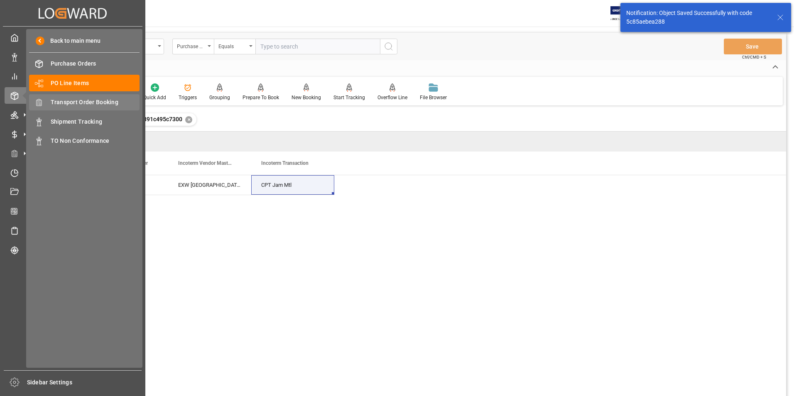
click at [88, 98] on span "Transport Order Booking" at bounding box center [95, 102] width 89 height 9
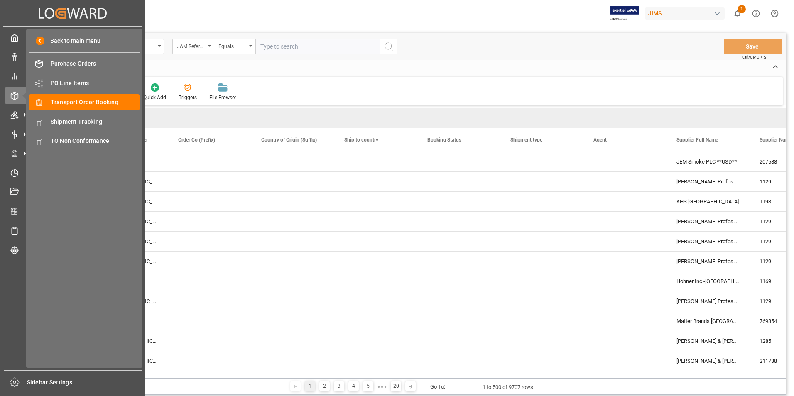
click at [115, 101] on span "Transport Order Booking" at bounding box center [95, 102] width 89 height 9
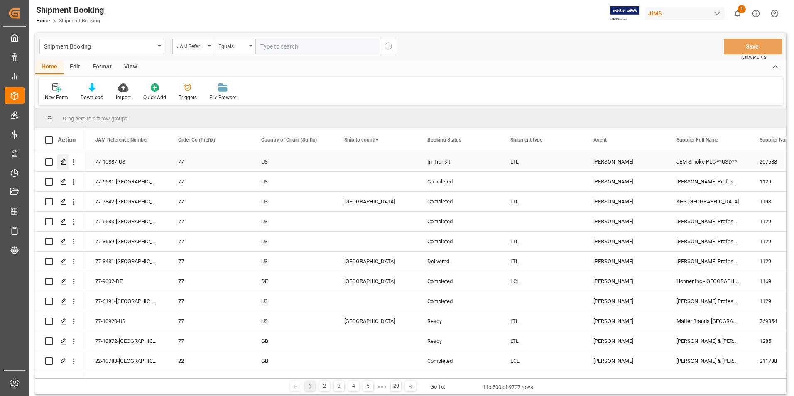
click at [63, 163] on polygon "Press SPACE to select this row." at bounding box center [63, 161] width 4 height 4
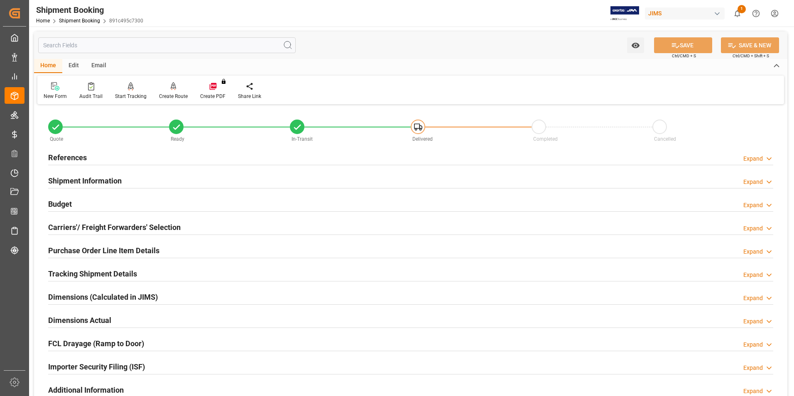
click at [93, 248] on h2 "Purchase Order Line Item Details" at bounding box center [103, 250] width 111 height 11
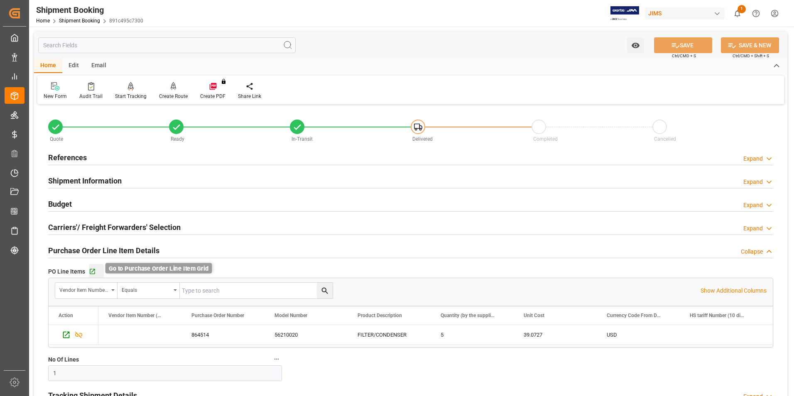
click at [93, 270] on icon "button" at bounding box center [92, 271] width 5 height 5
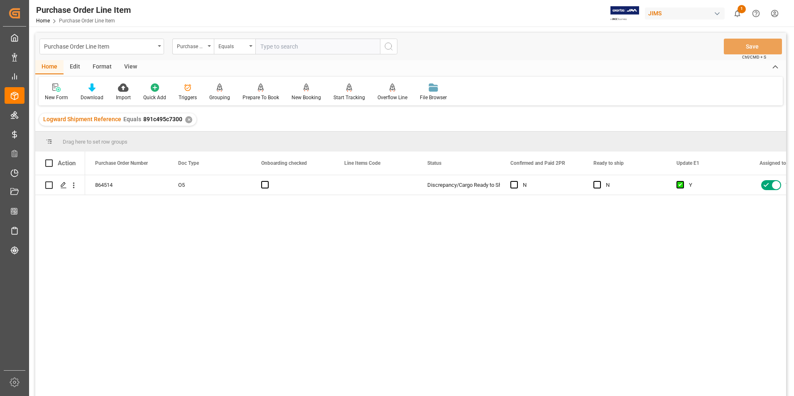
click at [128, 67] on div "View" at bounding box center [130, 67] width 25 height 14
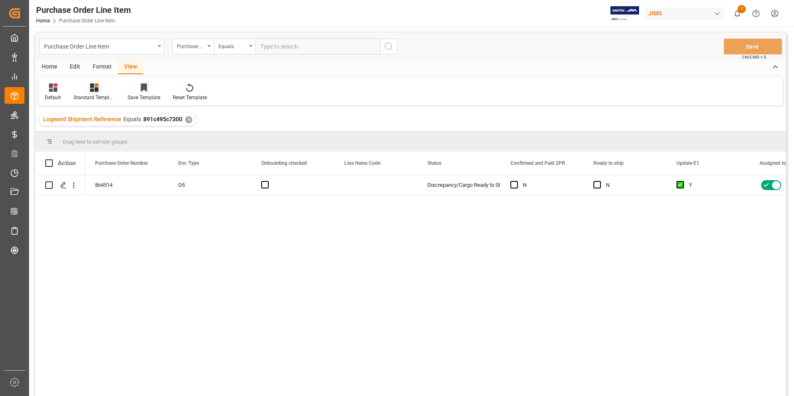
click at [96, 98] on div "Standard Templates" at bounding box center [95, 97] width 42 height 7
click at [111, 150] on div "HS Listing [GEOGRAPHIC_DATA]" at bounding box center [116, 151] width 73 height 9
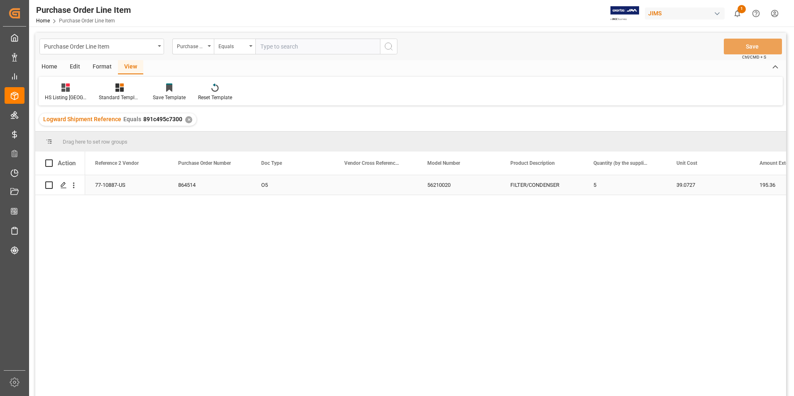
click at [115, 184] on div "77-10887-US" at bounding box center [126, 185] width 83 height 20
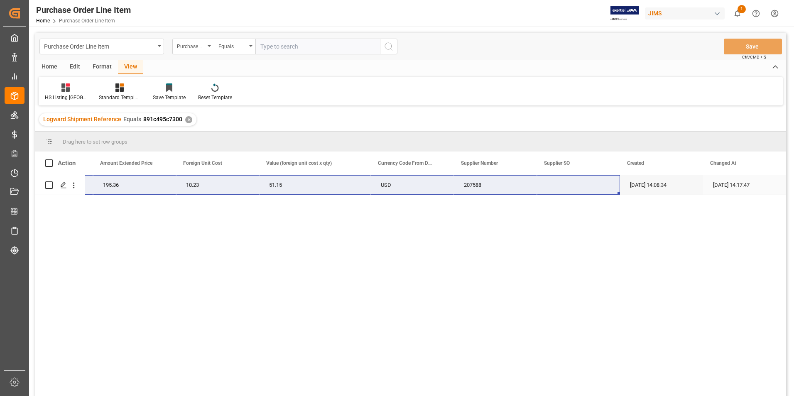
drag, startPoint x: 113, startPoint y: 182, endPoint x: 609, endPoint y: 188, distance: 496.3
click at [609, 188] on div "77-10887-US 5 39.0727 195.36 10.23 51.15 USD 207588 [DATE] 14:08:34 [DATE] 14:1…" at bounding box center [108, 185] width 1358 height 20
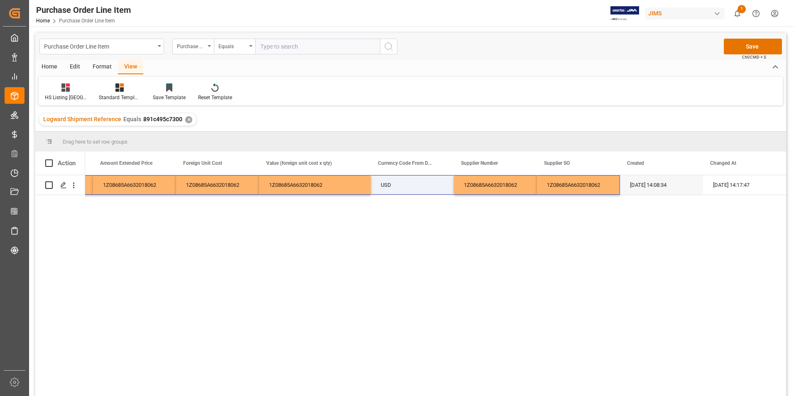
drag, startPoint x: 424, startPoint y: 259, endPoint x: 436, endPoint y: 231, distance: 30.7
click at [424, 259] on div "1Z08685A6632018062 1Z08685A6632018062 1Z08685A6632018062 1Z08685A6632018062 1Z0…" at bounding box center [435, 288] width 701 height 226
click at [485, 173] on div "Supplier Number" at bounding box center [489, 163] width 56 height 23
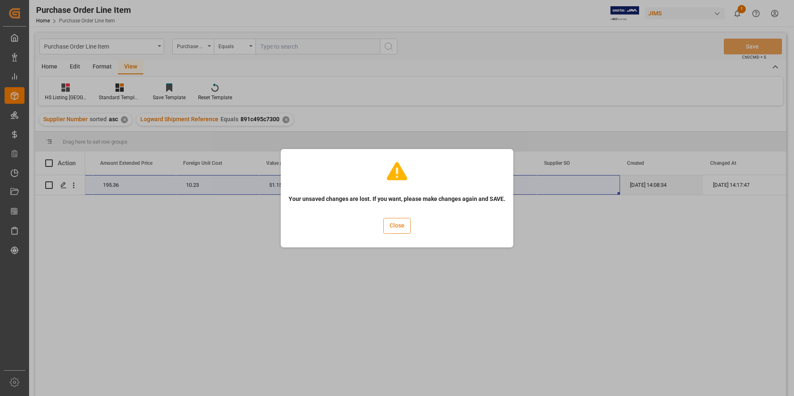
click at [395, 226] on button "Close" at bounding box center [396, 226] width 27 height 16
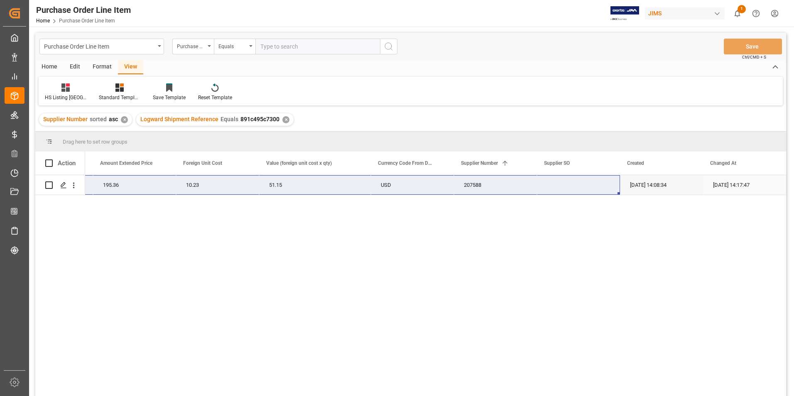
click at [569, 185] on div "Press SPACE to select this row." at bounding box center [578, 185] width 83 height 20
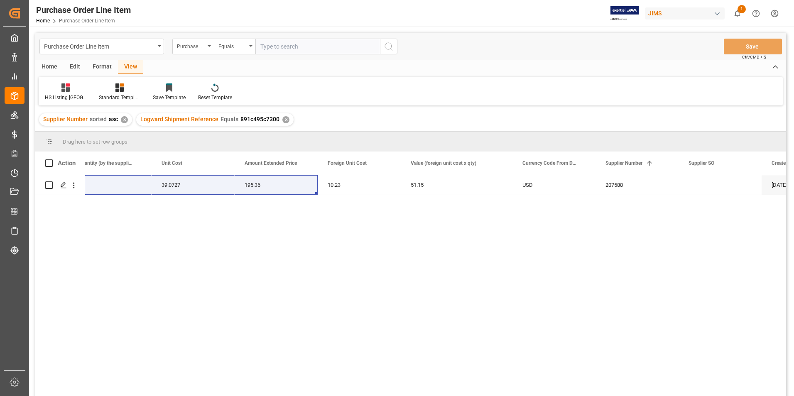
scroll to position [0, 598]
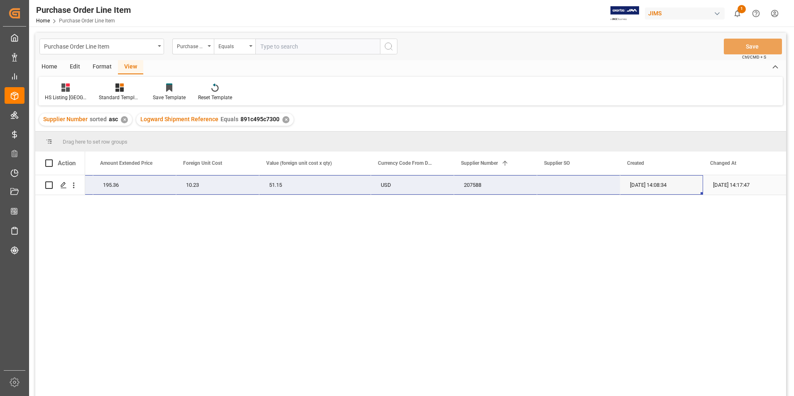
drag, startPoint x: 119, startPoint y: 182, endPoint x: 684, endPoint y: 193, distance: 565.3
click at [684, 193] on div "5 39.0727 195.36 10.23 77-10887-US 51.15 USD 207588 [DATE] 14:08:34 [DATE] 14:1…" at bounding box center [108, 185] width 1358 height 20
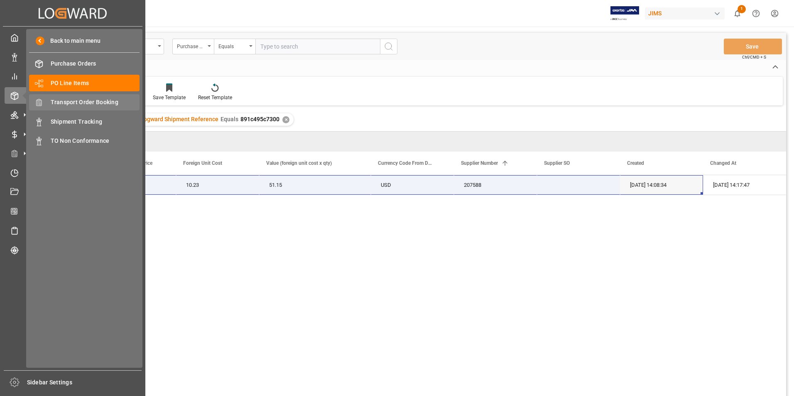
click at [108, 100] on span "Transport Order Booking" at bounding box center [95, 102] width 89 height 9
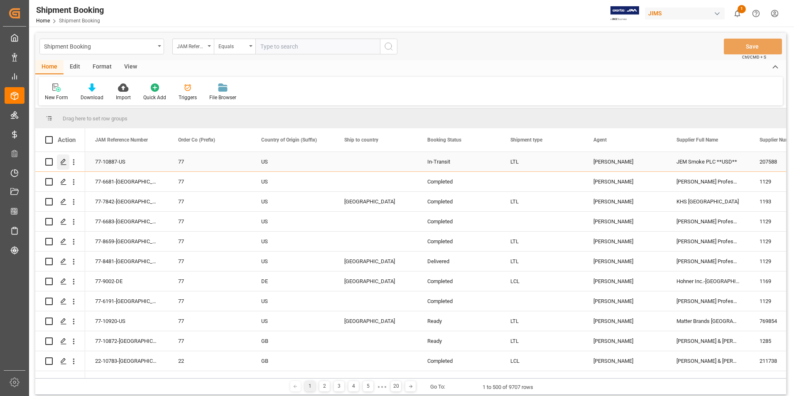
click at [63, 162] on icon "Press SPACE to select this row." at bounding box center [63, 162] width 7 height 7
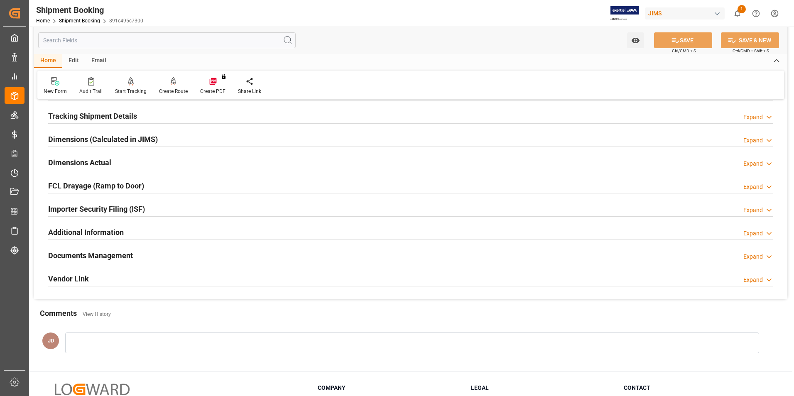
scroll to position [166, 0]
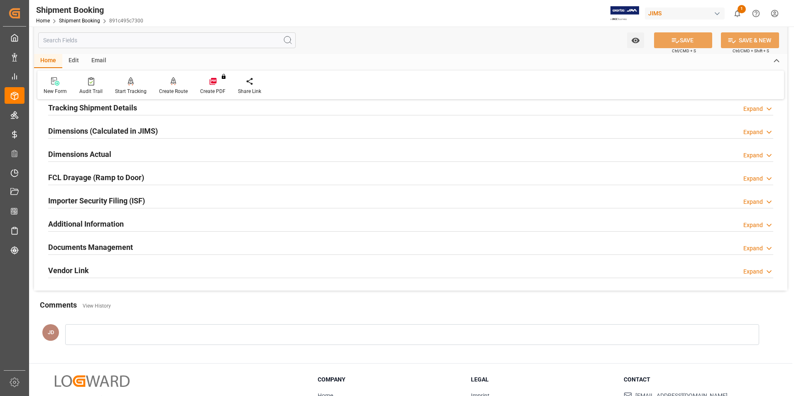
click at [91, 245] on h2 "Documents Management" at bounding box center [90, 247] width 85 height 11
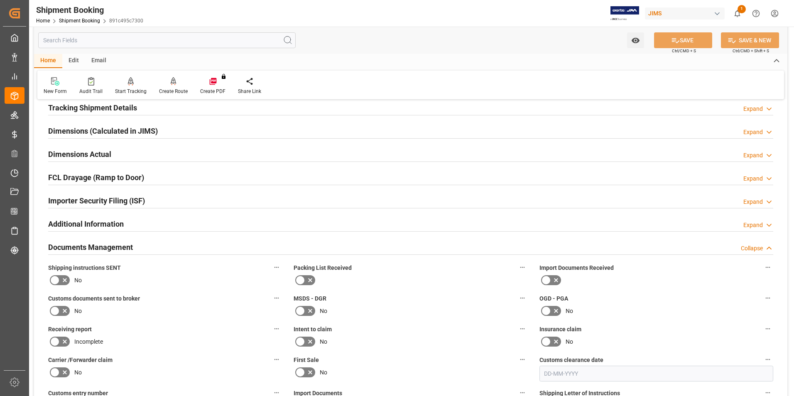
click at [555, 279] on icon at bounding box center [556, 281] width 4 height 4
click at [0, 0] on input "checkbox" at bounding box center [0, 0] width 0 height 0
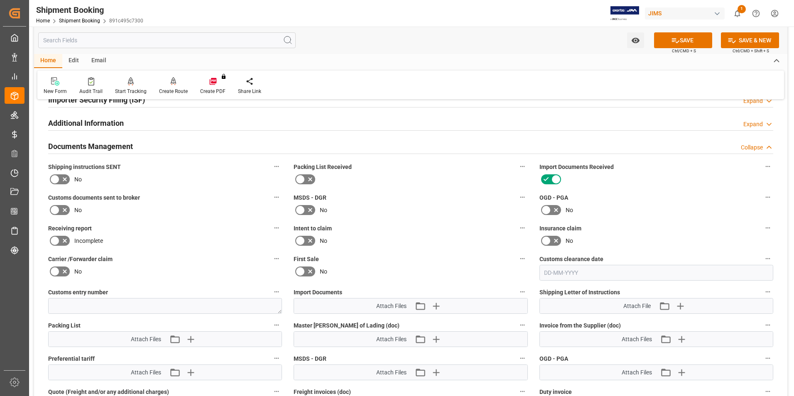
scroll to position [291, 0]
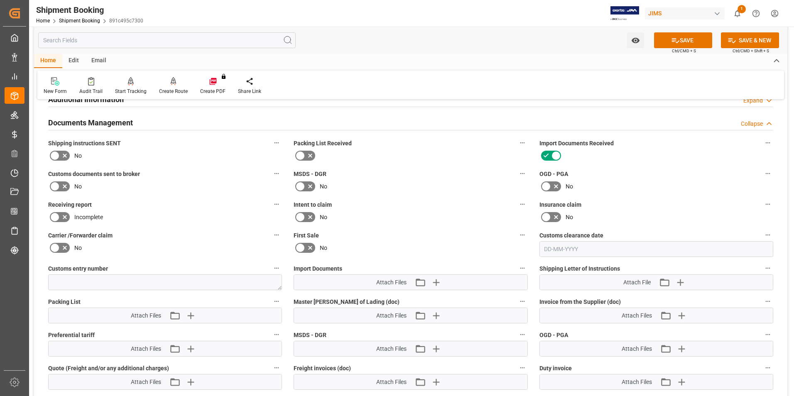
click at [54, 184] on icon at bounding box center [55, 186] width 10 height 10
click at [0, 0] on input "checkbox" at bounding box center [0, 0] width 0 height 0
click at [435, 281] on icon "button" at bounding box center [435, 282] width 13 height 13
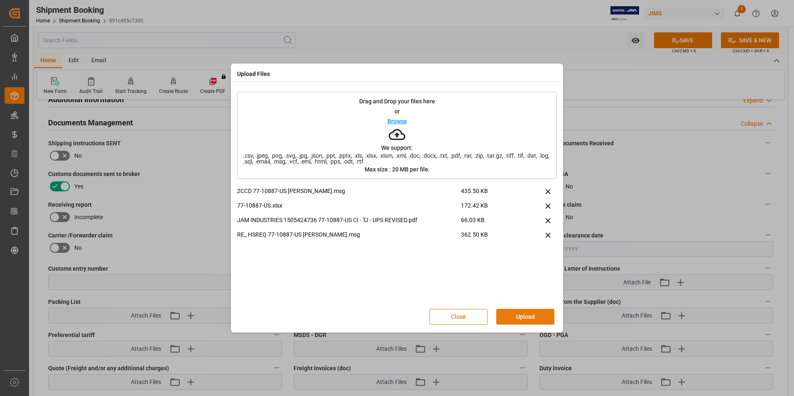
click at [532, 314] on button "Upload" at bounding box center [525, 317] width 58 height 16
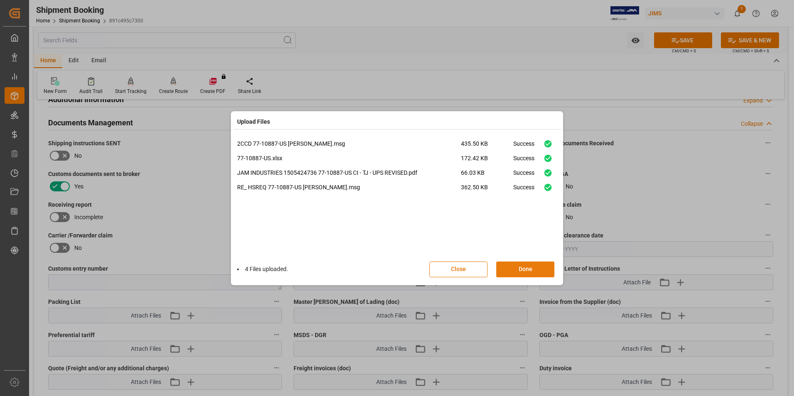
click at [512, 272] on button "Done" at bounding box center [525, 270] width 58 height 16
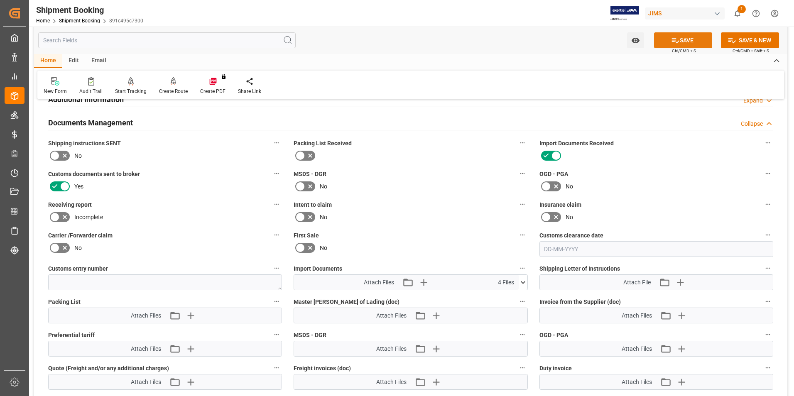
click at [696, 39] on button "SAVE" at bounding box center [683, 40] width 58 height 16
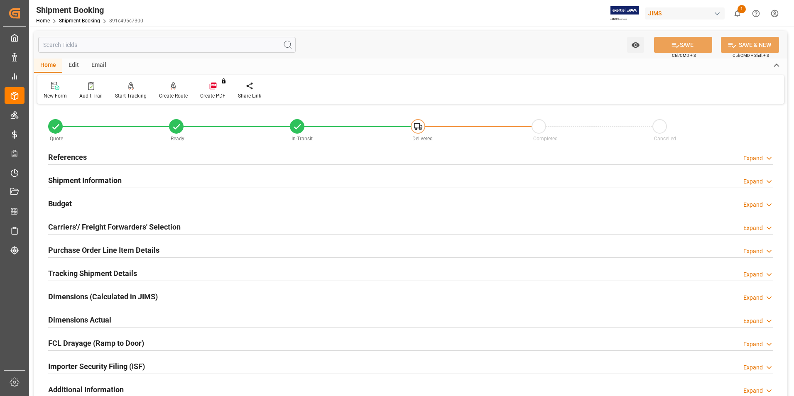
scroll to position [0, 0]
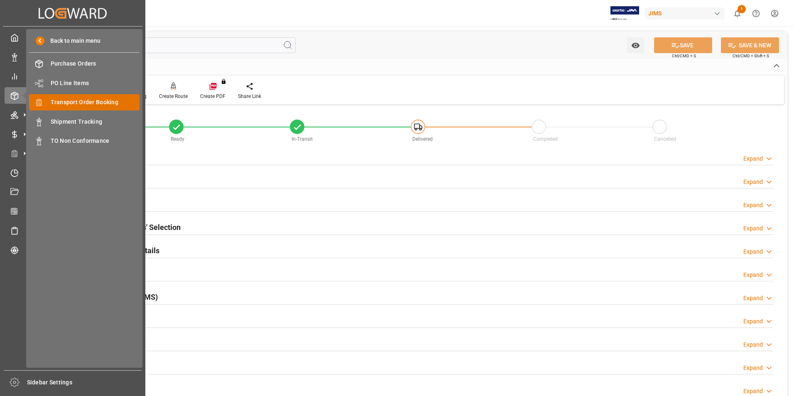
click at [101, 99] on span "Transport Order Booking" at bounding box center [95, 102] width 89 height 9
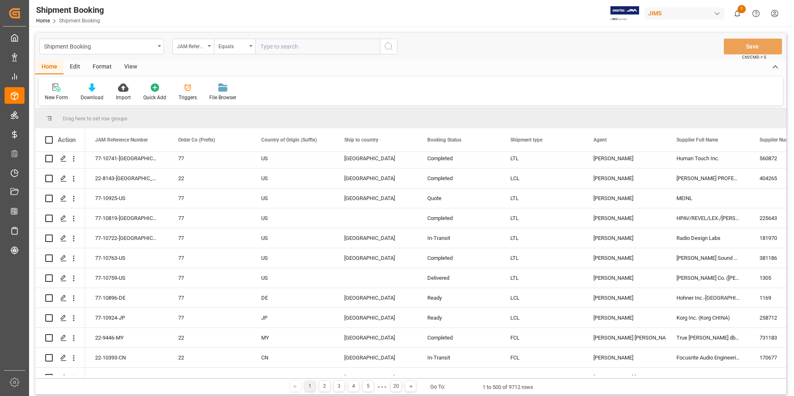
scroll to position [83, 0]
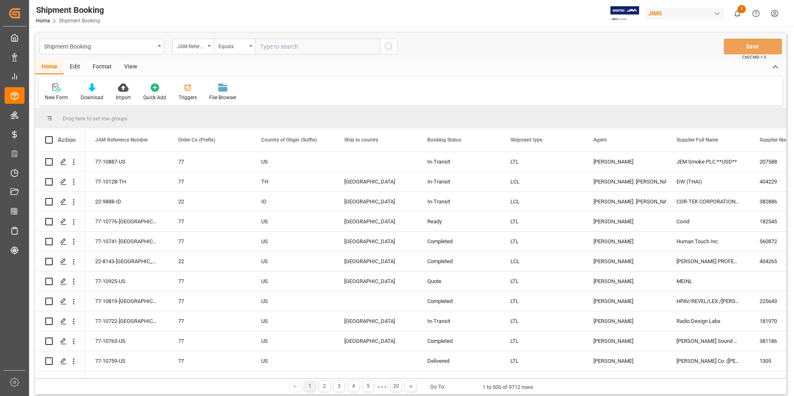
scroll to position [83, 0]
